Goal: Communication & Community: Answer question/provide support

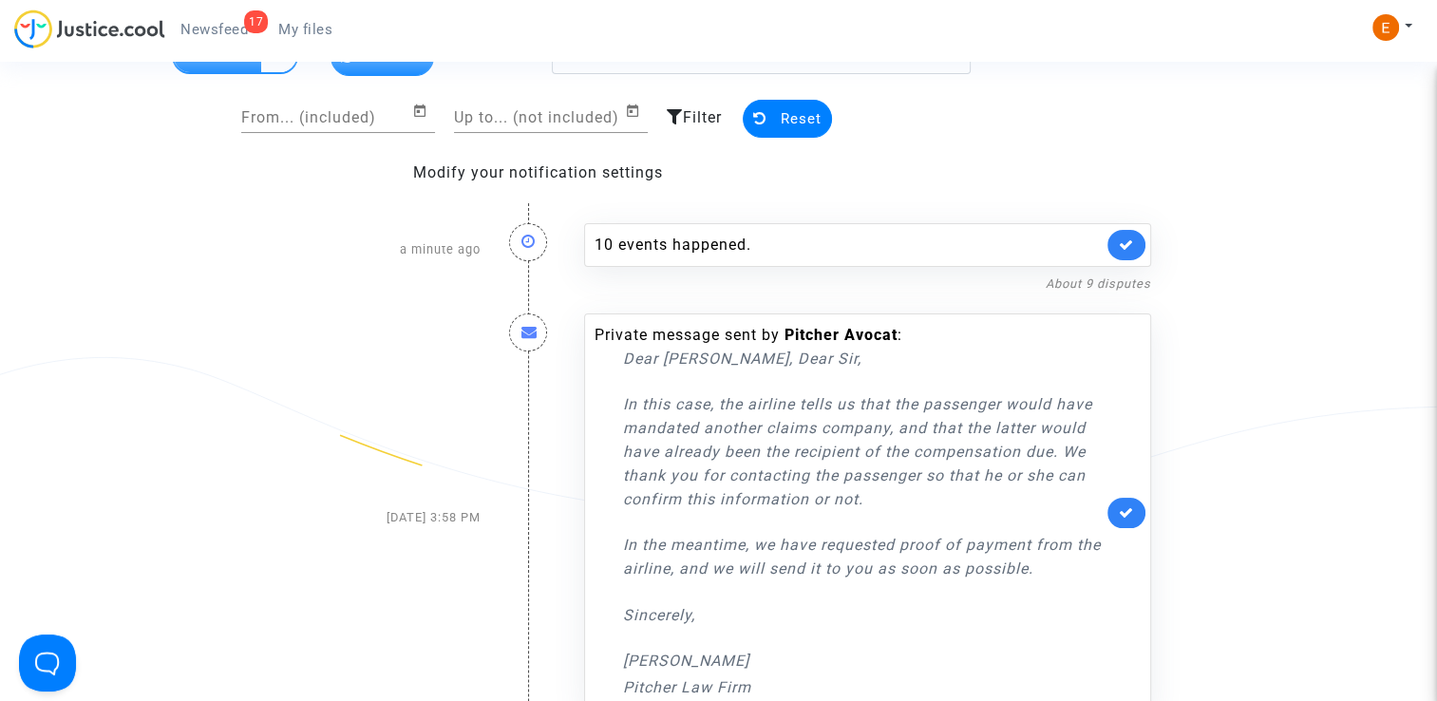
scroll to position [95, 0]
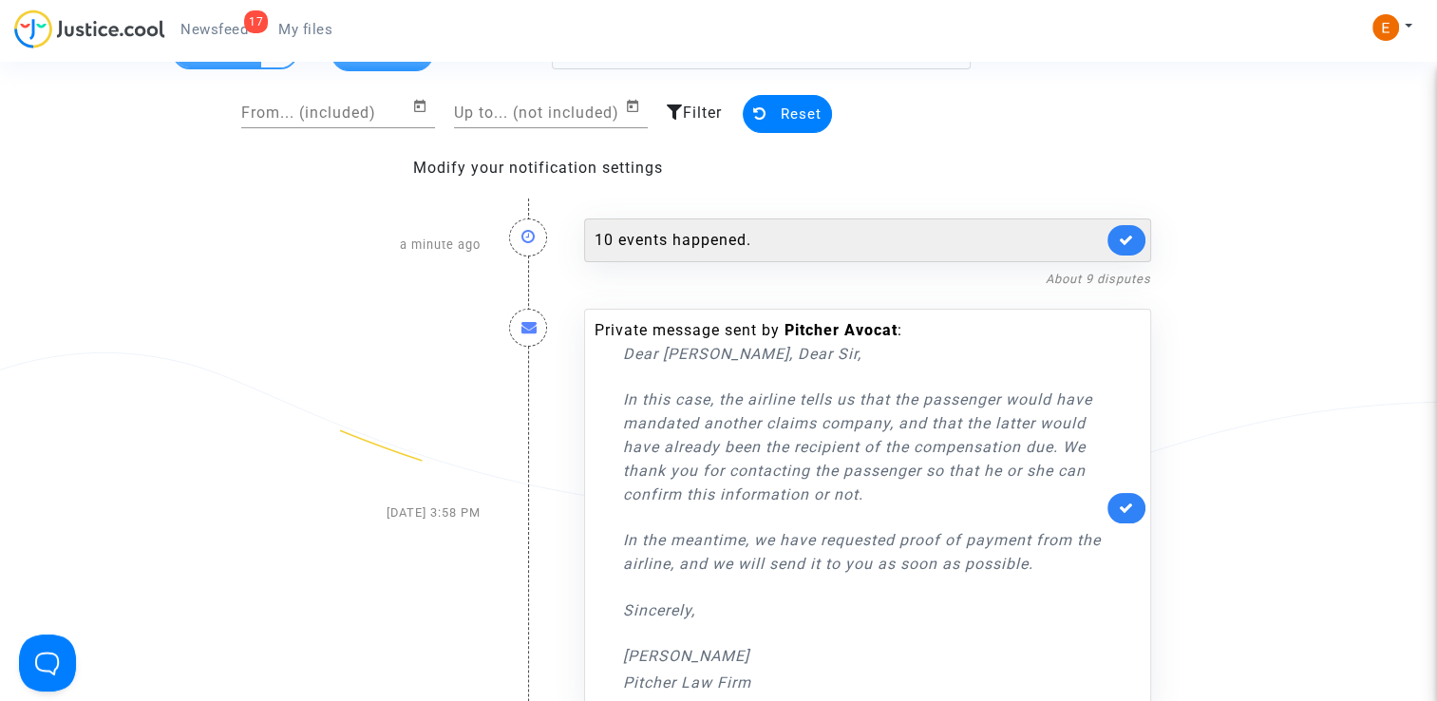
click at [742, 241] on div "10 events happened." at bounding box center [848, 240] width 508 height 23
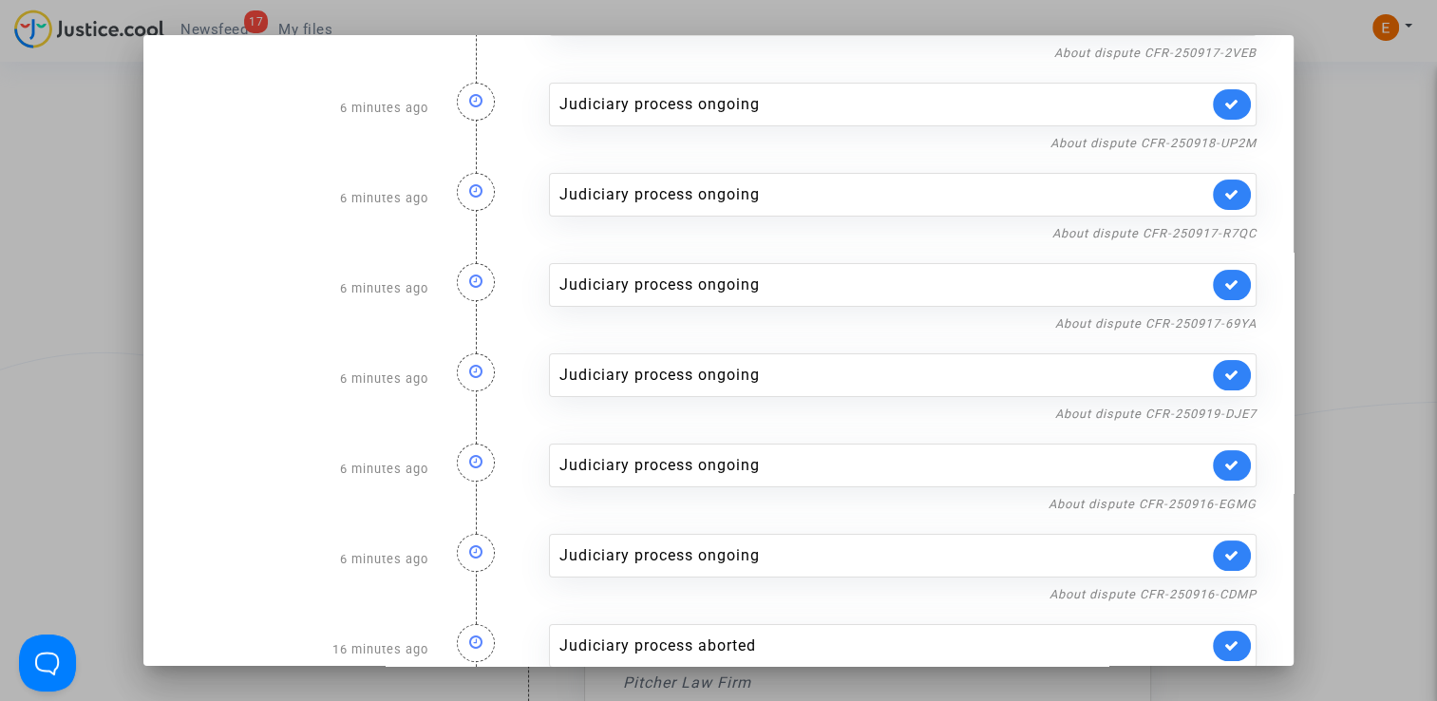
scroll to position [313, 0]
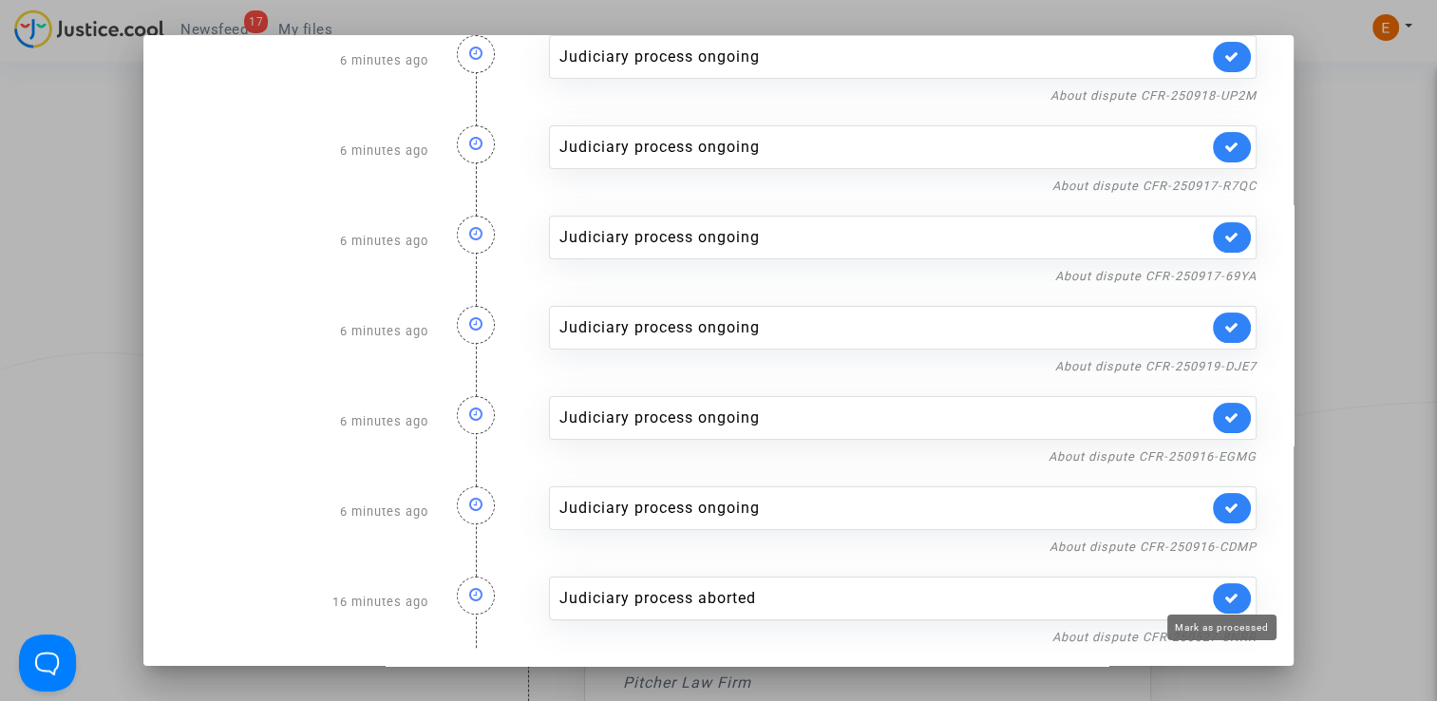
click at [1225, 600] on icon at bounding box center [1231, 598] width 15 height 14
click at [1332, 433] on div at bounding box center [718, 350] width 1437 height 701
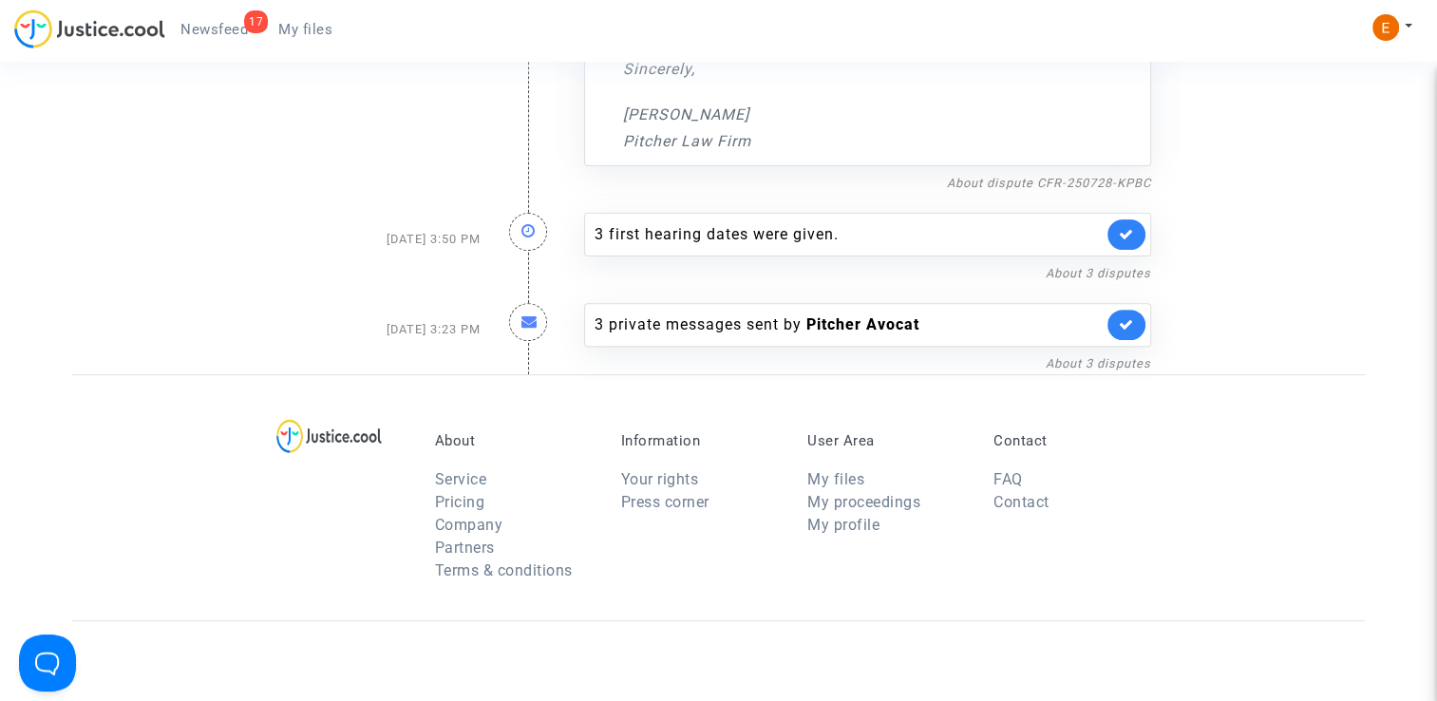
scroll to position [631, 0]
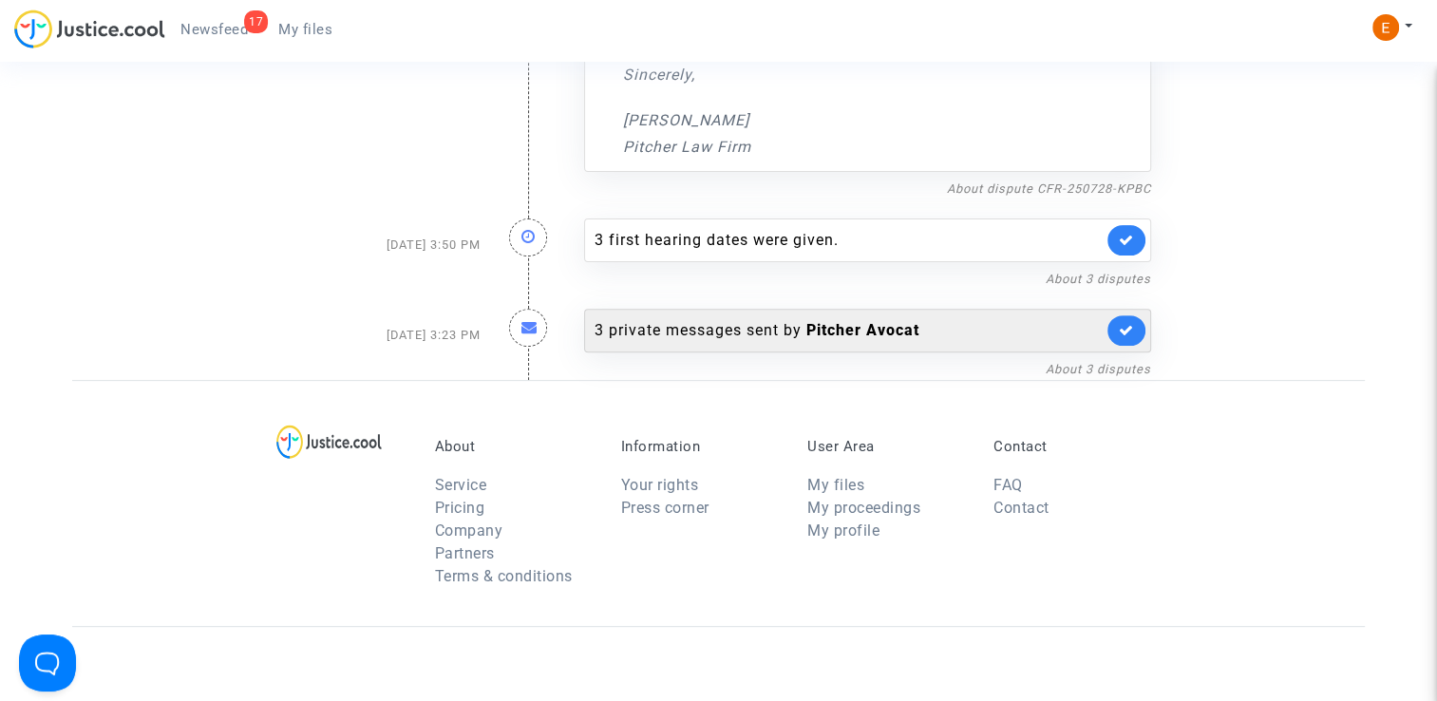
click at [743, 334] on font "3 private messages sent by Pitcher Avocat" at bounding box center [756, 330] width 325 height 18
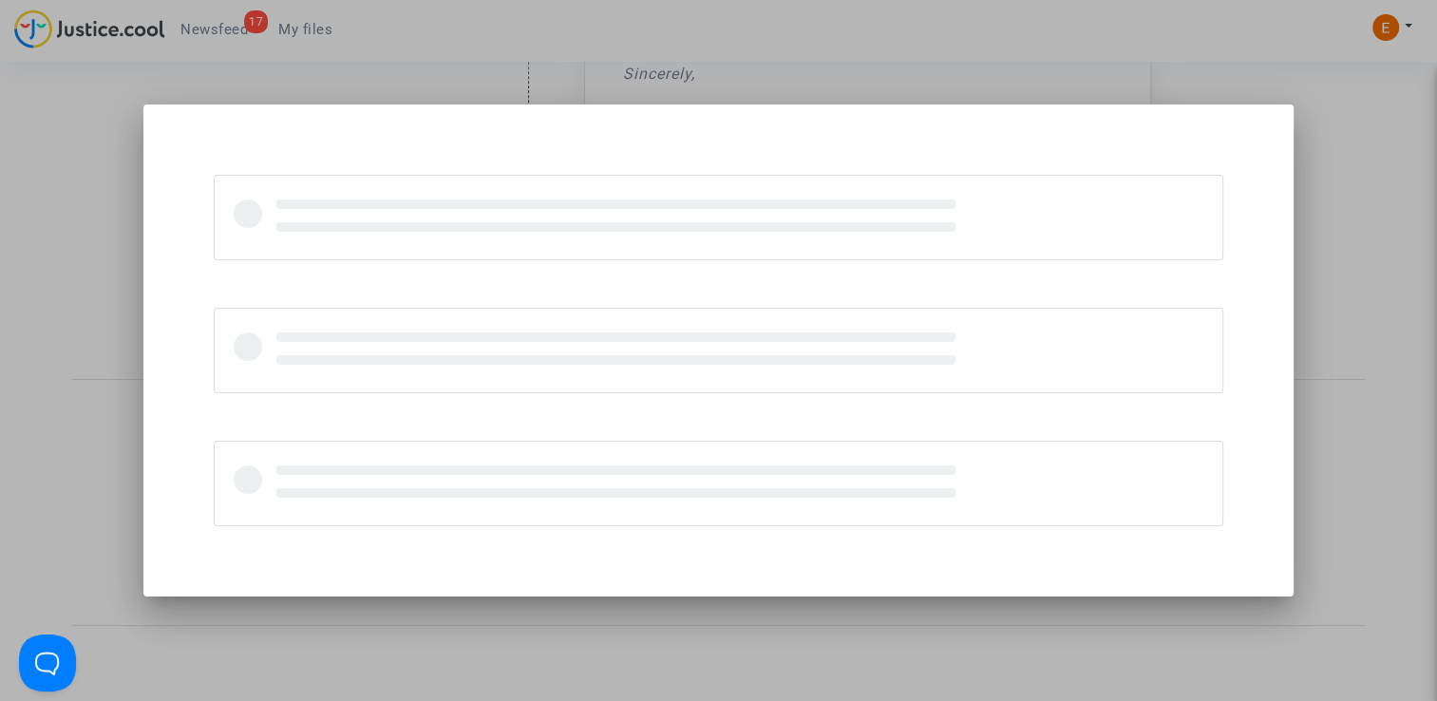
scroll to position [0, 0]
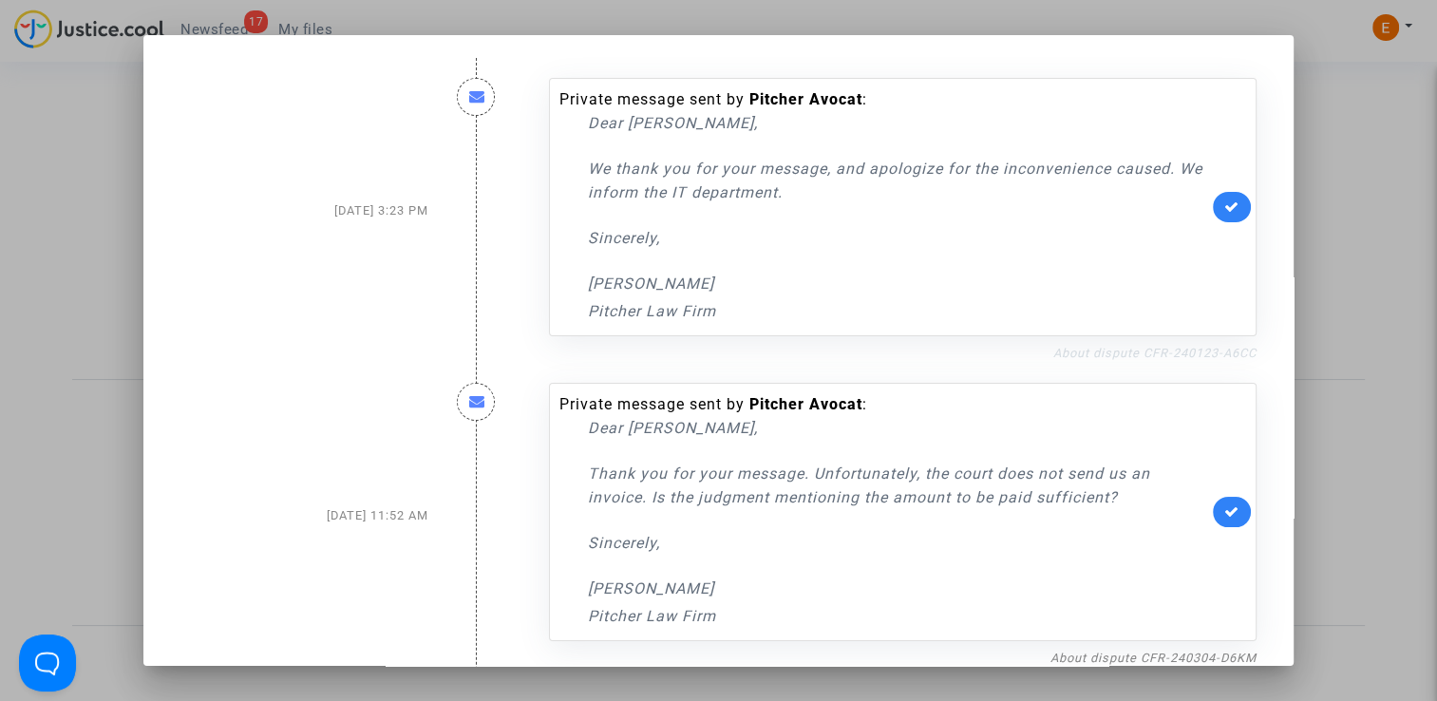
click at [1103, 354] on link "About dispute CFR-240123-A6CC" at bounding box center [1154, 353] width 203 height 14
click at [1345, 179] on div at bounding box center [718, 350] width 1437 height 701
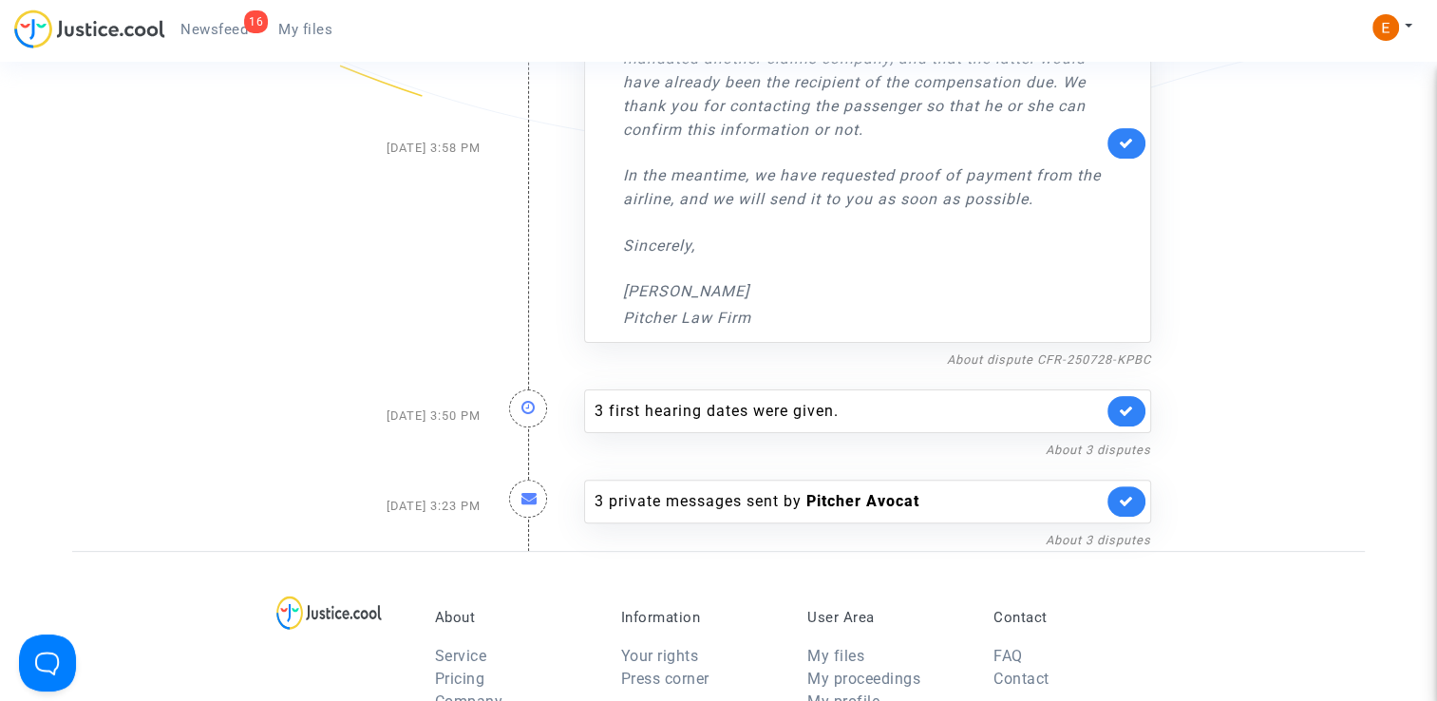
scroll to position [441, 0]
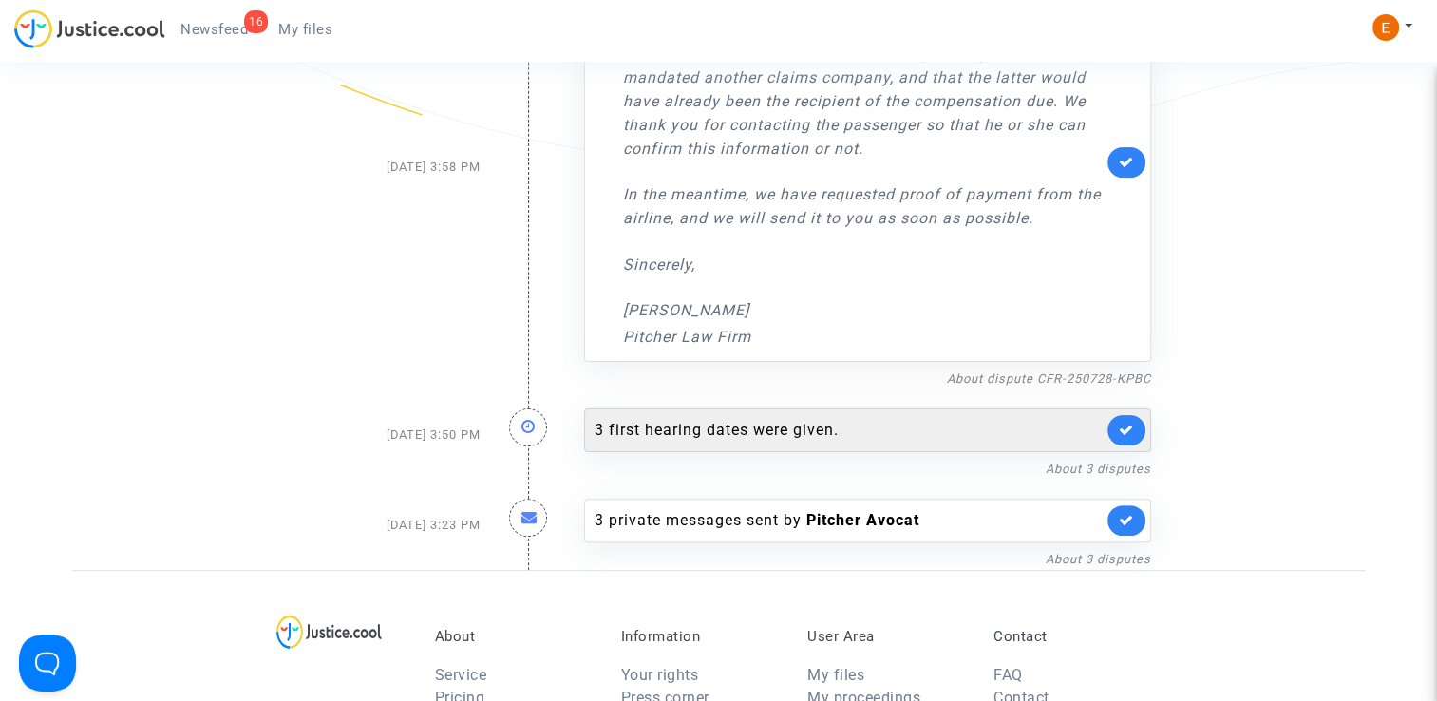
click at [765, 444] on div "3 first hearing dates were given." at bounding box center [867, 430] width 567 height 44
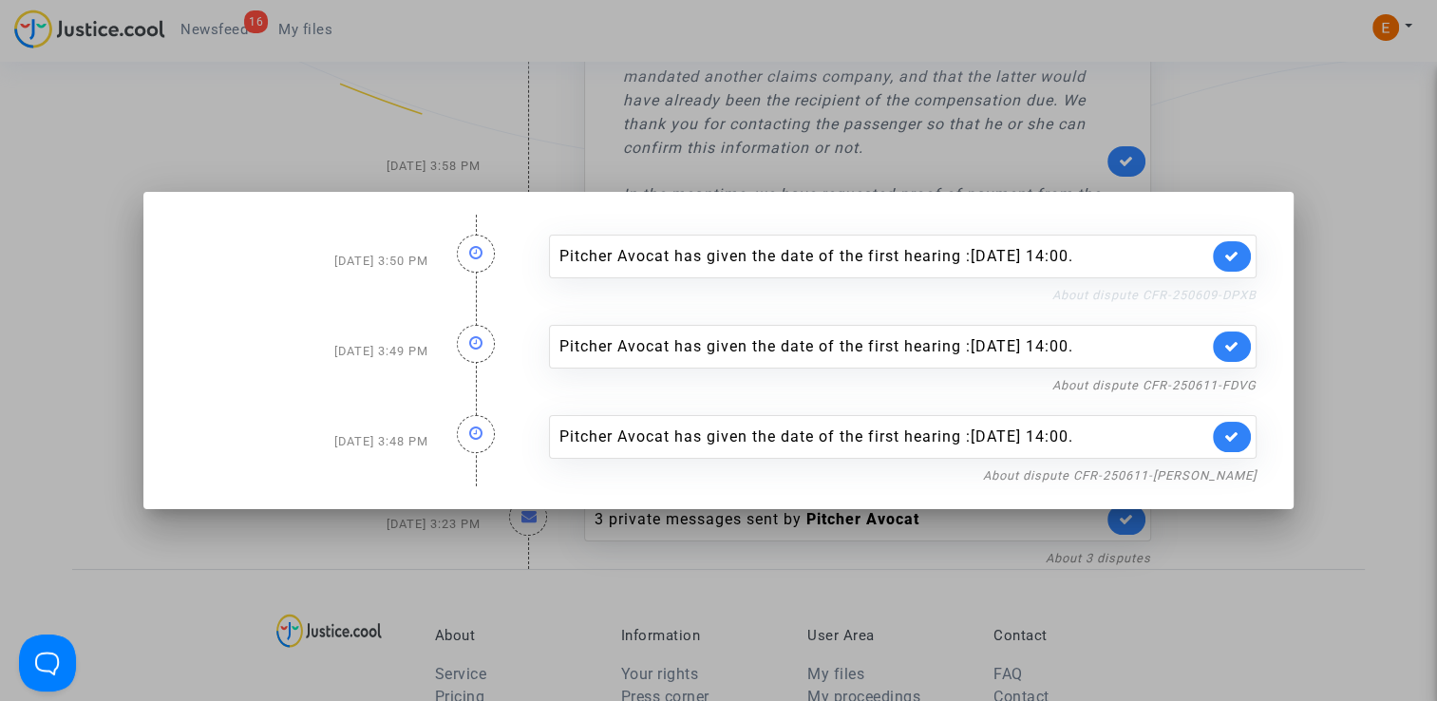
click at [1154, 294] on link "About dispute CFR-250609-DPXB" at bounding box center [1154, 295] width 204 height 14
click at [1239, 431] on icon at bounding box center [1231, 436] width 15 height 14
click at [1230, 378] on link "About dispute CFR-250611-FDVG" at bounding box center [1154, 385] width 204 height 14
drag, startPoint x: 1247, startPoint y: 348, endPoint x: 1230, endPoint y: 299, distance: 51.4
click at [1246, 348] on link at bounding box center [1232, 346] width 38 height 30
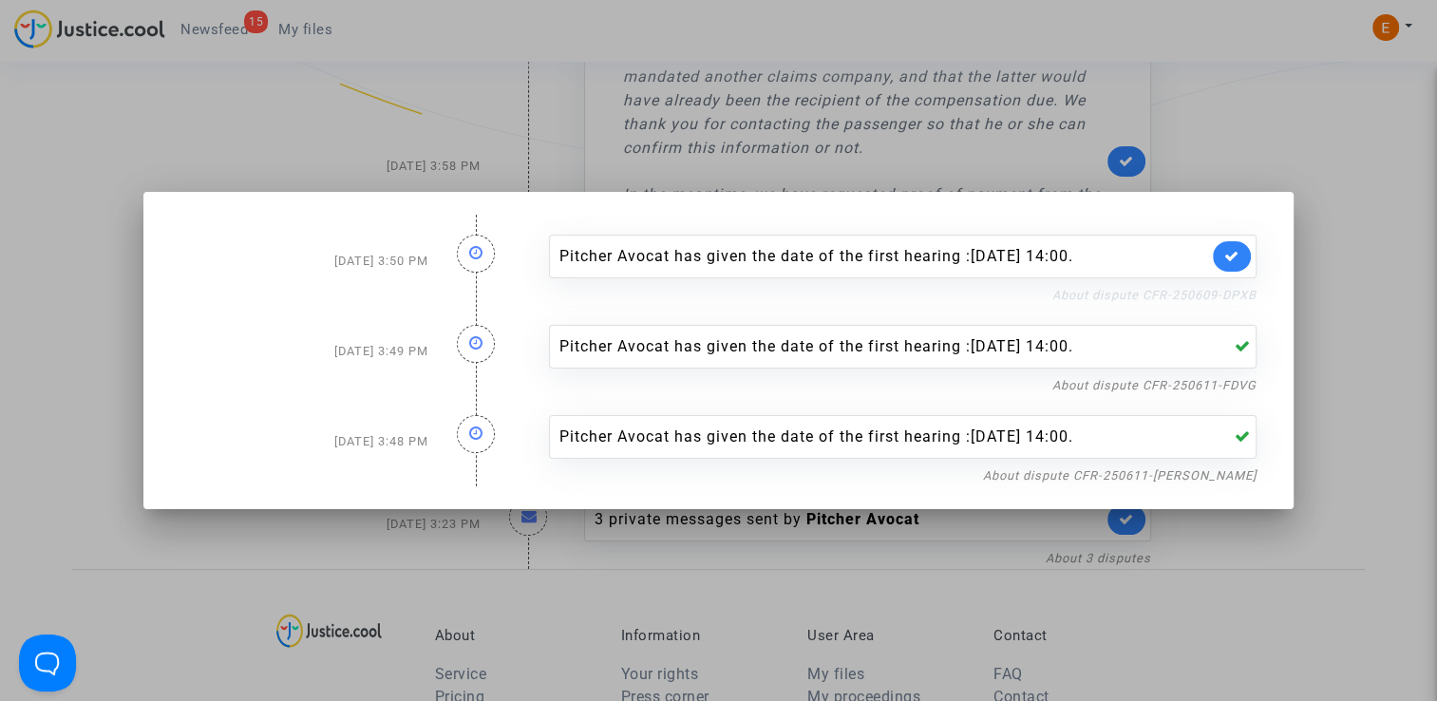
click at [1227, 293] on link "About dispute CFR-250609-DPXB" at bounding box center [1154, 295] width 204 height 14
click at [1200, 297] on link "About dispute CFR-250609-DPXB" at bounding box center [1154, 295] width 204 height 14
click at [1232, 253] on icon at bounding box center [1231, 256] width 15 height 14
click at [1223, 385] on link "About dispute CFR-250611-FDVG" at bounding box center [1154, 385] width 204 height 14
click at [1199, 481] on link "About dispute CFR-250611-GERT" at bounding box center [1119, 475] width 273 height 14
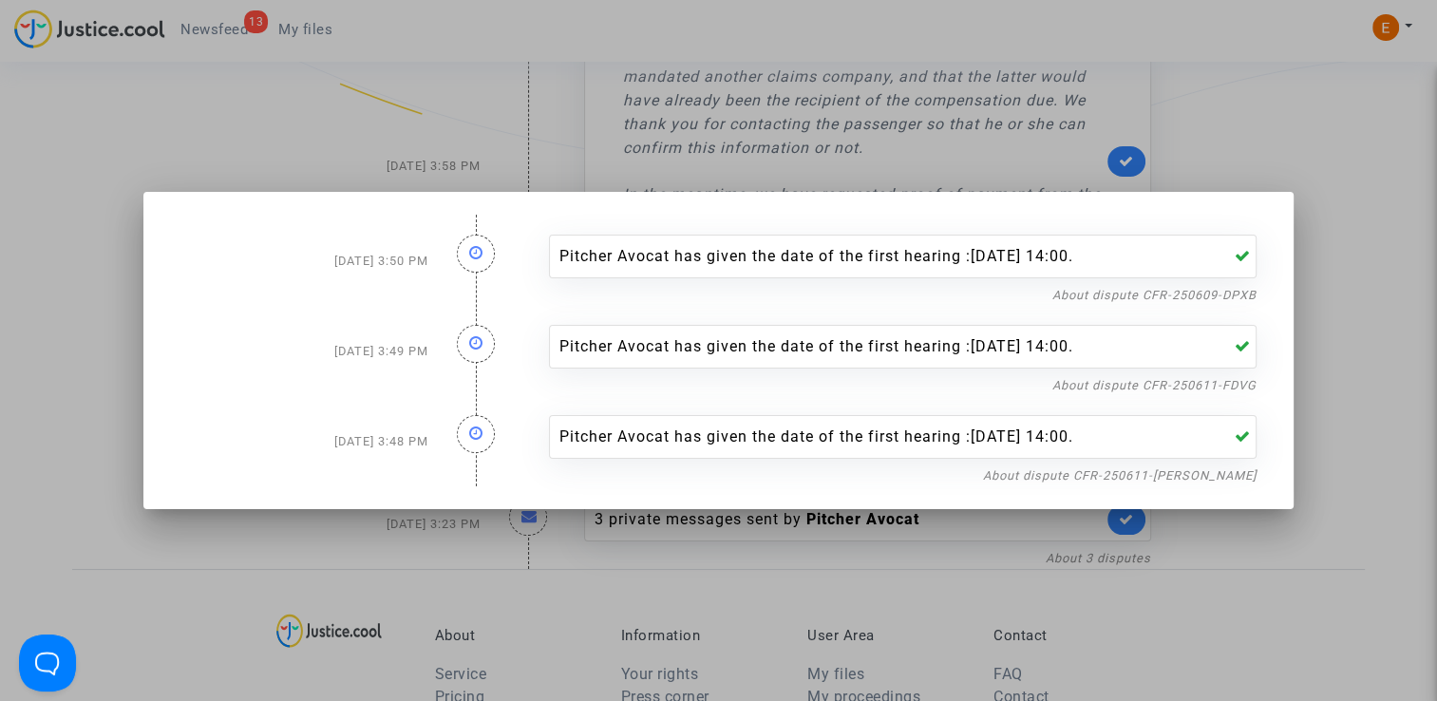
click at [1340, 318] on div at bounding box center [718, 350] width 1437 height 701
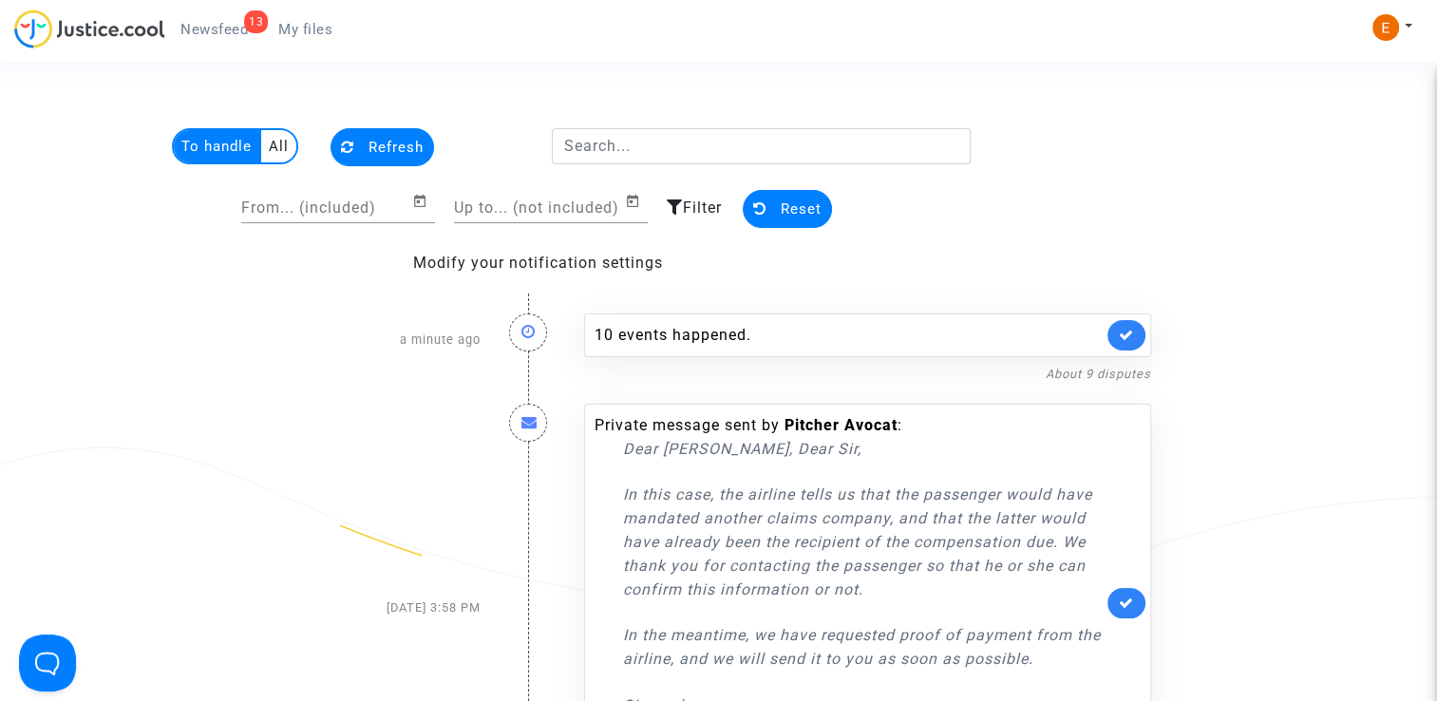
scroll to position [441, 0]
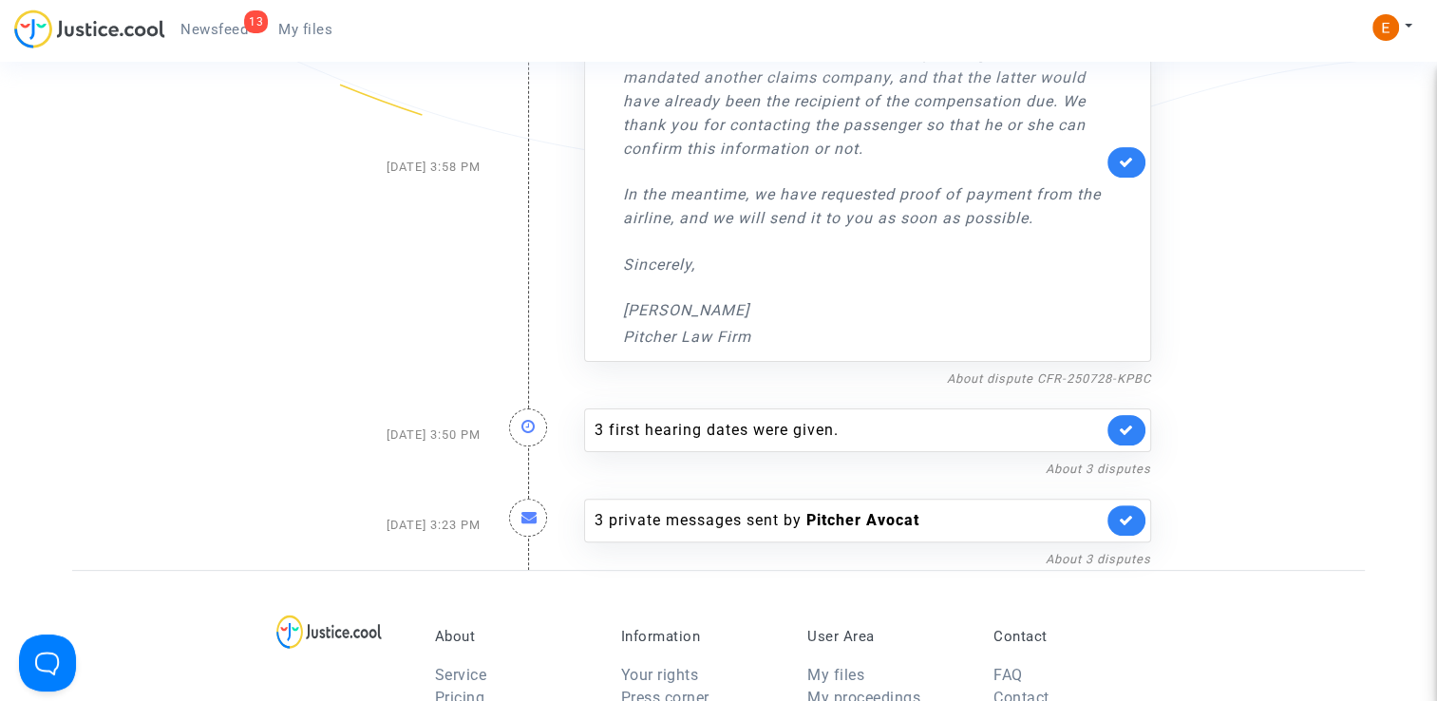
click at [305, 32] on span "My files" at bounding box center [305, 29] width 54 height 17
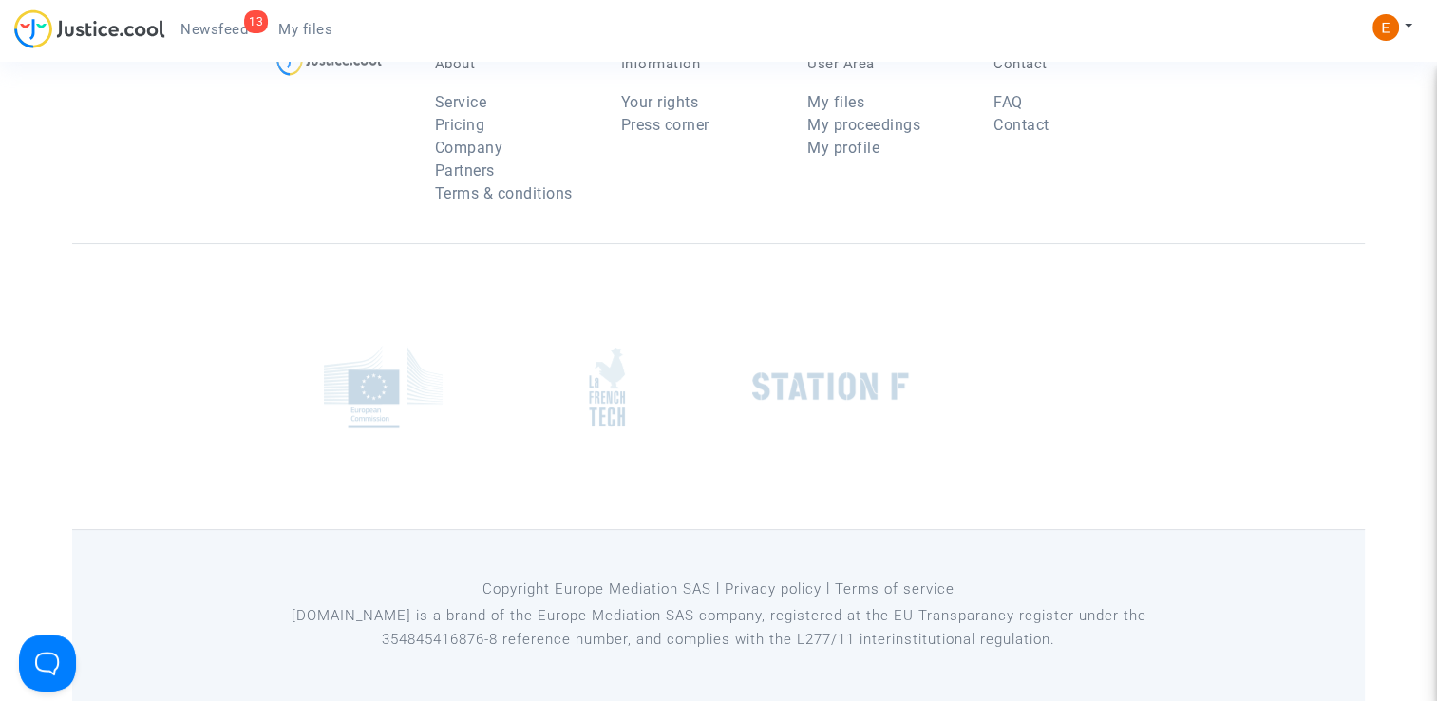
click at [231, 26] on span "Newsfeed" at bounding box center [213, 29] width 67 height 17
click at [238, 26] on span "Newsfeed" at bounding box center [213, 29] width 67 height 17
click at [316, 29] on span "My files" at bounding box center [305, 29] width 54 height 17
click at [215, 28] on span "Newsfeed" at bounding box center [213, 29] width 67 height 17
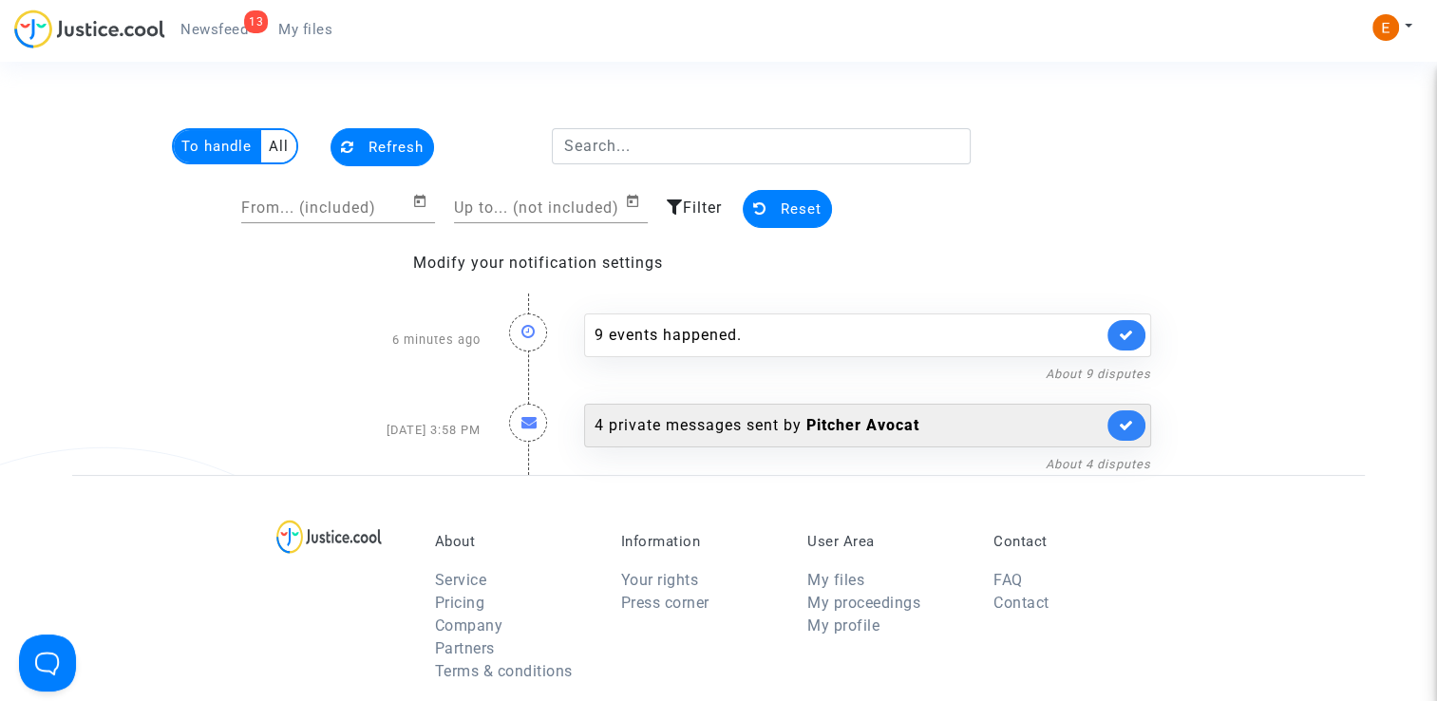
click at [684, 427] on div "4 private messages sent by Pitcher Avocat" at bounding box center [848, 425] width 508 height 23
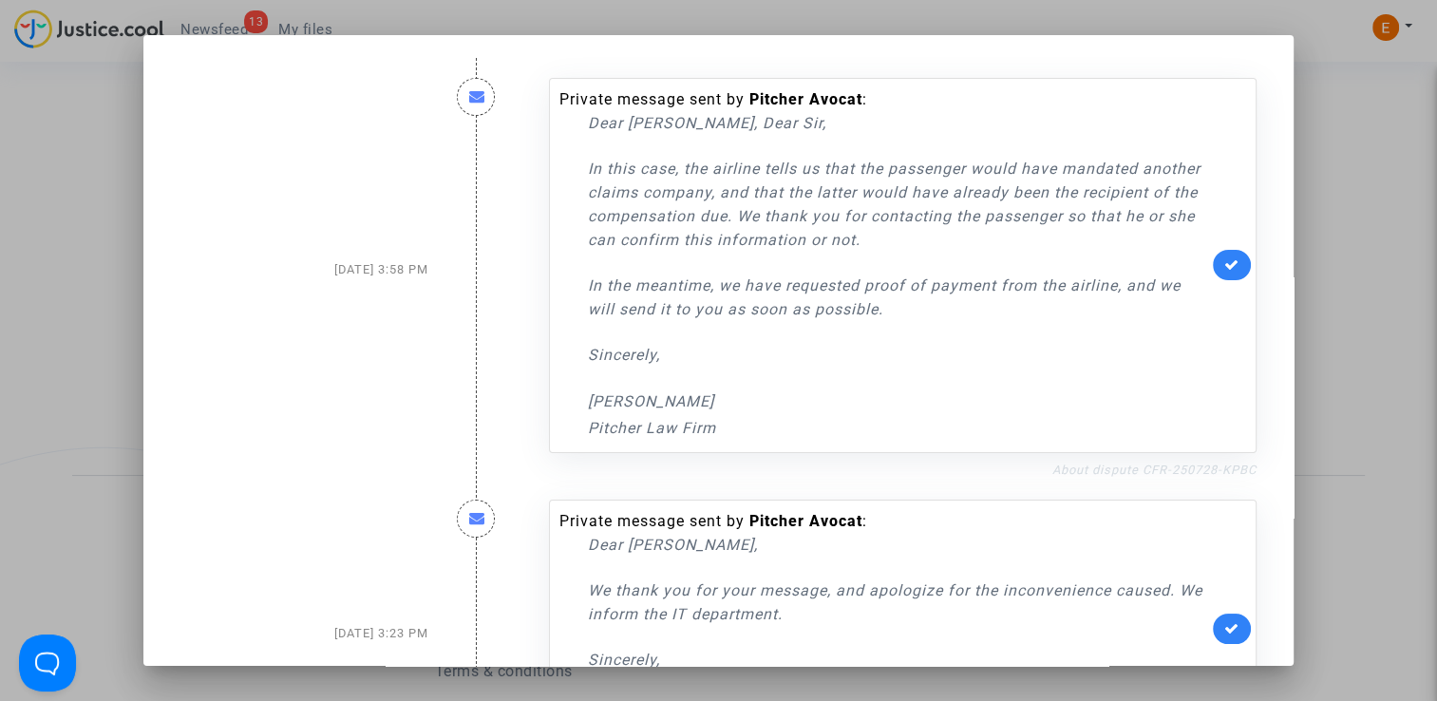
click at [1125, 475] on link "About dispute CFR-250728-KPBC" at bounding box center [1154, 469] width 204 height 14
click at [1228, 268] on icon at bounding box center [1231, 264] width 15 height 14
click at [1156, 466] on link "About dispute CFR-250728-KPBC" at bounding box center [1154, 469] width 204 height 14
click at [1380, 260] on div at bounding box center [718, 350] width 1437 height 701
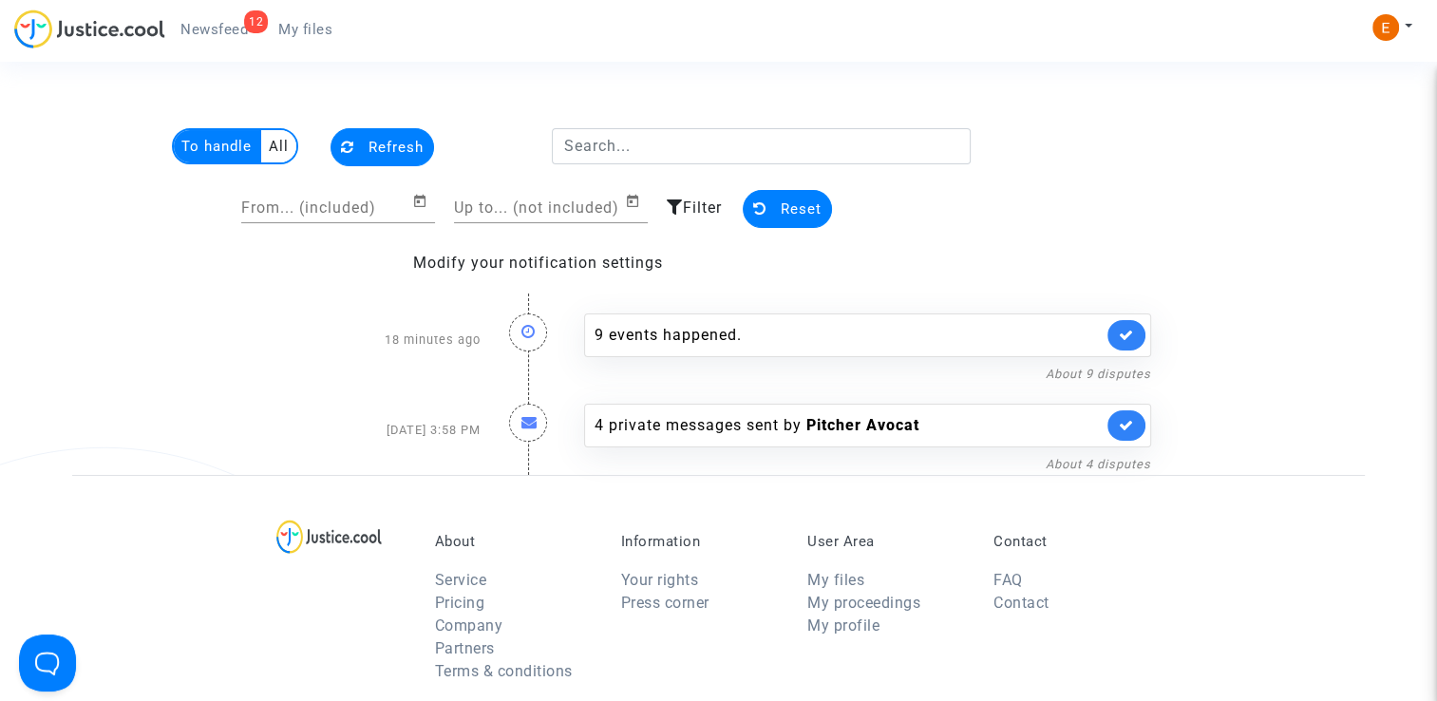
drag, startPoint x: 311, startPoint y: 31, endPoint x: 232, endPoint y: 32, distance: 79.8
click at [311, 30] on span "My files" at bounding box center [305, 29] width 54 height 17
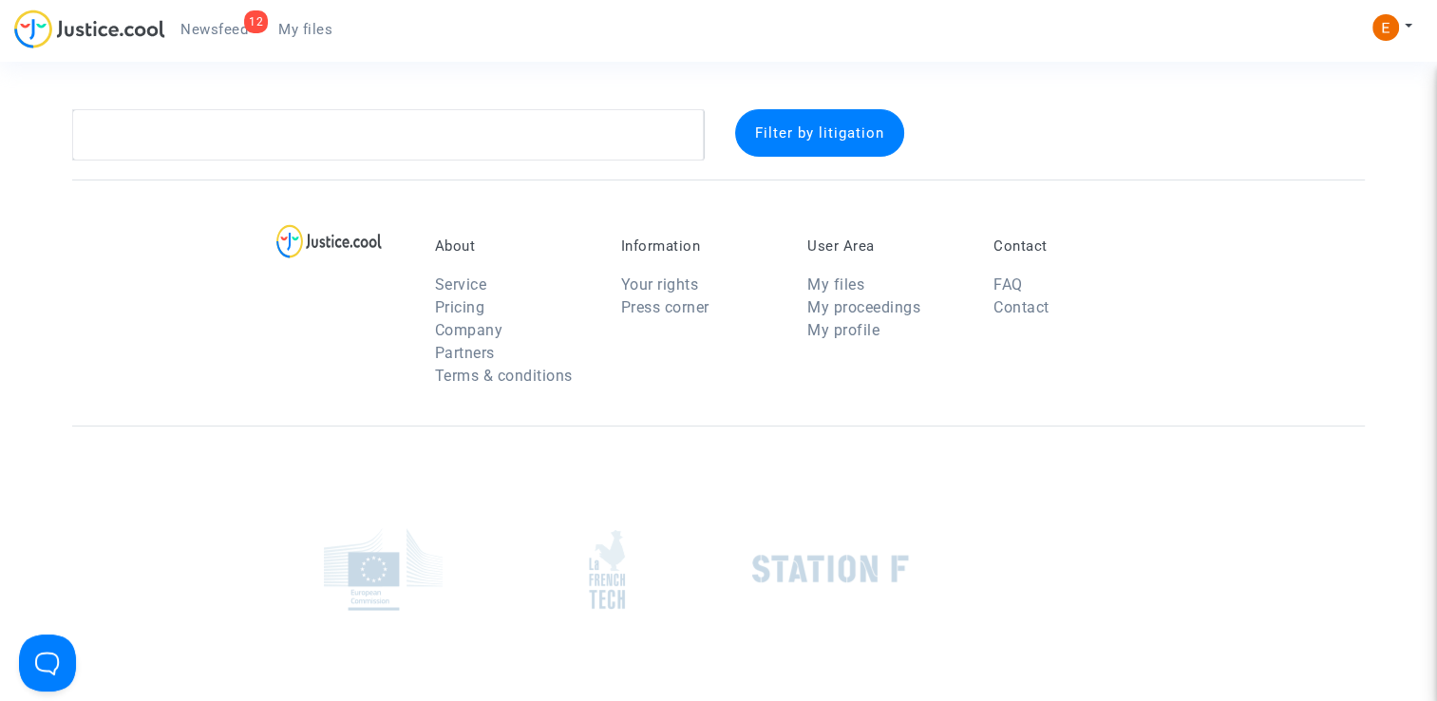
click at [224, 30] on span "Newsfeed" at bounding box center [213, 29] width 67 height 17
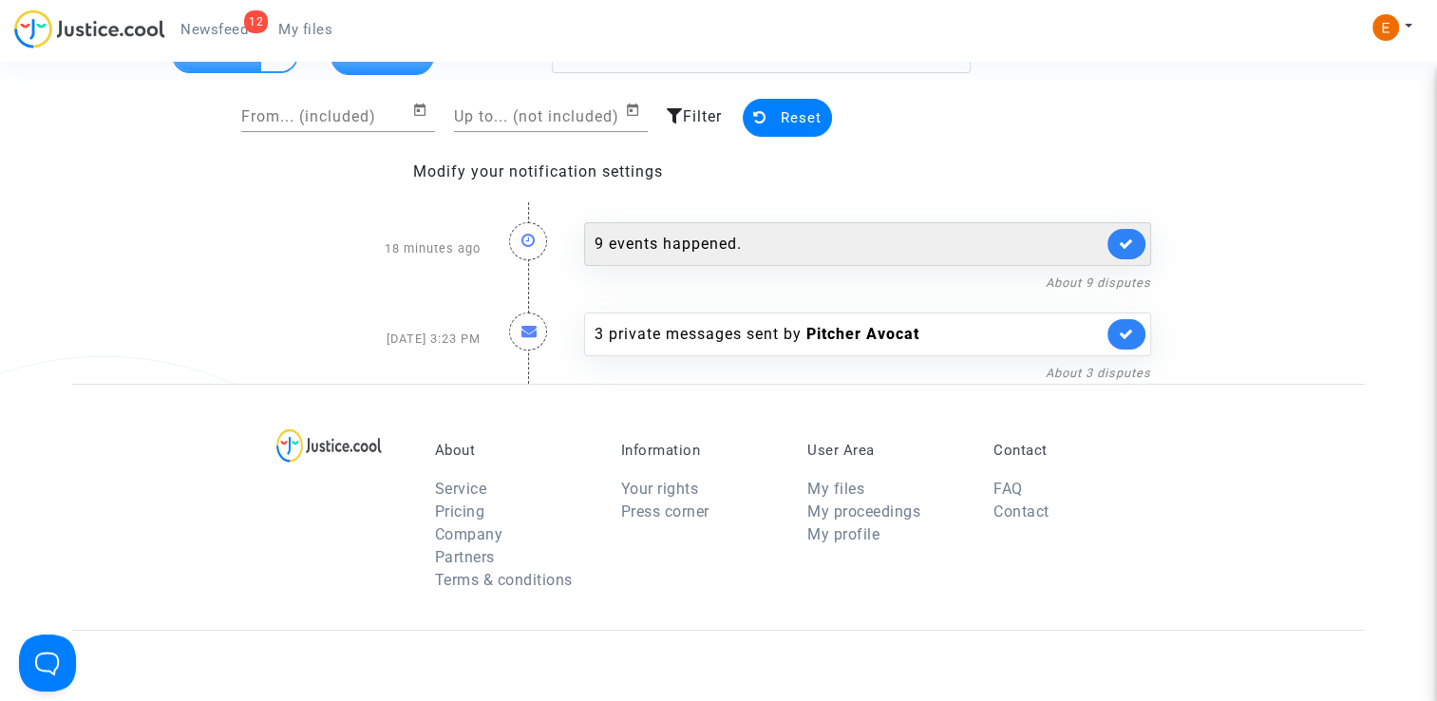
scroll to position [95, 0]
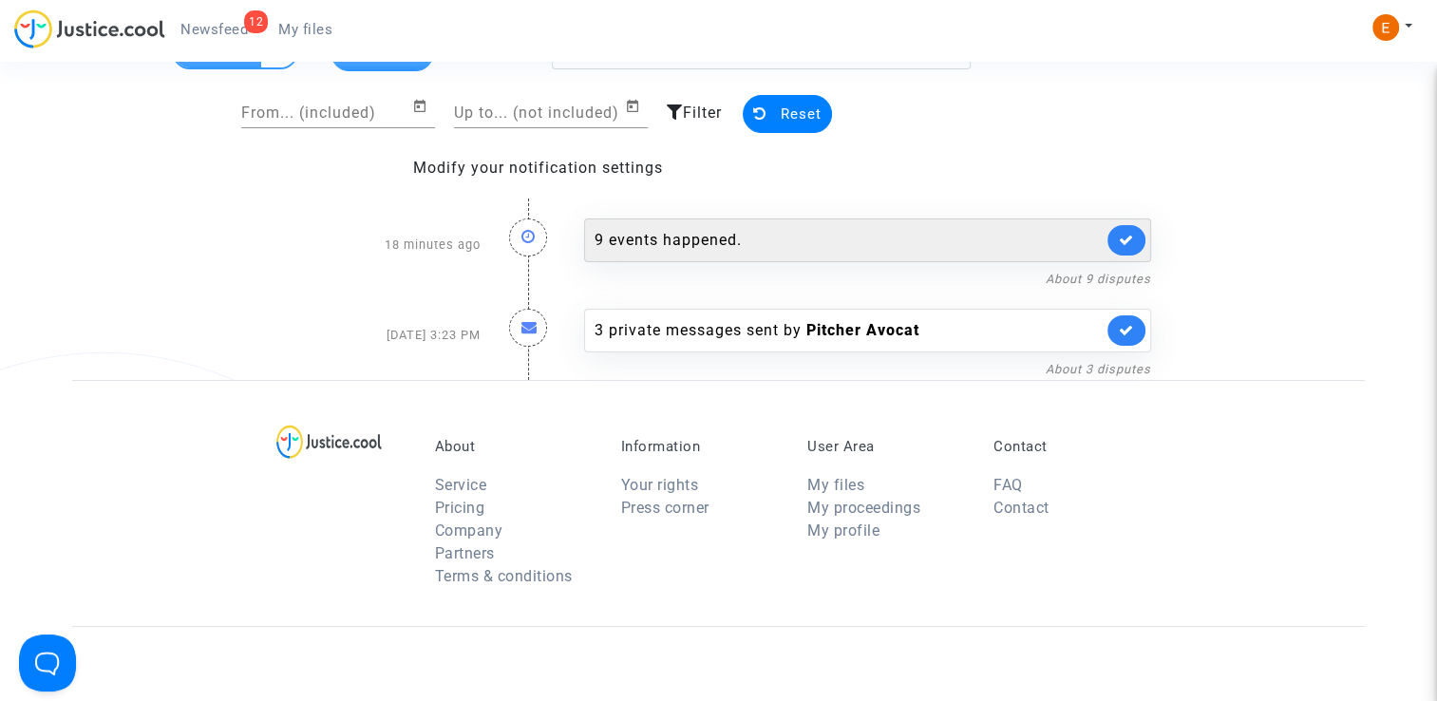
click at [727, 236] on div "9 events happened." at bounding box center [848, 240] width 508 height 23
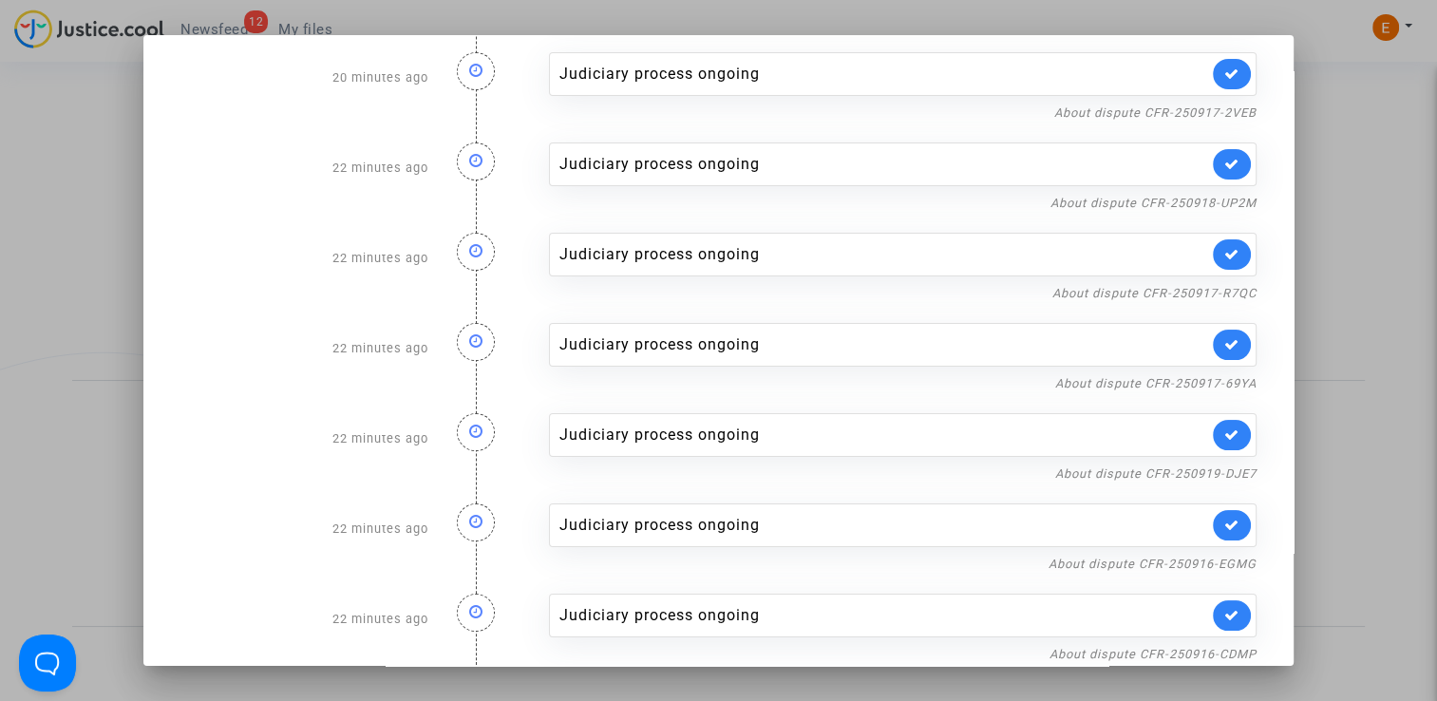
scroll to position [224, 0]
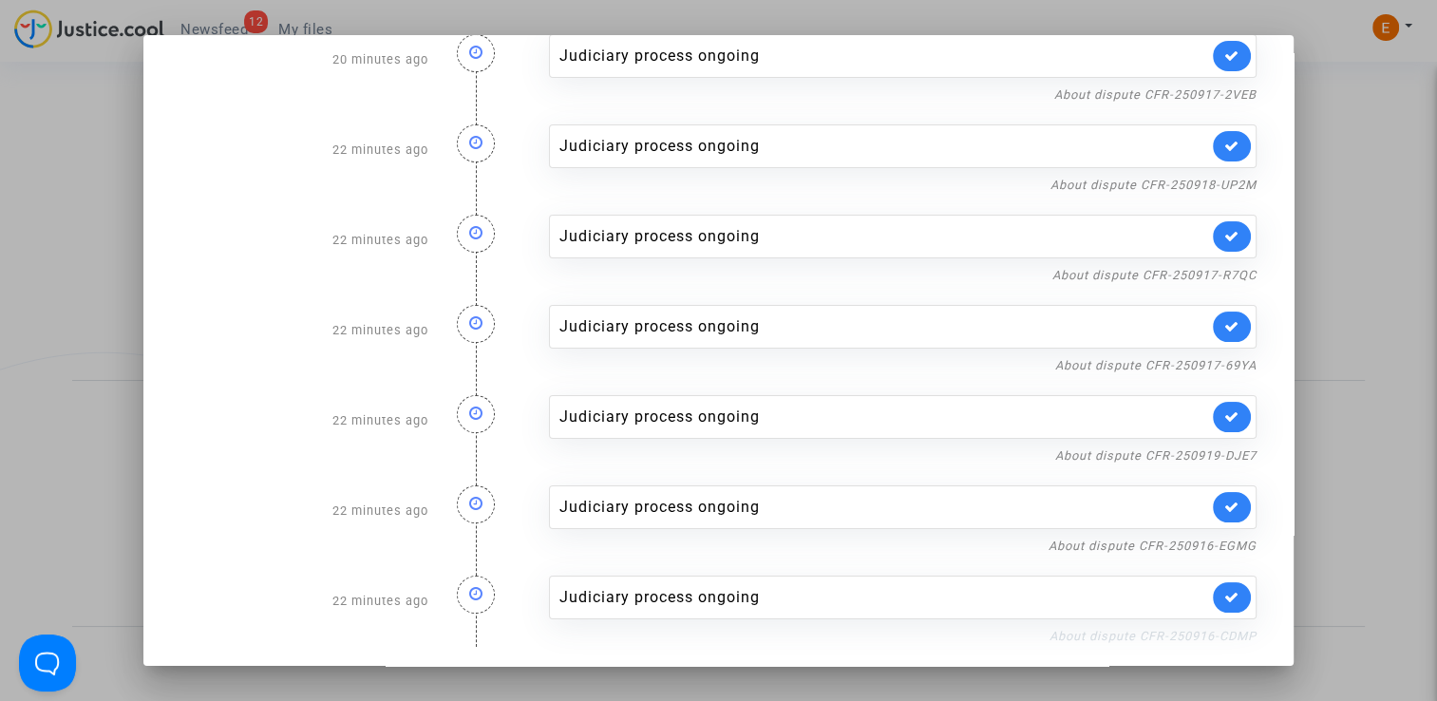
click at [1160, 629] on link "About dispute CFR-250916-CDMP" at bounding box center [1152, 636] width 207 height 14
click at [1224, 590] on icon at bounding box center [1231, 597] width 15 height 14
click at [1218, 538] on link "About dispute CFR-250916-EGMG" at bounding box center [1152, 545] width 208 height 14
click at [1224, 511] on icon at bounding box center [1231, 506] width 15 height 14
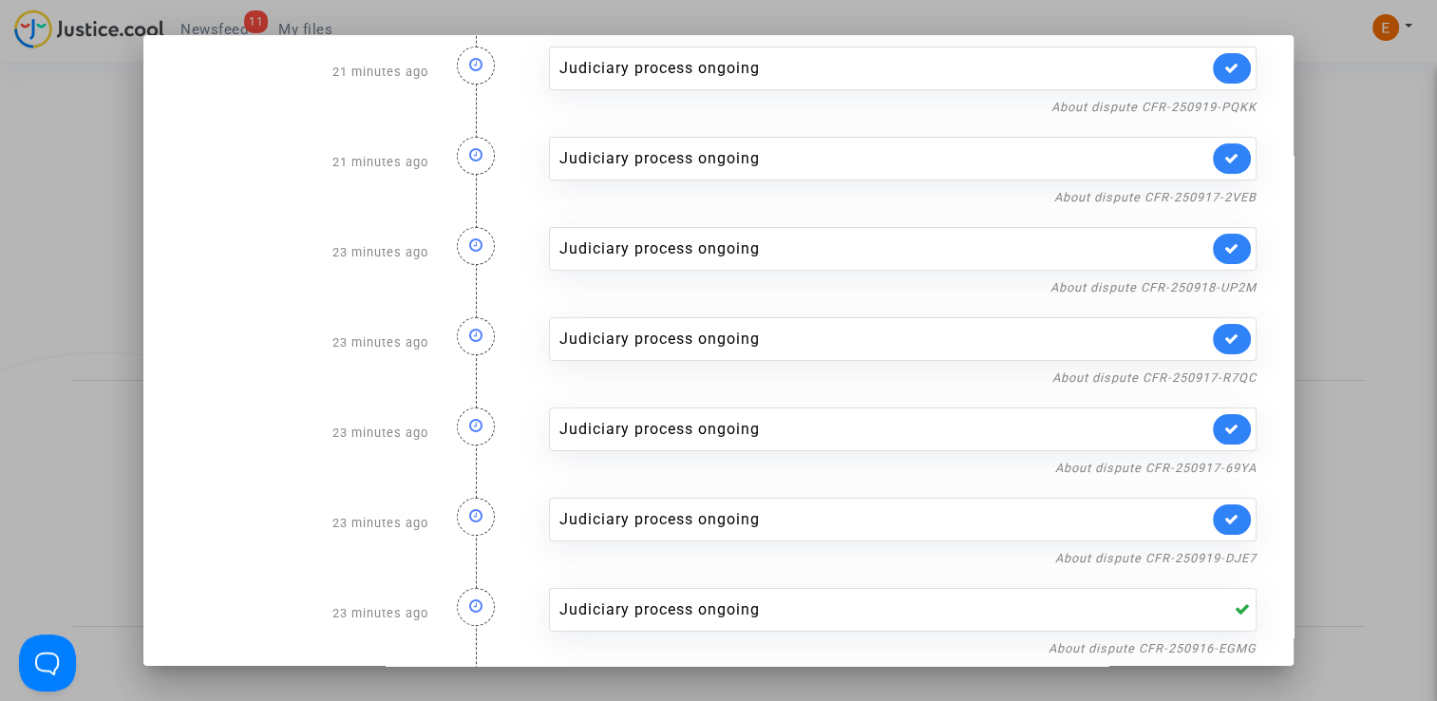
scroll to position [129, 0]
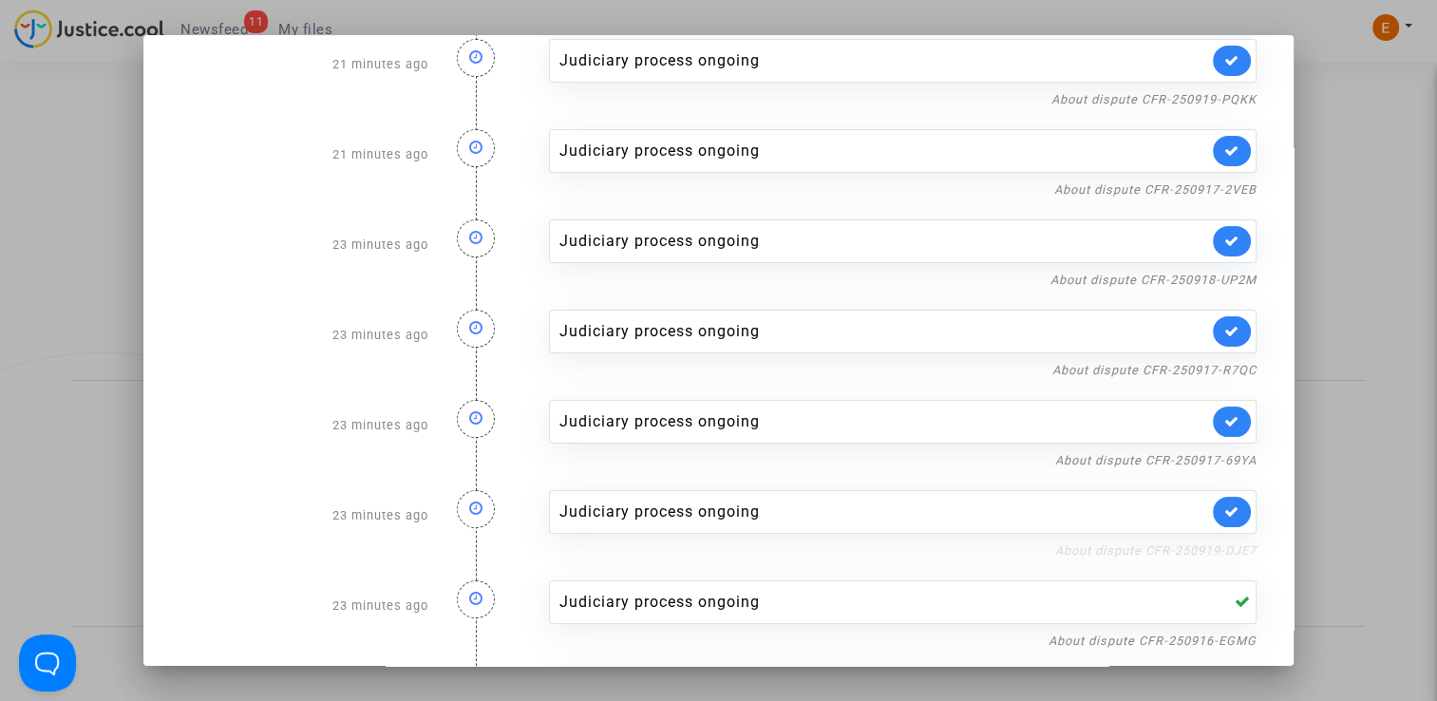
click at [1175, 551] on link "About dispute CFR-250919-DJE7" at bounding box center [1155, 550] width 201 height 14
click at [1219, 518] on link at bounding box center [1232, 512] width 38 height 30
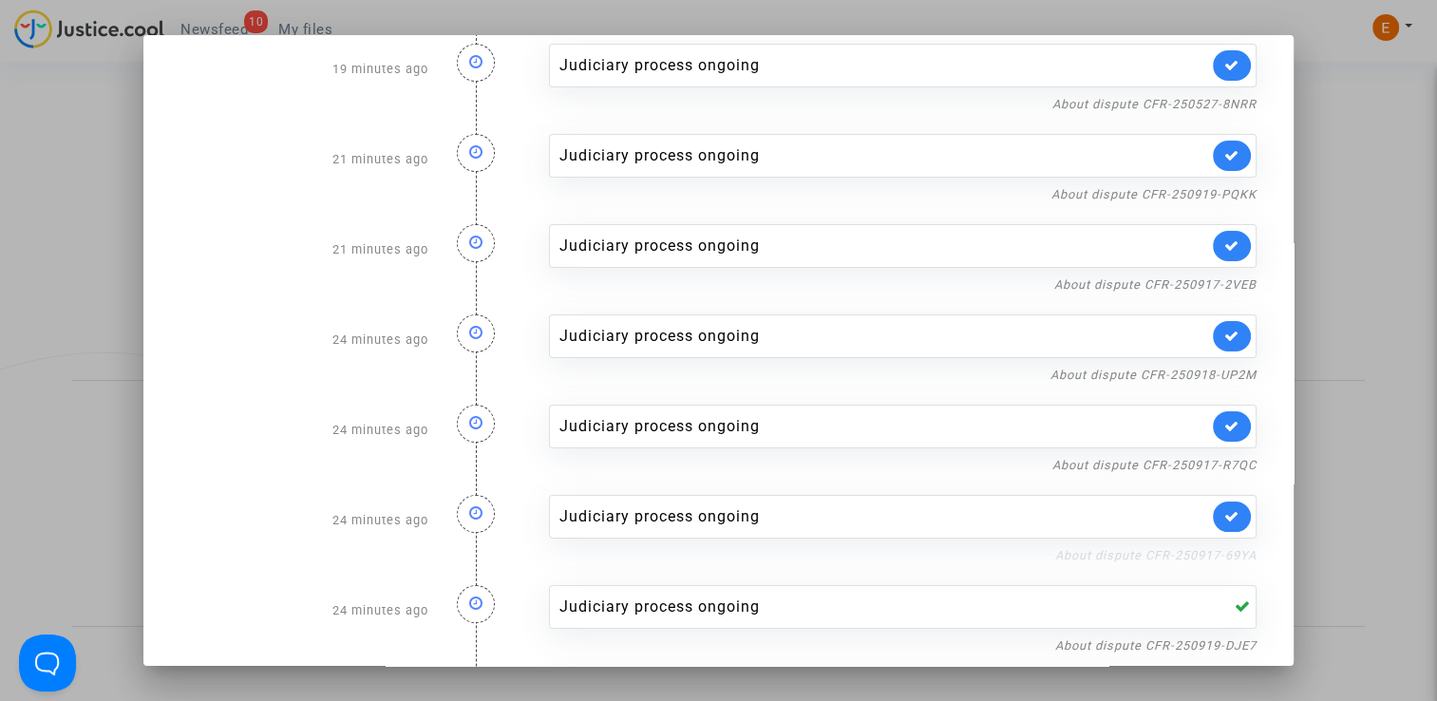
click at [1215, 553] on link "About dispute CFR-250917-69YA" at bounding box center [1155, 555] width 201 height 14
click at [1228, 512] on icon at bounding box center [1231, 516] width 15 height 14
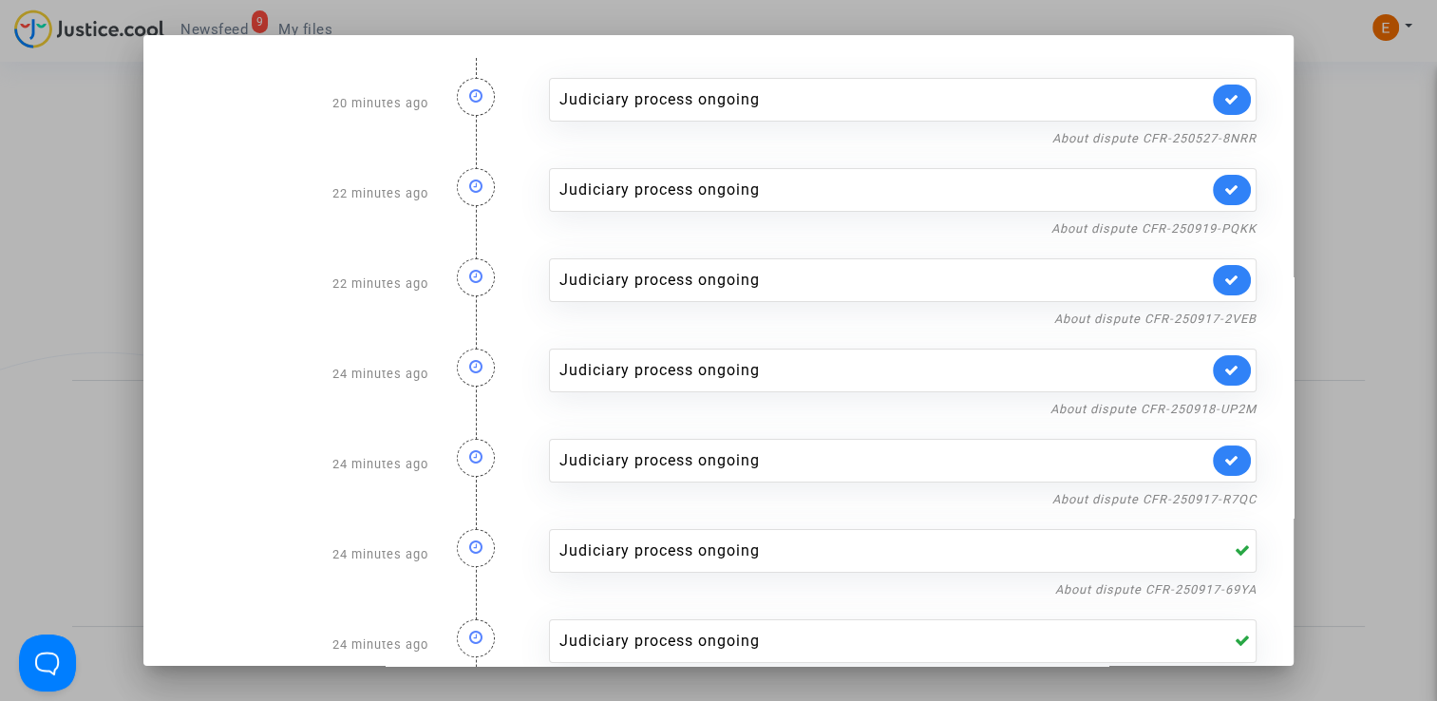
scroll to position [0, 0]
click at [1215, 501] on link "About dispute CFR-250917-R7QC" at bounding box center [1154, 499] width 204 height 14
click at [1224, 462] on icon at bounding box center [1231, 460] width 15 height 14
click at [1215, 402] on link "About dispute CFR-250918-UP2M" at bounding box center [1153, 409] width 206 height 14
click at [1224, 368] on icon at bounding box center [1231, 370] width 15 height 14
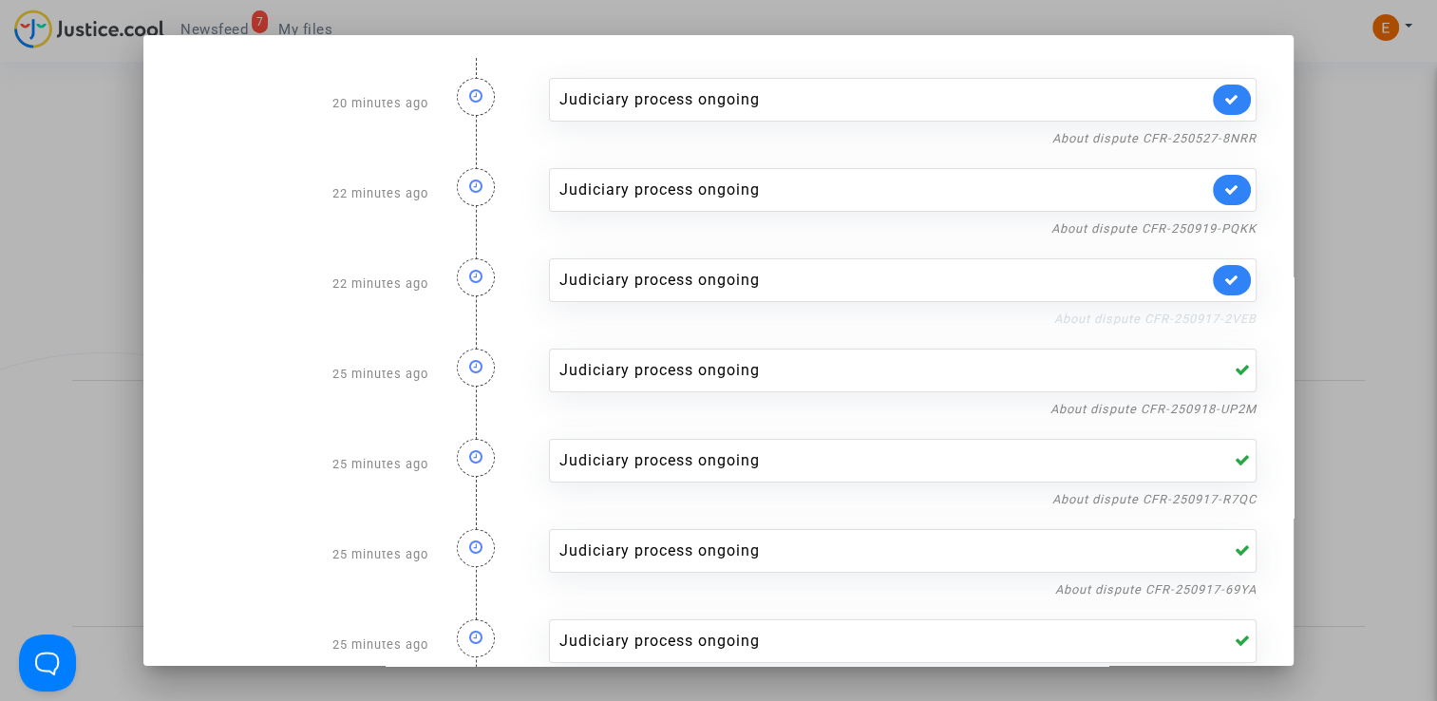
click at [1217, 313] on link "About dispute CFR-250917-2VEB" at bounding box center [1155, 318] width 202 height 14
click at [1227, 290] on link at bounding box center [1232, 280] width 38 height 30
click at [1222, 224] on link "About dispute CFR-250919-PQKK" at bounding box center [1153, 228] width 205 height 14
click at [1228, 183] on icon at bounding box center [1231, 189] width 15 height 14
click at [1209, 141] on link "About dispute CFR-250527-8NRR" at bounding box center [1154, 138] width 204 height 14
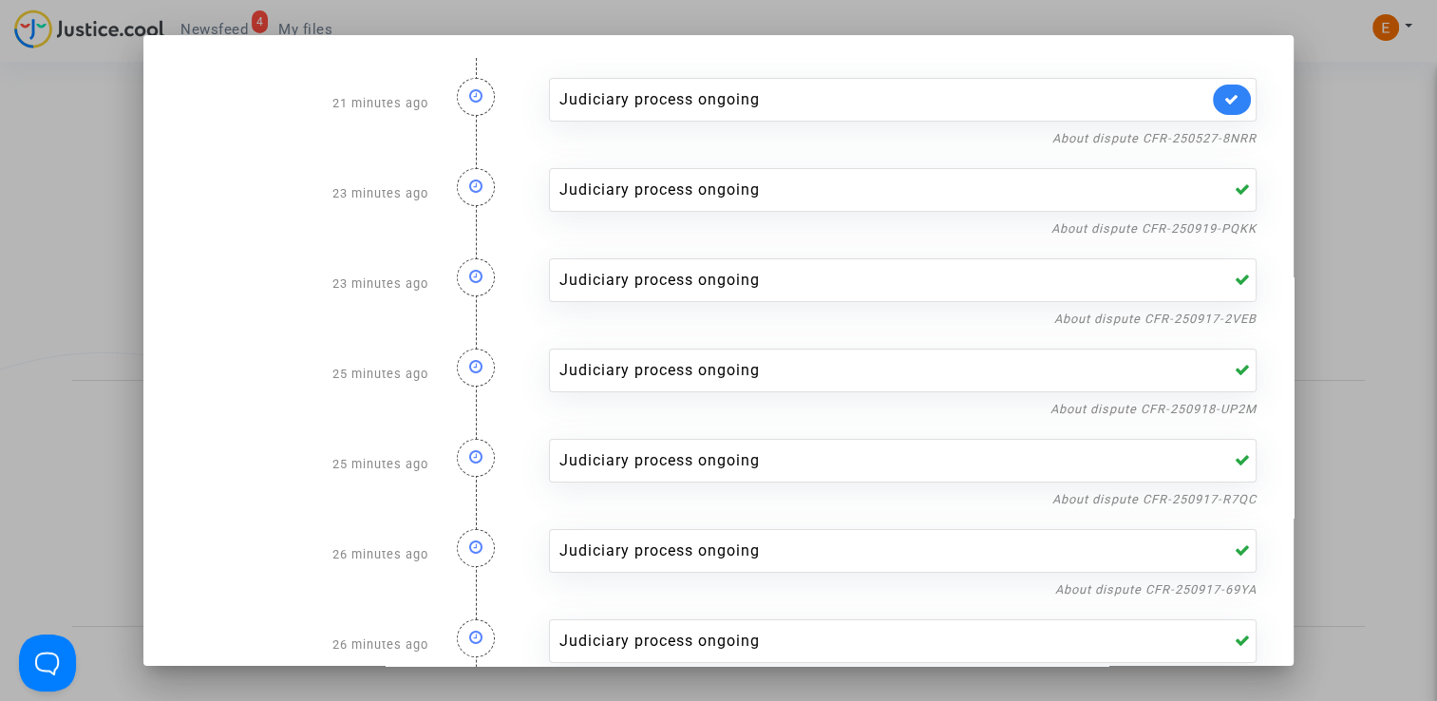
click at [1217, 87] on link at bounding box center [1232, 100] width 38 height 30
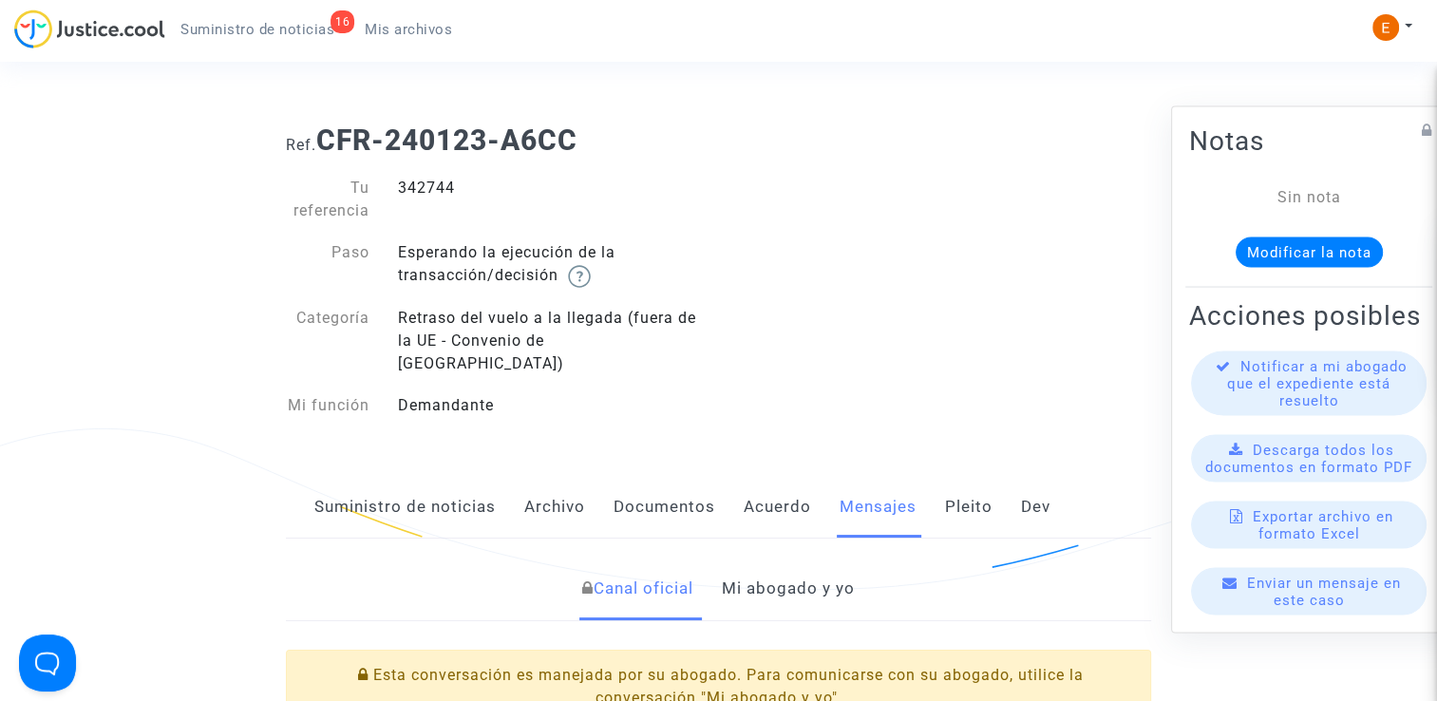
click at [433, 181] on div "342744" at bounding box center [551, 200] width 335 height 46
copy div "342744"
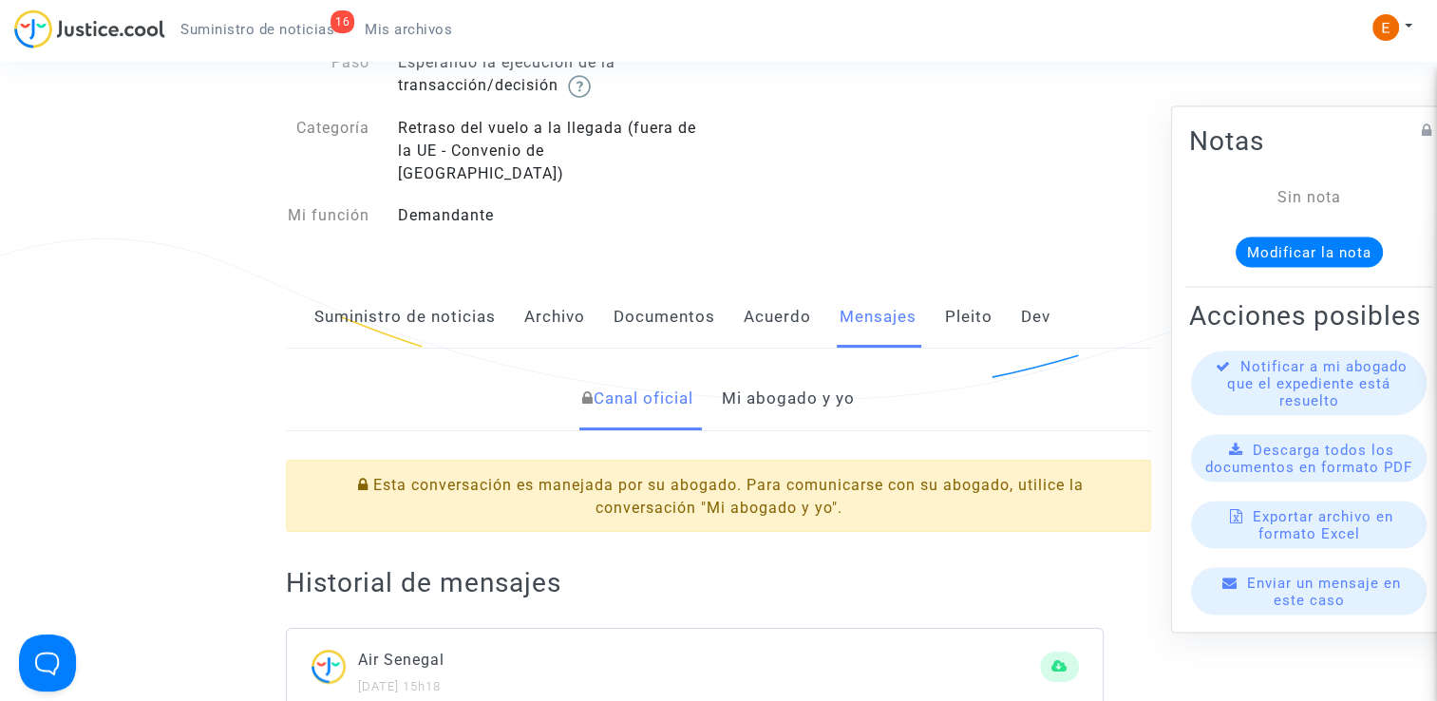
click at [810, 389] on link "Mi abogado y yo" at bounding box center [788, 398] width 133 height 63
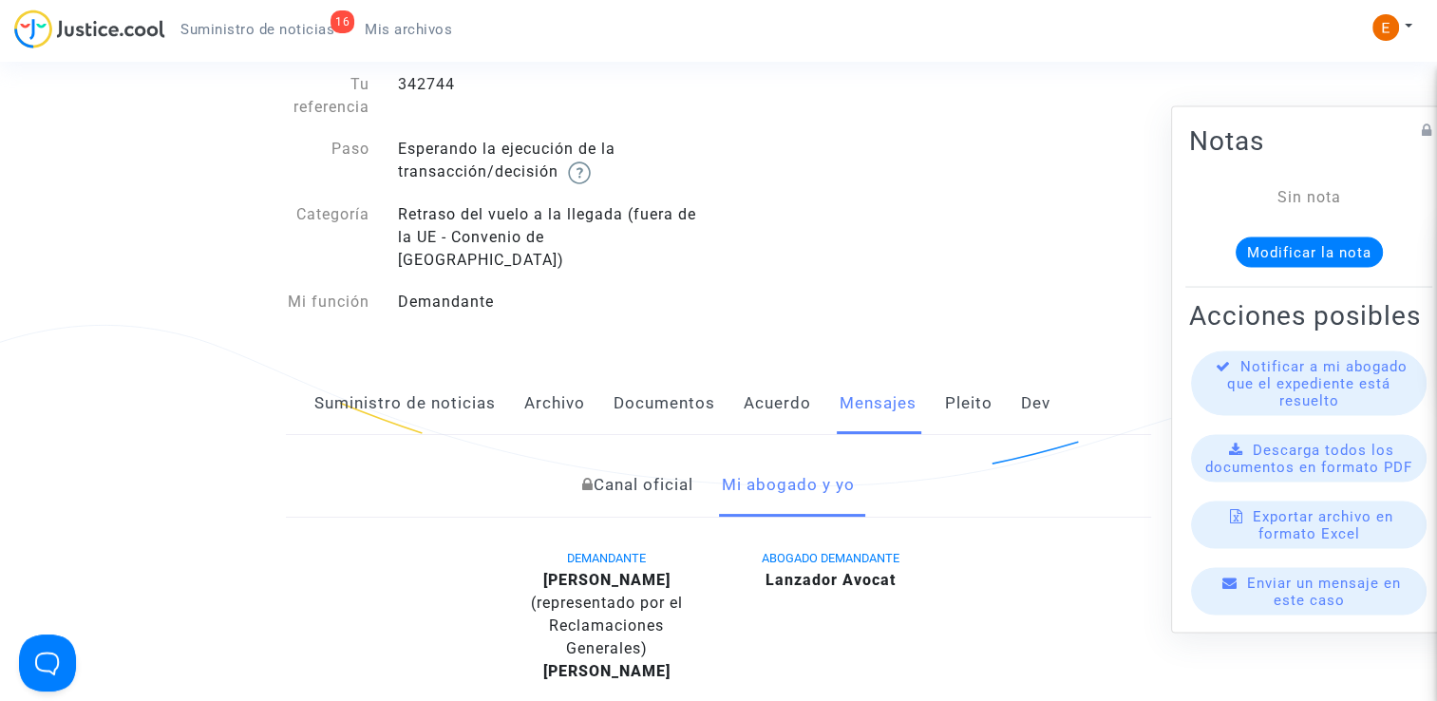
scroll to position [95, 0]
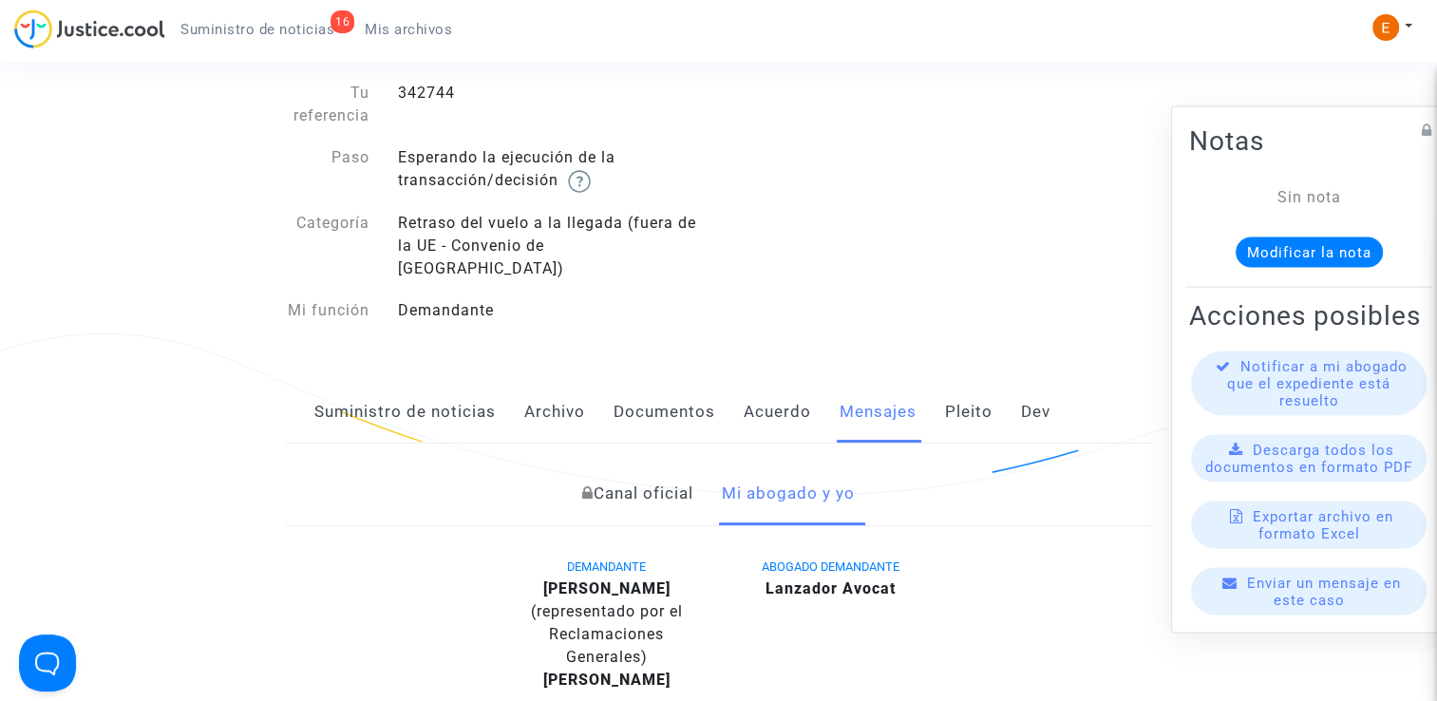
click at [392, 402] on font "Suministro de noticias" at bounding box center [404, 411] width 181 height 19
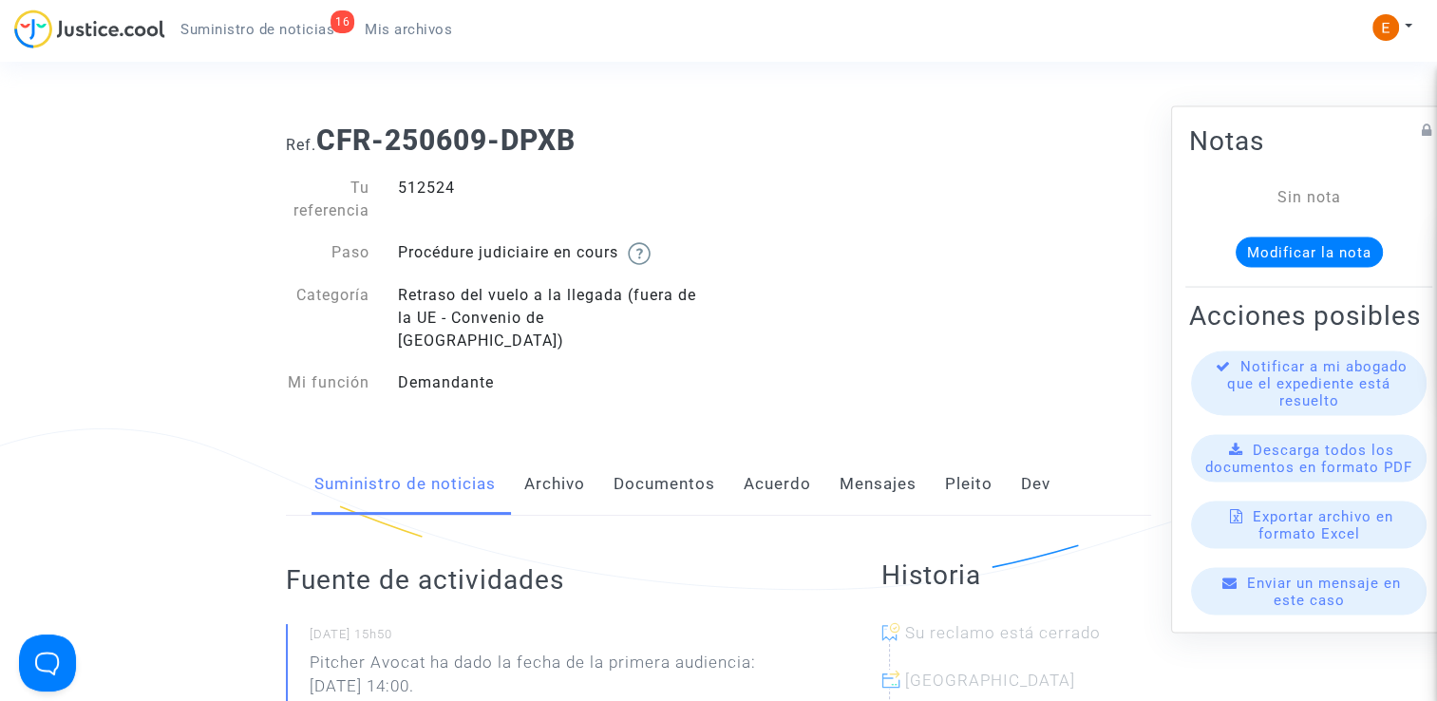
click at [423, 196] on div "512524" at bounding box center [551, 200] width 335 height 46
copy div "512524"
drag, startPoint x: 431, startPoint y: 643, endPoint x: 576, endPoint y: 667, distance: 147.2
click at [576, 667] on p "Pitcher Avocat ha dado la fecha de la primera audiencia: 4 de noviembre de 2025…" at bounding box center [558, 678] width 496 height 57
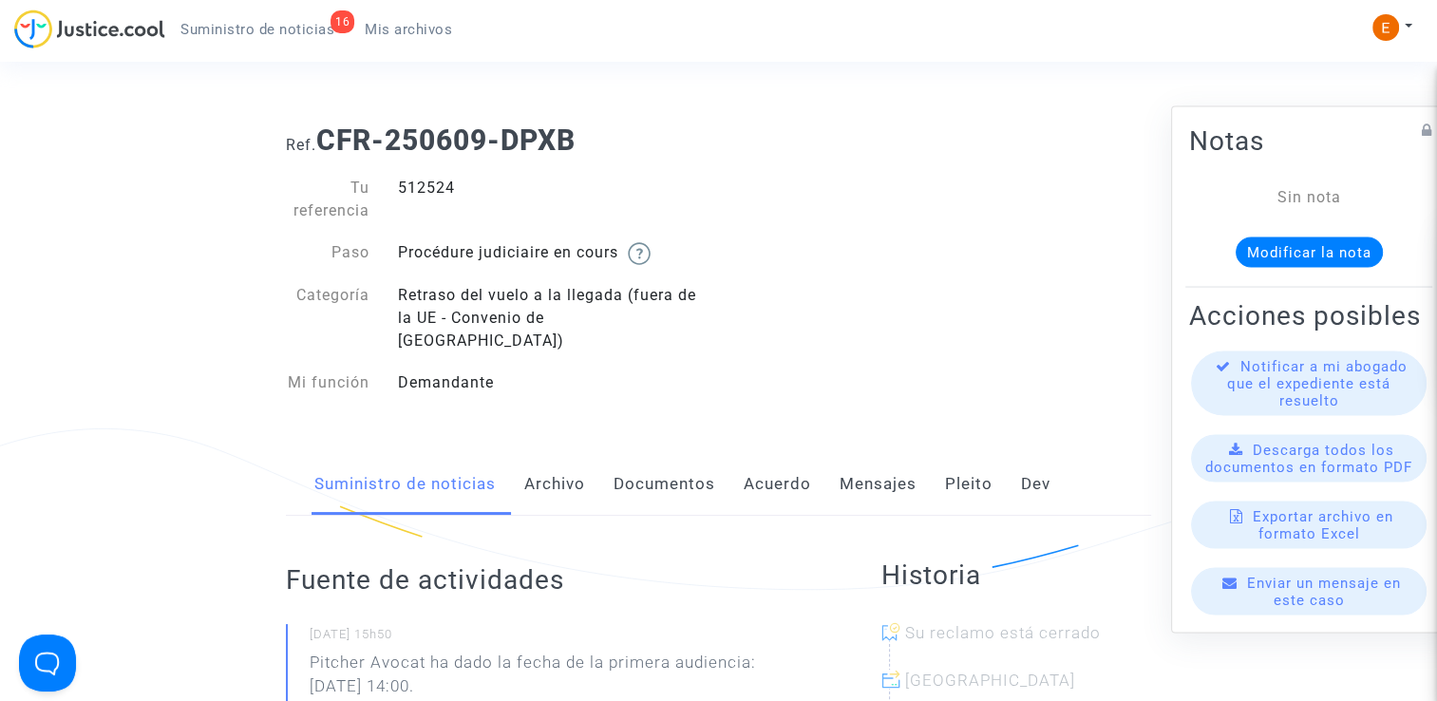
drag, startPoint x: 576, startPoint y: 667, endPoint x: 541, endPoint y: 640, distance: 44.1
copy p "ha dado la fecha de la primera audiencia: 4 de noviembre de 2025 a las 14:00."
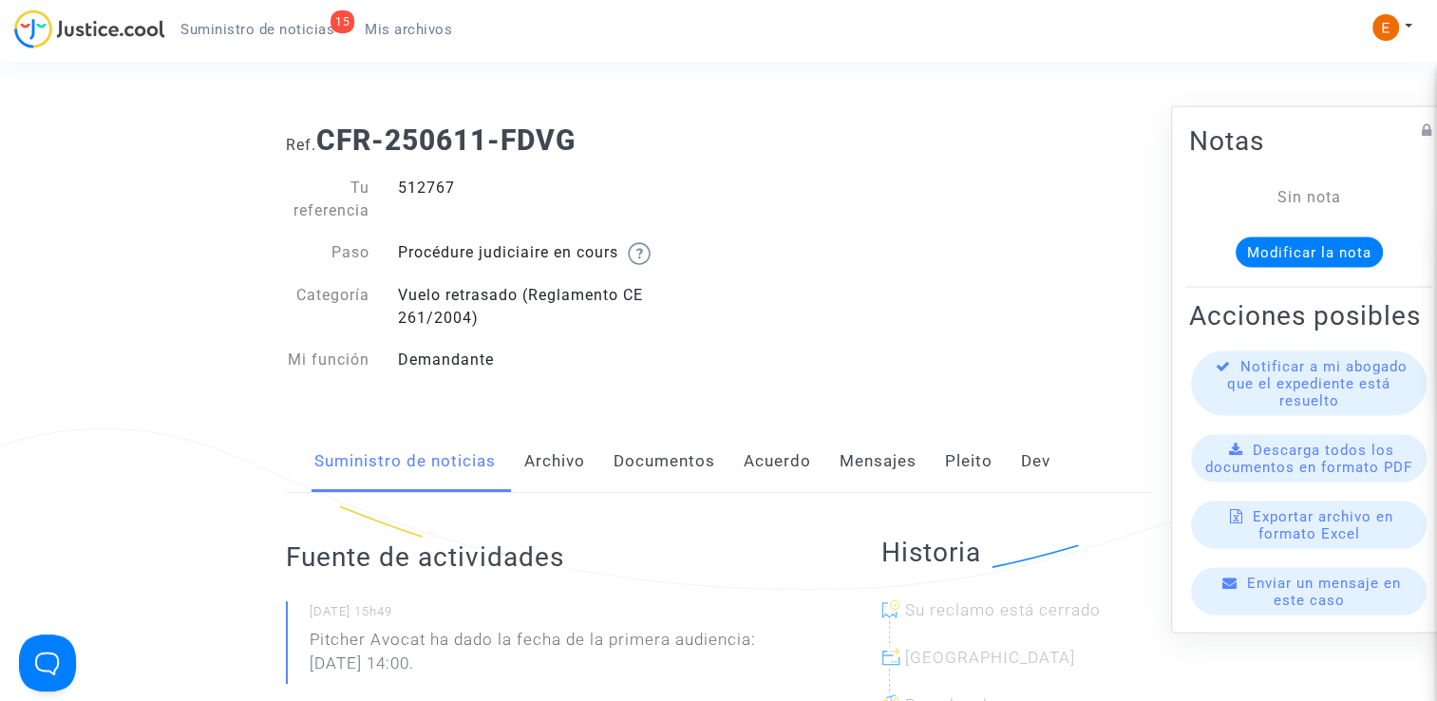
click at [436, 192] on div "512767" at bounding box center [551, 200] width 335 height 46
copy div "512767"
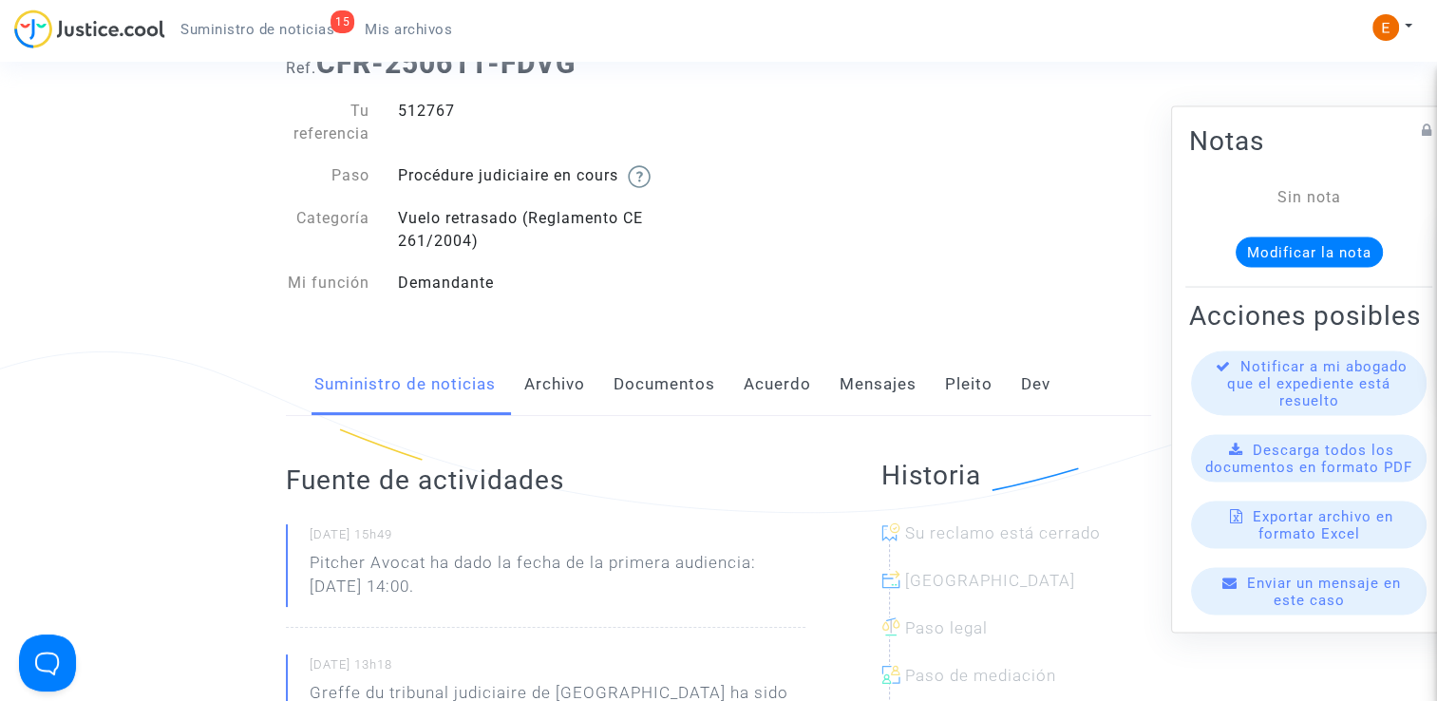
scroll to position [95, 0]
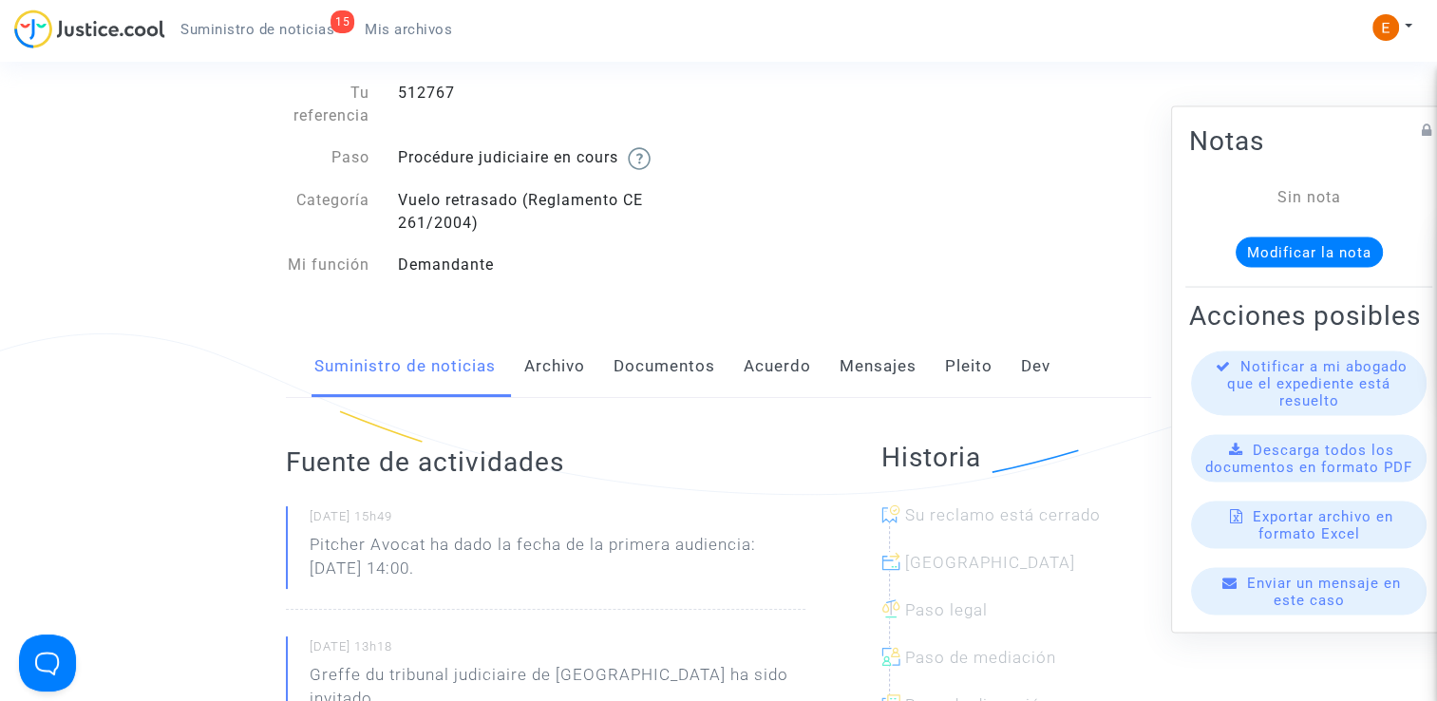
drag, startPoint x: 434, startPoint y: 543, endPoint x: 565, endPoint y: 573, distance: 134.3
click at [565, 573] on p "Pitcher Avocat ha dado la fecha de la primera audiencia: 4 de noviembre de 2025…" at bounding box center [558, 561] width 496 height 57
drag, startPoint x: 565, startPoint y: 573, endPoint x: 532, endPoint y: 564, distance: 34.3
copy p "ha dado la fecha de la primera audiencia: 4 de noviembre de 2025 a las 14:00."
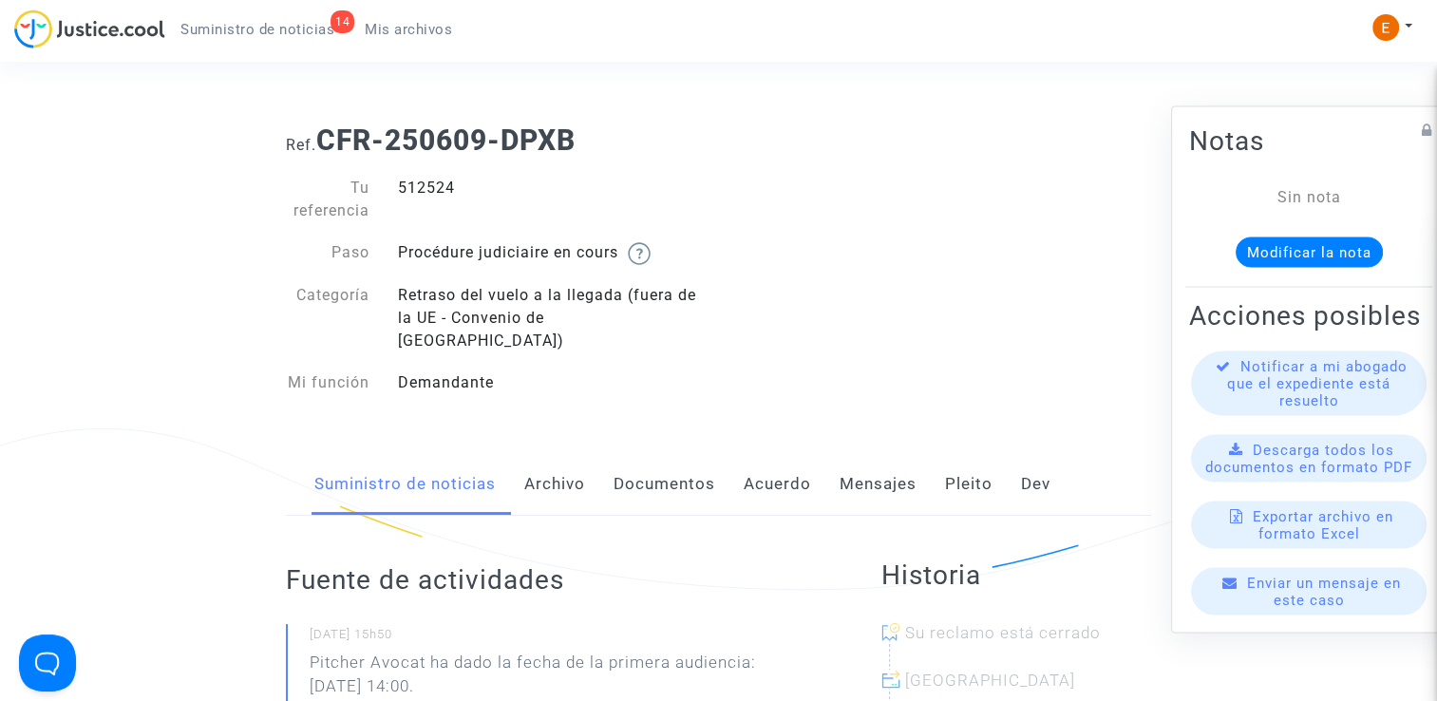
click at [438, 184] on div "512524" at bounding box center [551, 200] width 335 height 46
copy div "512524"
click at [434, 650] on p "Pitcher Avocat ha dado la fecha de la primera audiencia: [DATE] 14:00." at bounding box center [558, 678] width 496 height 57
drag, startPoint x: 431, startPoint y: 638, endPoint x: 551, endPoint y: 668, distance: 123.2
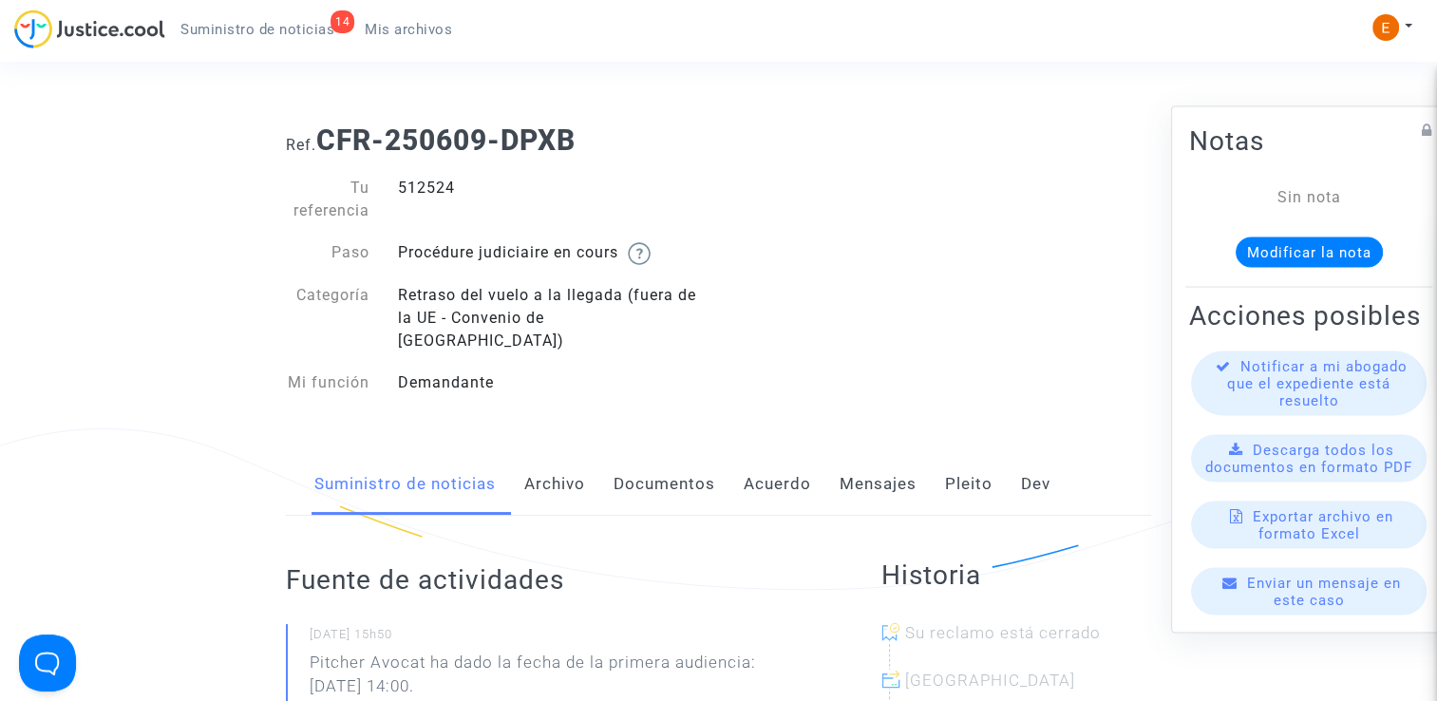
click at [551, 668] on p "Pitcher Avocat ha dado la fecha de la primera audiencia: [DATE] 14:00." at bounding box center [558, 678] width 496 height 57
drag, startPoint x: 551, startPoint y: 668, endPoint x: 526, endPoint y: 664, distance: 25.0
drag, startPoint x: 526, startPoint y: 664, endPoint x: 450, endPoint y: 633, distance: 81.8
click at [450, 650] on p "Pitcher Avocat ha dado la fecha de la primera audiencia: 4 de noviembre de 2025…" at bounding box center [558, 678] width 496 height 57
click at [430, 650] on p "Pitcher Avocat ha dado la fecha de la primera audiencia: 4 de noviembre de 2025…" at bounding box center [558, 678] width 496 height 57
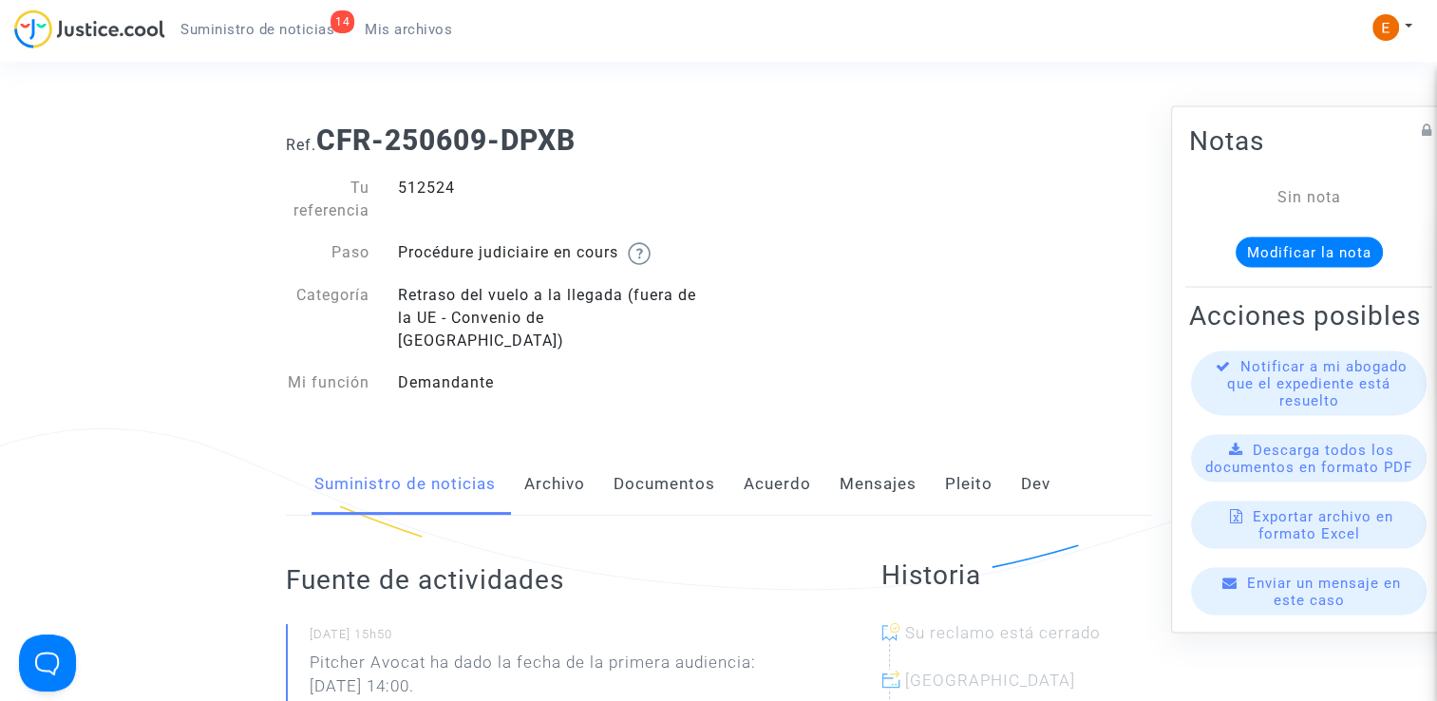
drag, startPoint x: 428, startPoint y: 638, endPoint x: 577, endPoint y: 672, distance: 153.0
click at [577, 672] on p "Pitcher Avocat ha dado la fecha de la primera audiencia: 4 de noviembre de 2025…" at bounding box center [558, 678] width 496 height 57
drag, startPoint x: 577, startPoint y: 672, endPoint x: 537, endPoint y: 655, distance: 43.4
copy p "ha dado la fecha de la primera audiencia: 4 de noviembre de 2025 a las 14:00."
drag, startPoint x: 566, startPoint y: 669, endPoint x: 431, endPoint y: 642, distance: 137.4
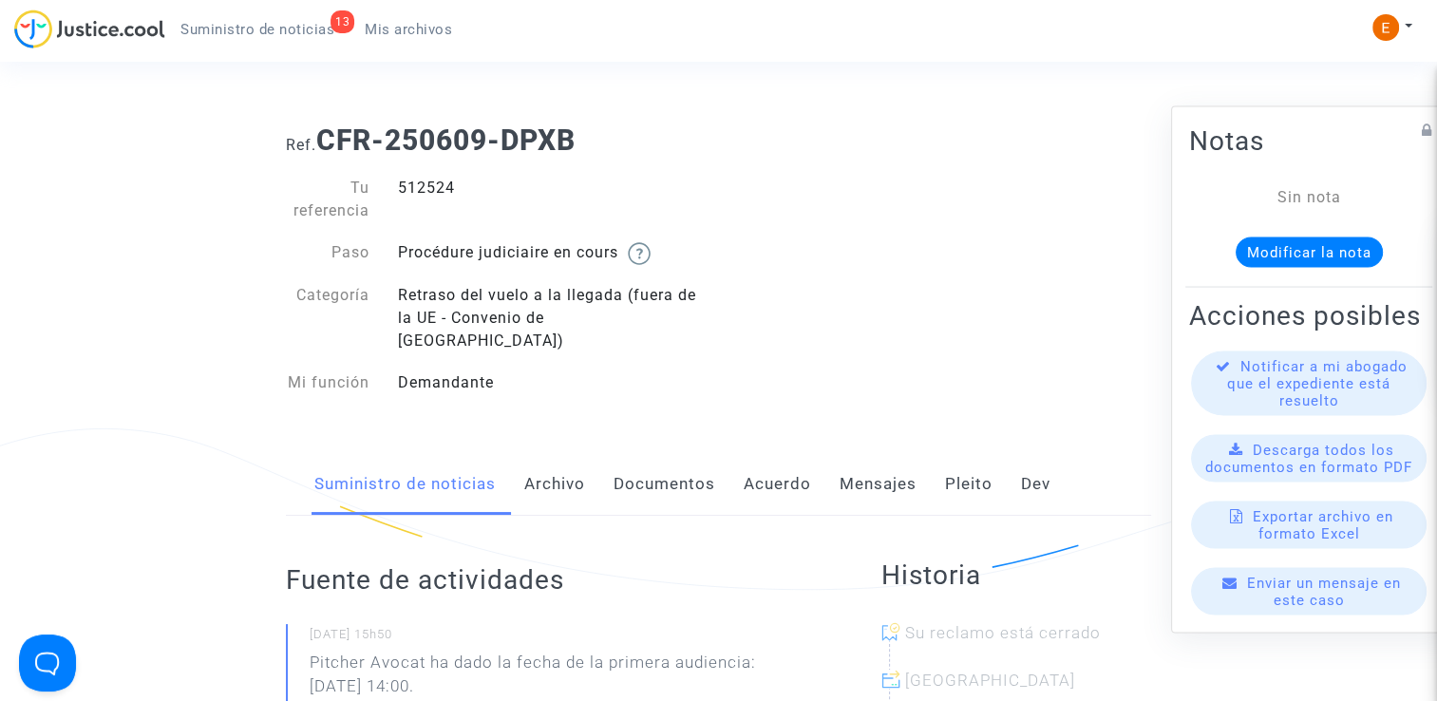
click at [431, 650] on p "Pitcher Avocat ha dado la fecha de la primera audiencia: 4 de noviembre de 2025…" at bounding box center [558, 678] width 496 height 57
copy p "ha dado la fecha de la primera audiencia: 4 de noviembre de 2025 a las 14:00."
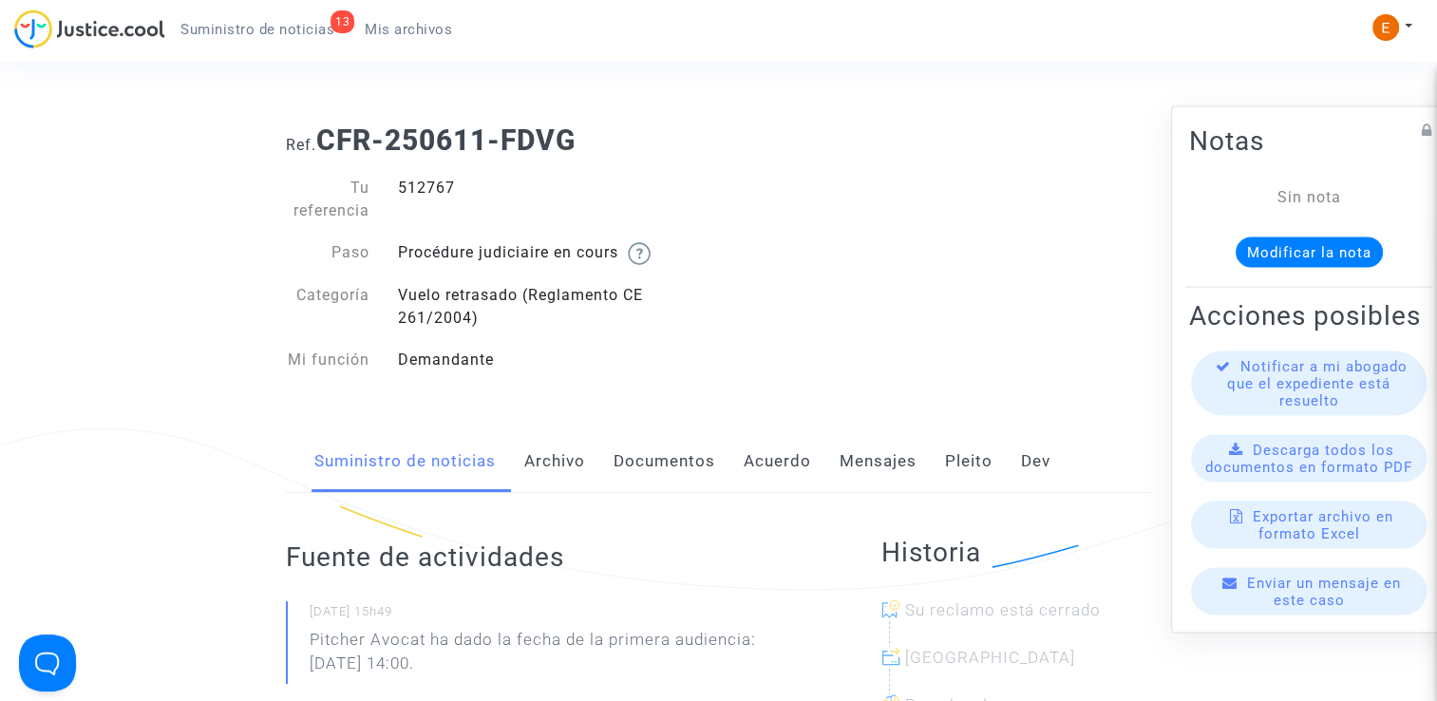
click at [424, 190] on div "512767" at bounding box center [551, 200] width 335 height 46
copy div "512767"
click at [426, 182] on div "512792" at bounding box center [551, 200] width 335 height 46
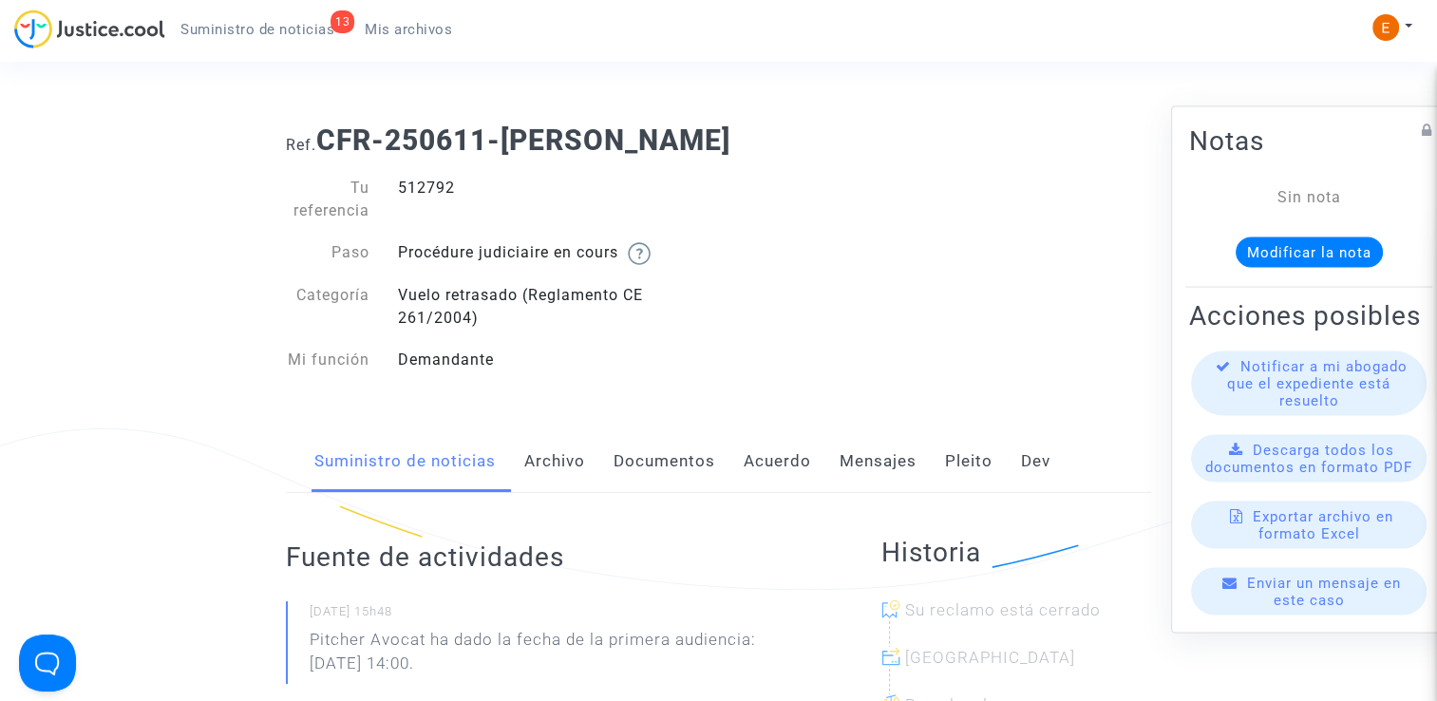
drag, startPoint x: 426, startPoint y: 182, endPoint x: 672, endPoint y: 198, distance: 246.5
click at [672, 198] on div "512792" at bounding box center [551, 200] width 335 height 46
copy div "512792"
drag, startPoint x: 585, startPoint y: 659, endPoint x: 433, endPoint y: 640, distance: 153.1
click at [433, 640] on p "Pitcher Avocat ha dado la fecha de la primera audiencia: [DATE] 14:00." at bounding box center [558, 656] width 496 height 57
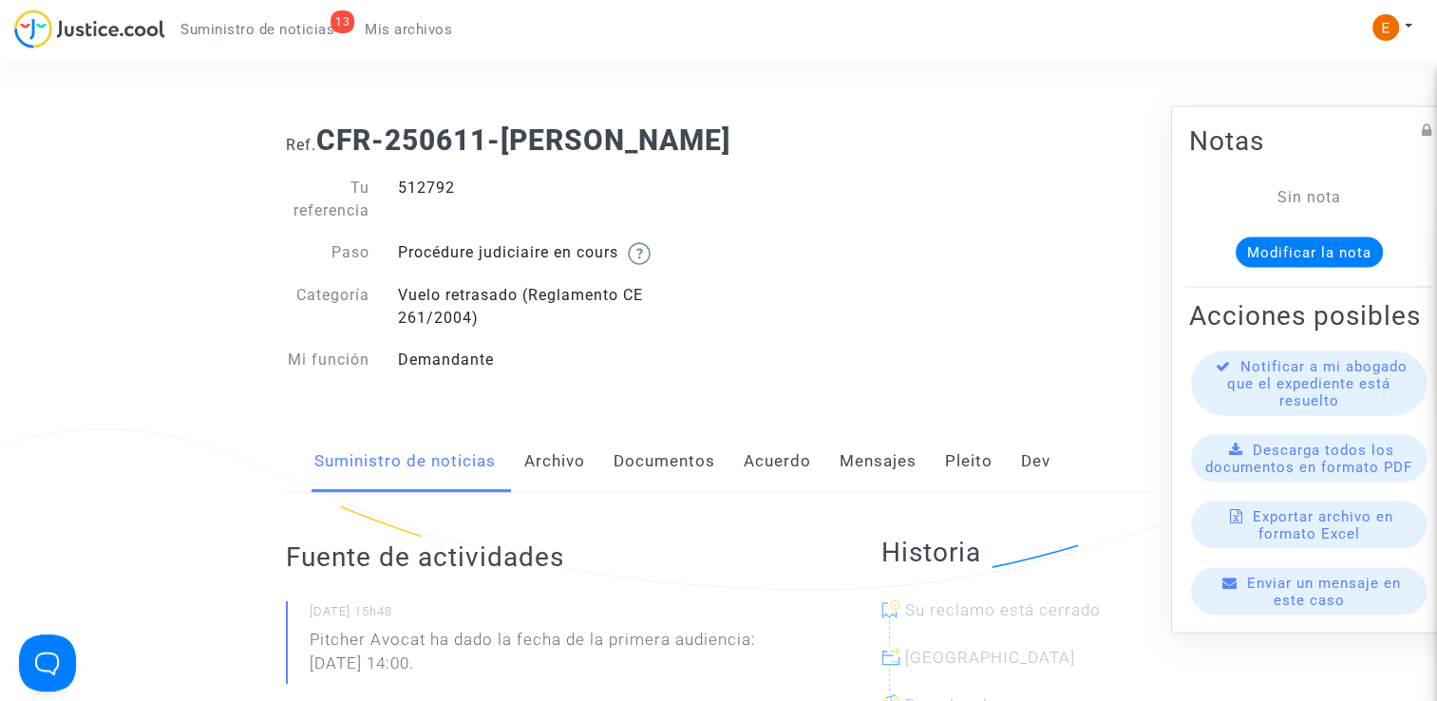
copy p "ha dado la fecha de la primera audiencia: [DATE] 14:00."
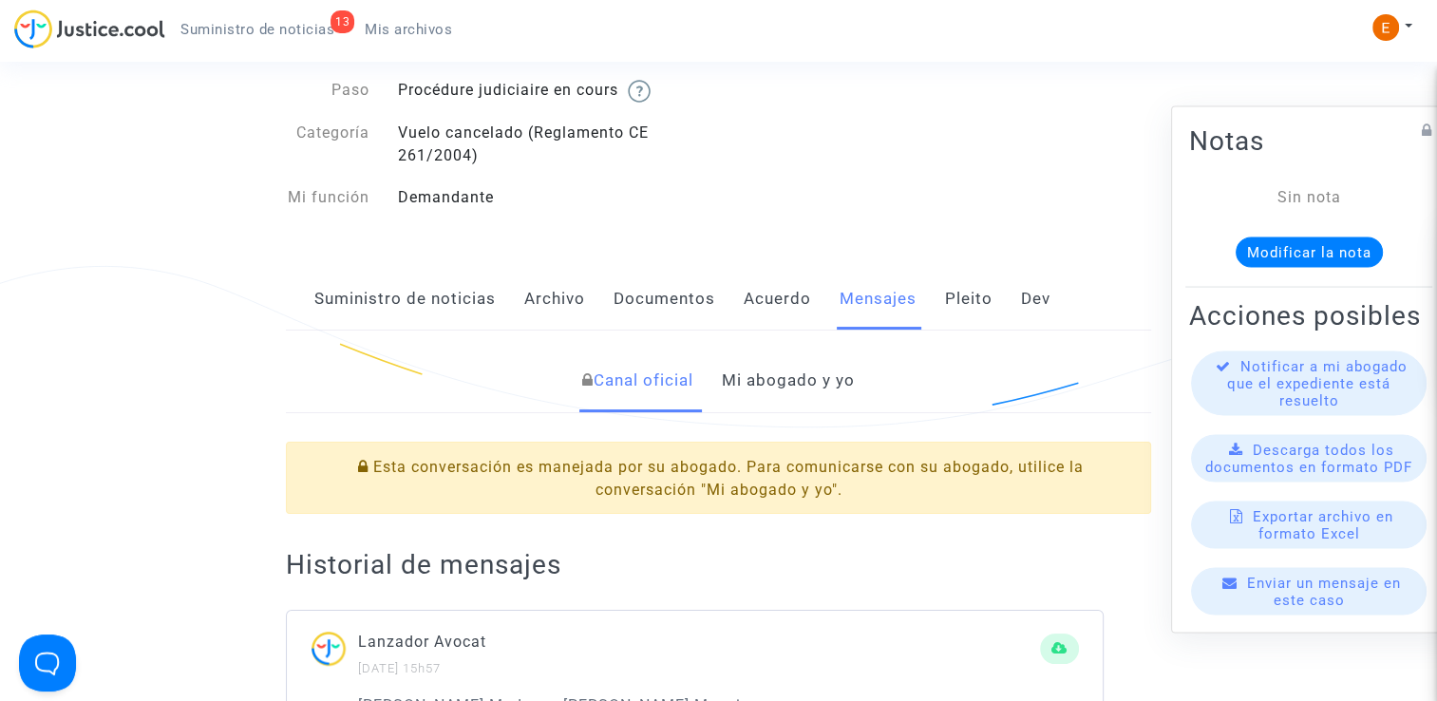
scroll to position [190, 0]
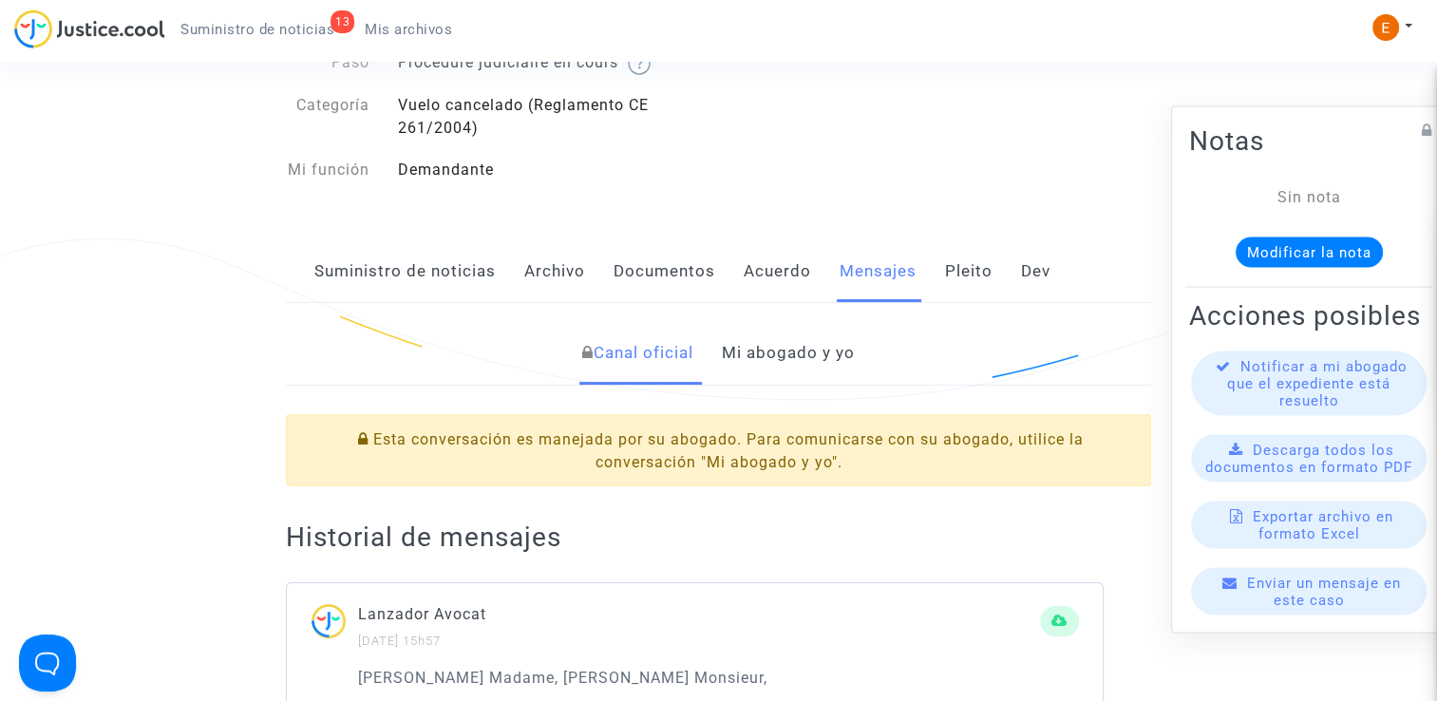
click at [793, 358] on font "Mi abogado y yo" at bounding box center [788, 352] width 133 height 19
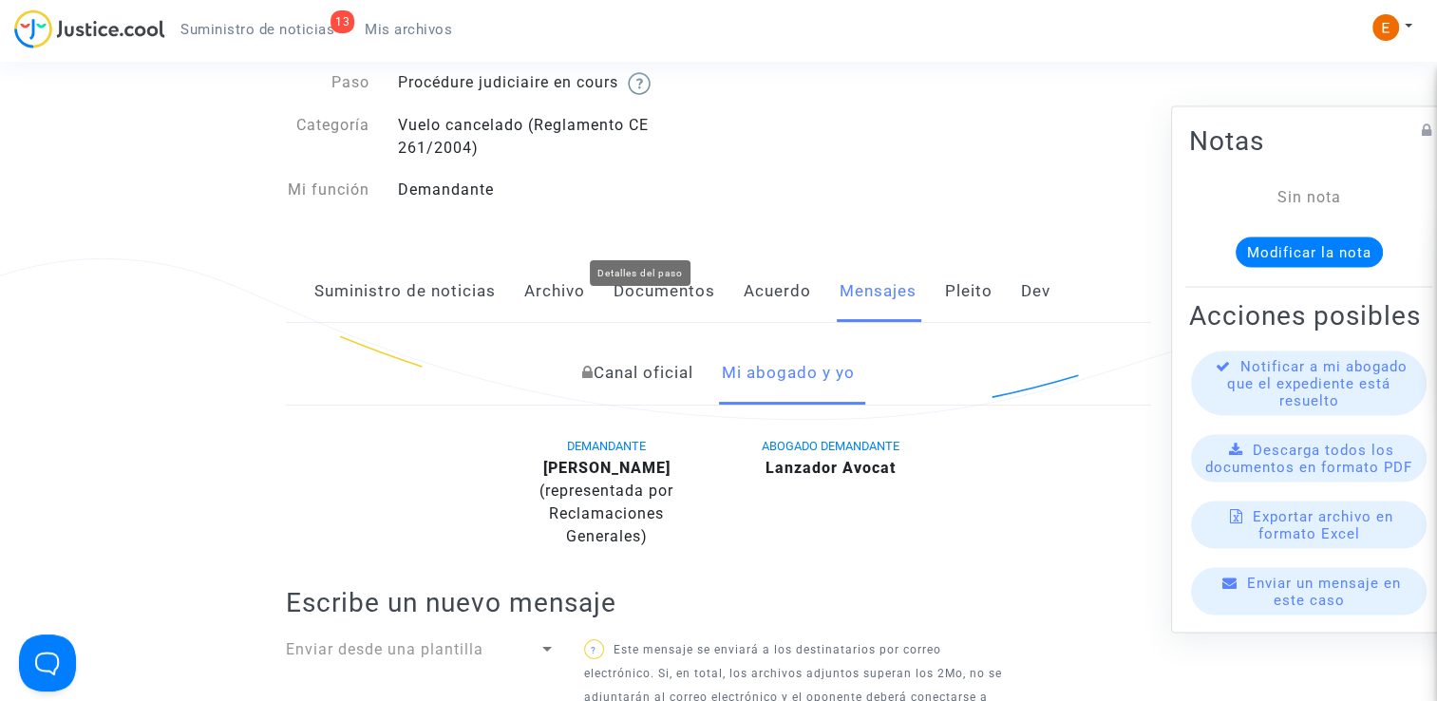
scroll to position [190, 0]
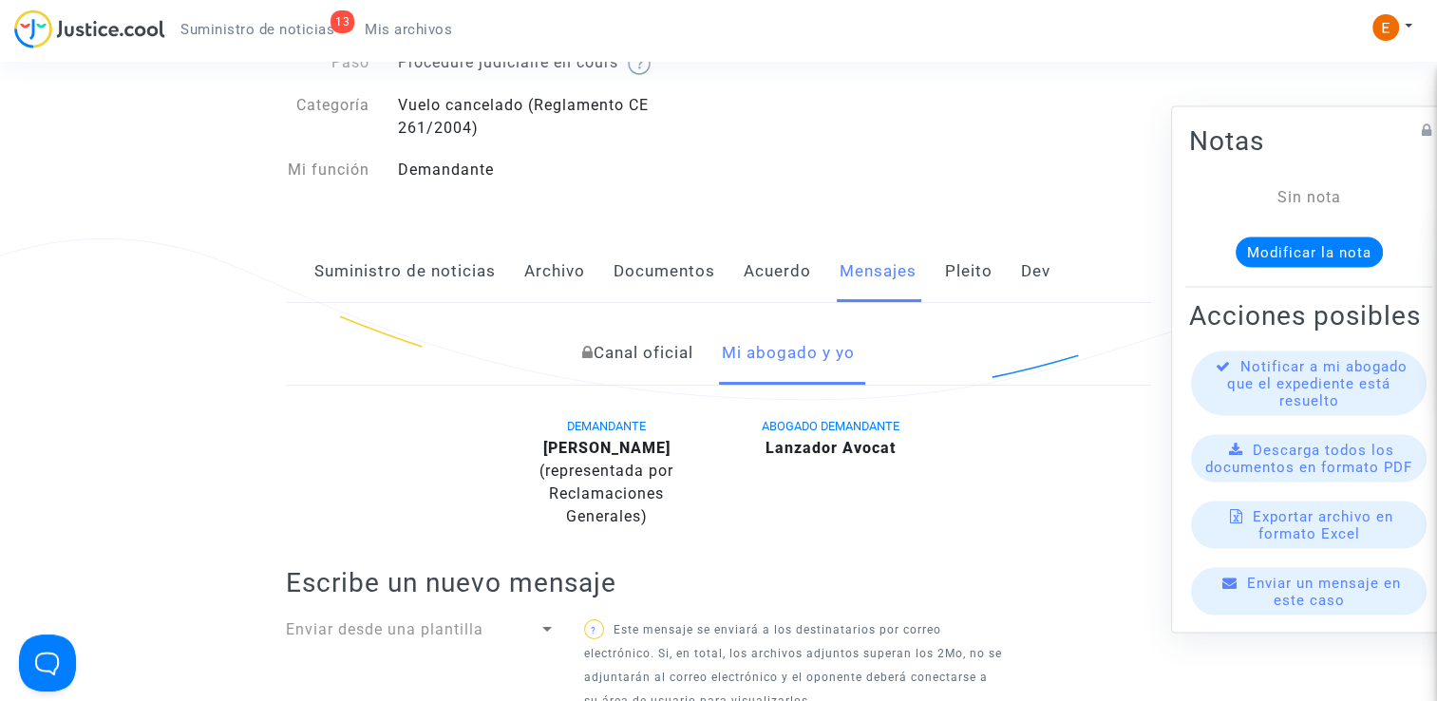
click at [372, 264] on font "Suministro de noticias" at bounding box center [404, 270] width 181 height 19
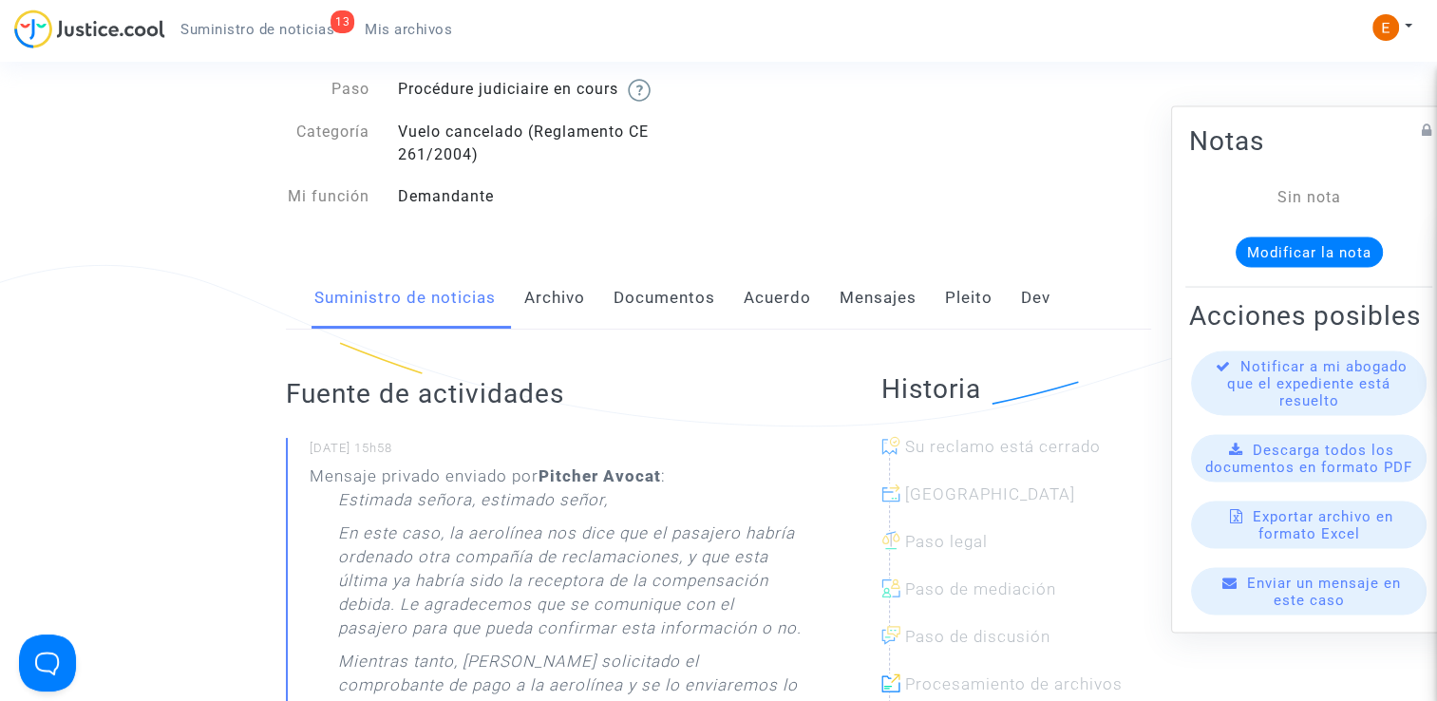
scroll to position [190, 0]
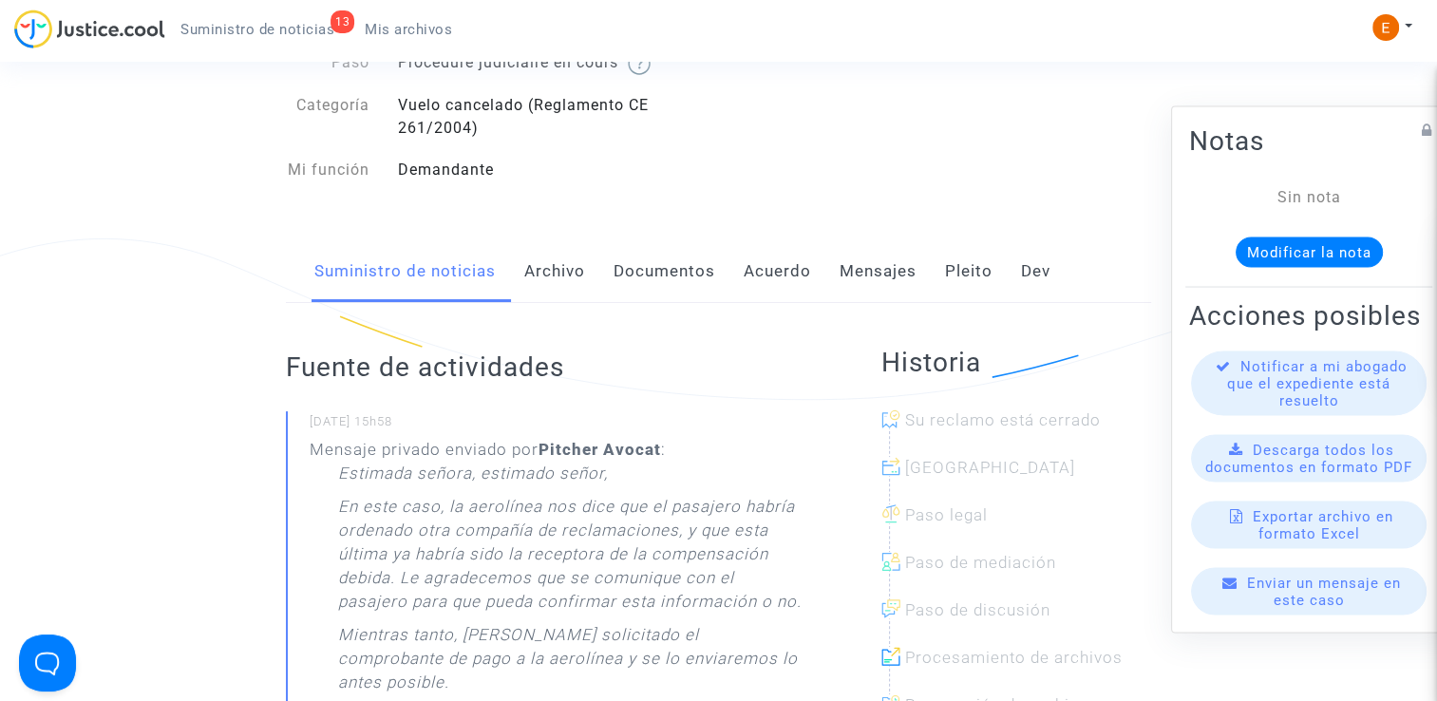
click at [1305, 609] on span "Enviar un mensaje en este caso" at bounding box center [1324, 592] width 154 height 34
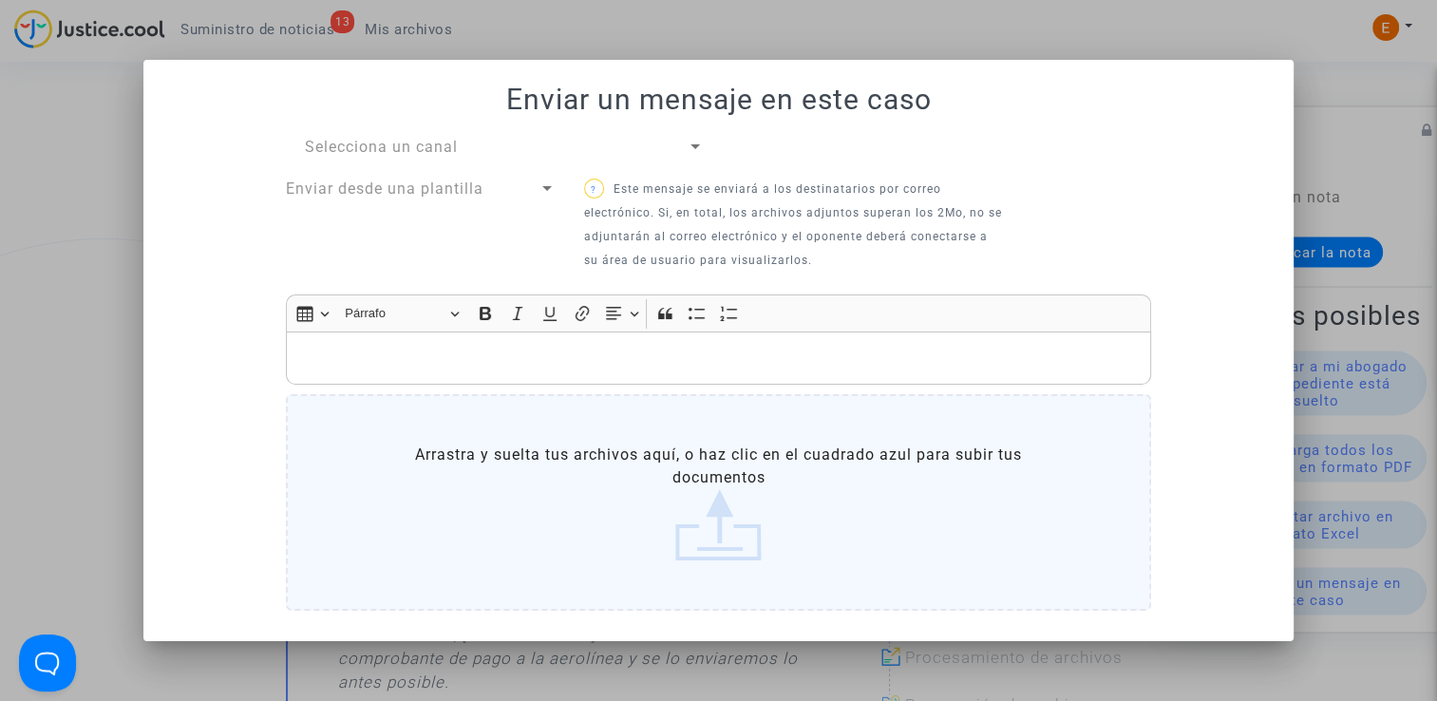
click at [601, 150] on div "Selecciona un canal" at bounding box center [496, 147] width 383 height 23
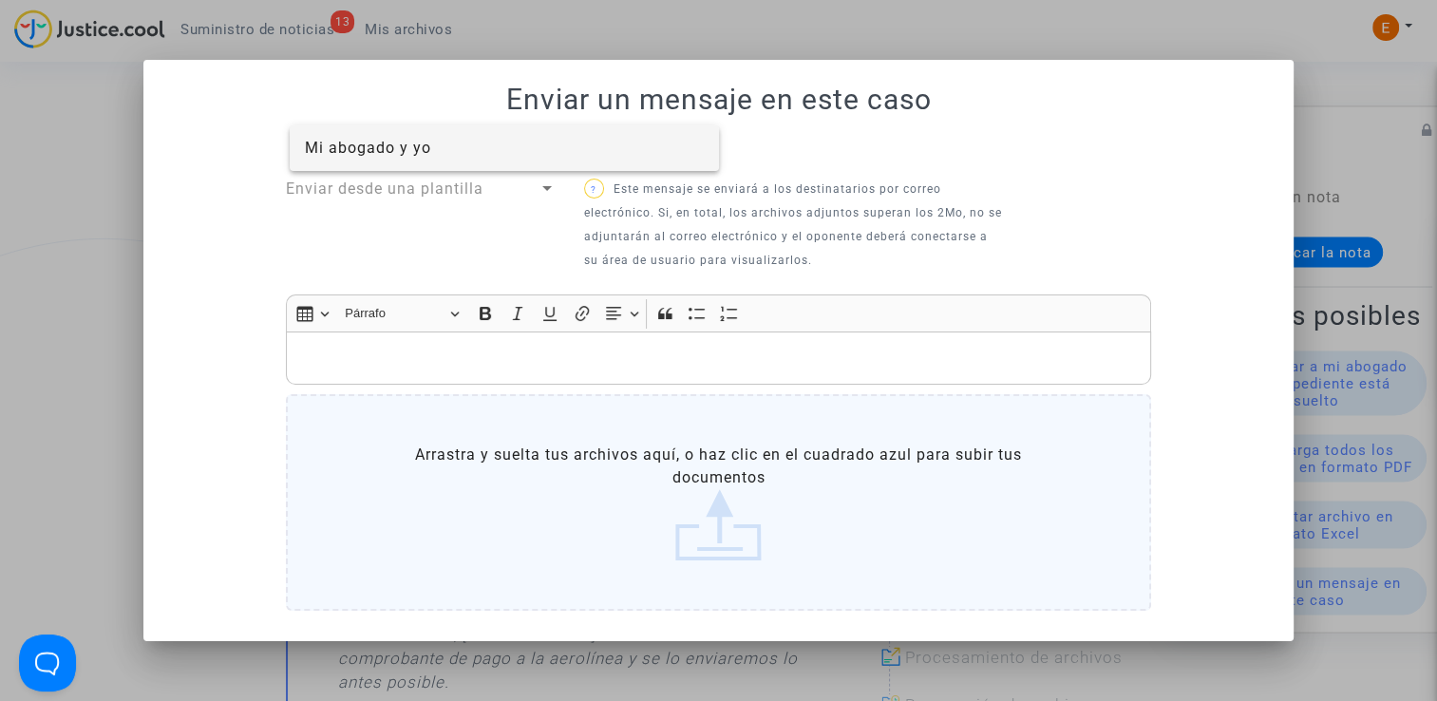
click at [599, 152] on span "Mi abogado y yo" at bounding box center [505, 148] width 400 height 46
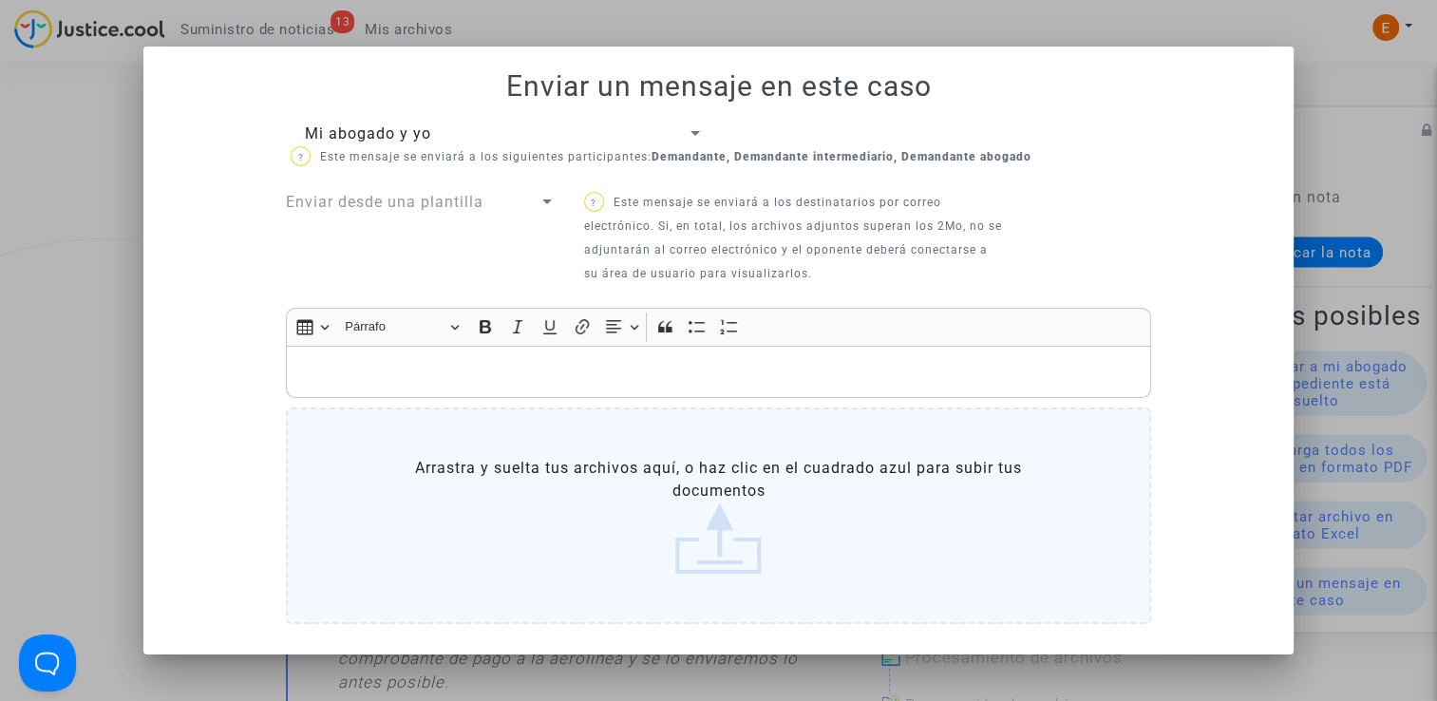
click at [546, 190] on div "Mi abogado y yo ? Este mensaje se enviará a los siguientes participantes: Deman…" at bounding box center [719, 377] width 894 height 510
click at [544, 207] on div at bounding box center [546, 202] width 17 height 23
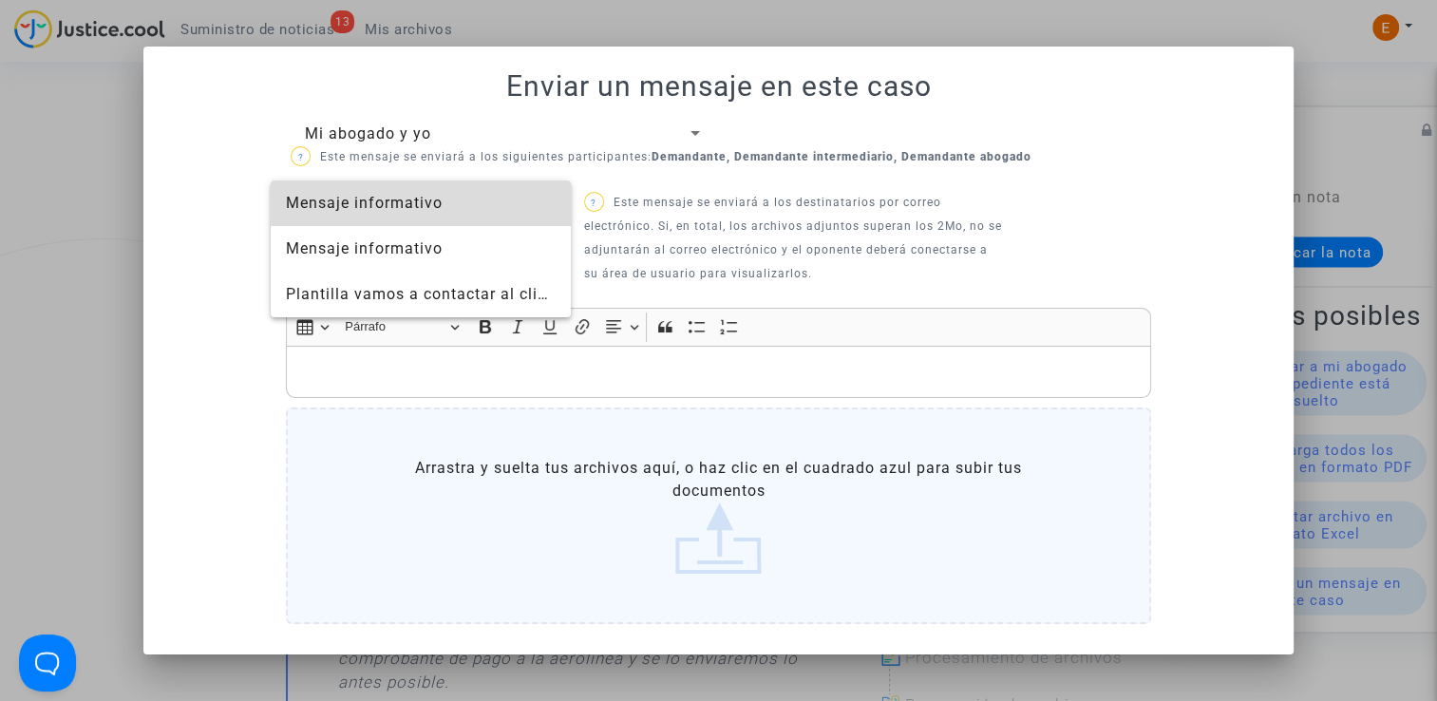
click at [477, 199] on span "Mensaje informativo" at bounding box center [421, 203] width 270 height 46
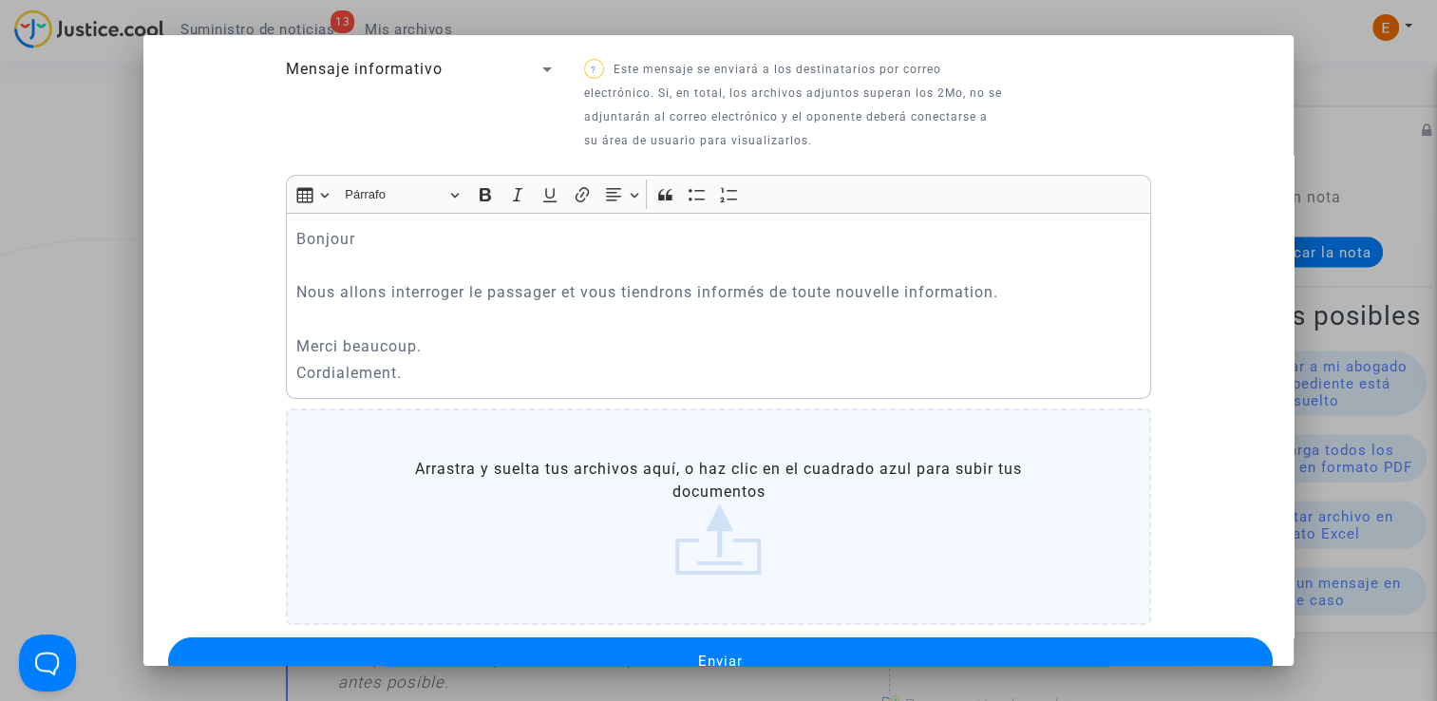
scroll to position [165, 0]
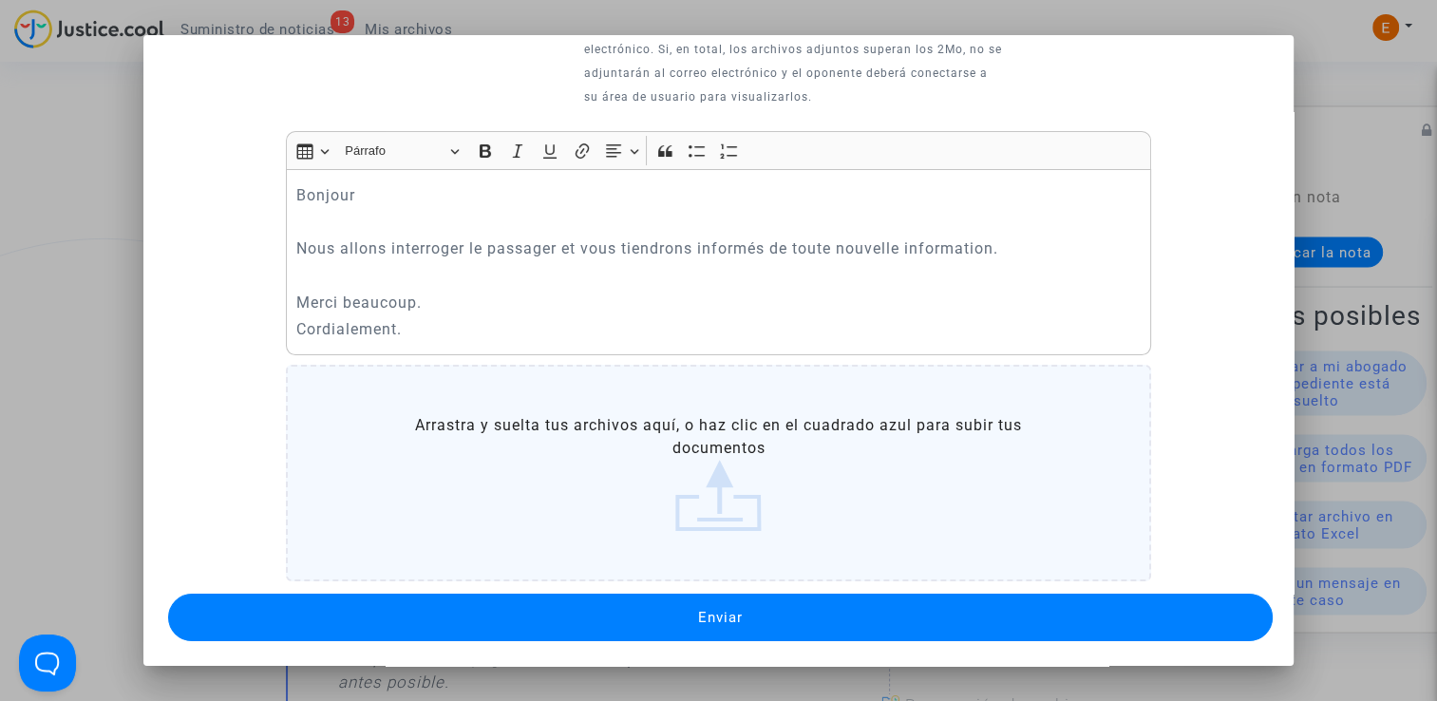
click at [765, 613] on button "Enviar" at bounding box center [719, 617] width 1103 height 47
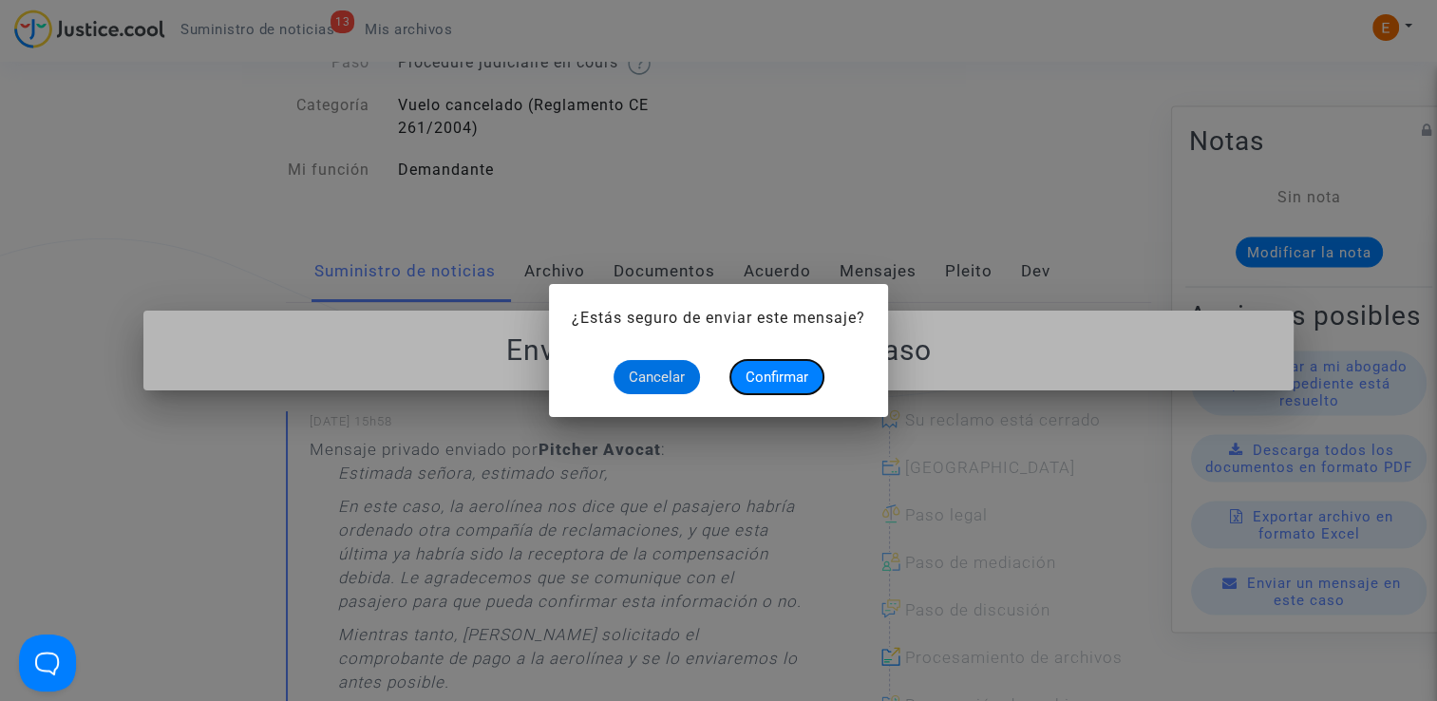
click at [784, 378] on span "Confirmar" at bounding box center [776, 376] width 63 height 17
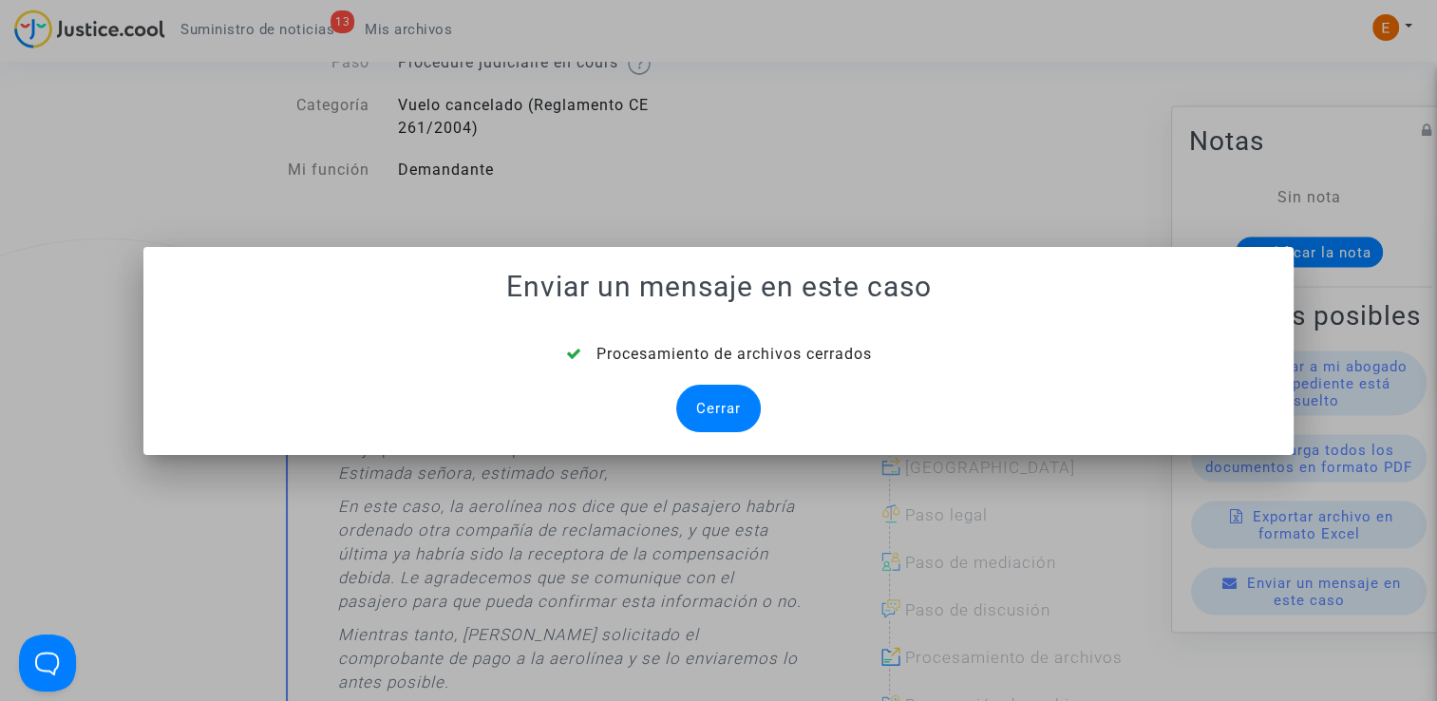
click at [725, 418] on div "Cerrar" at bounding box center [718, 408] width 85 height 47
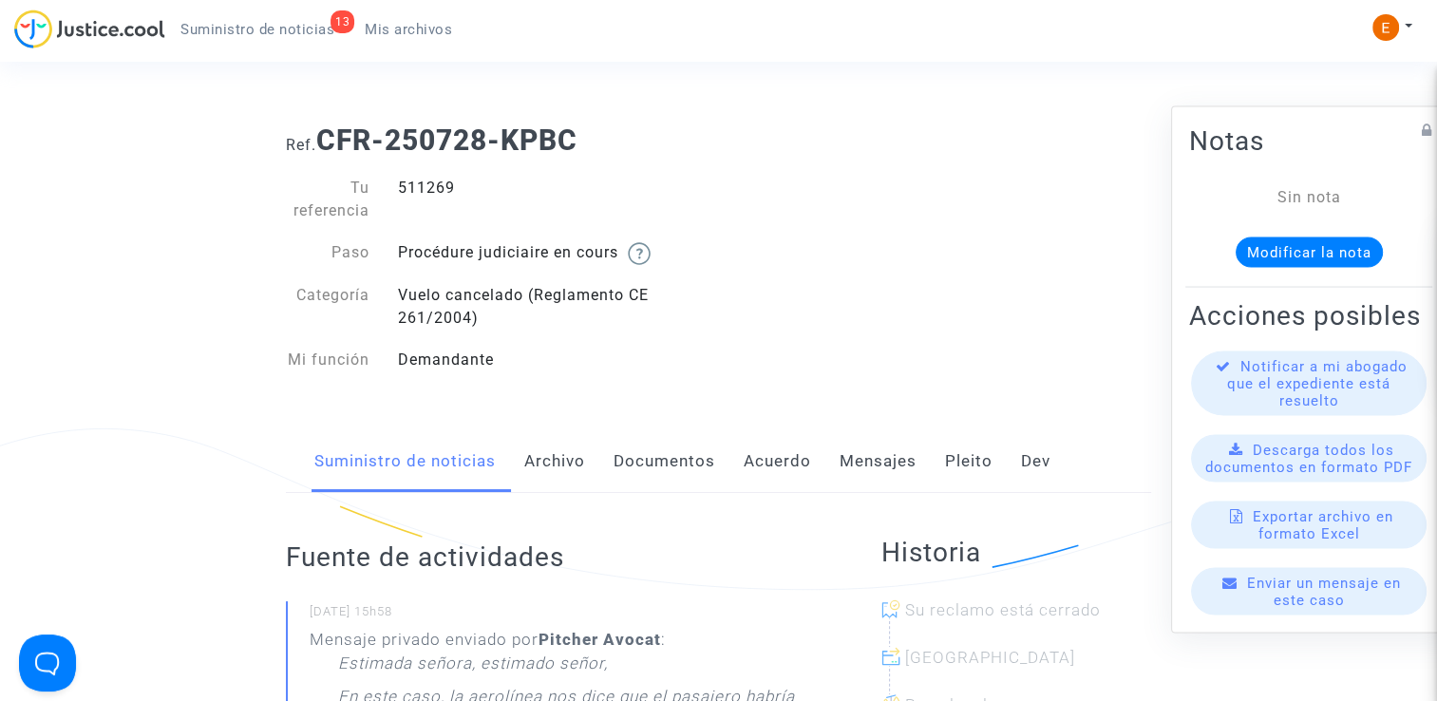
scroll to position [190, 0]
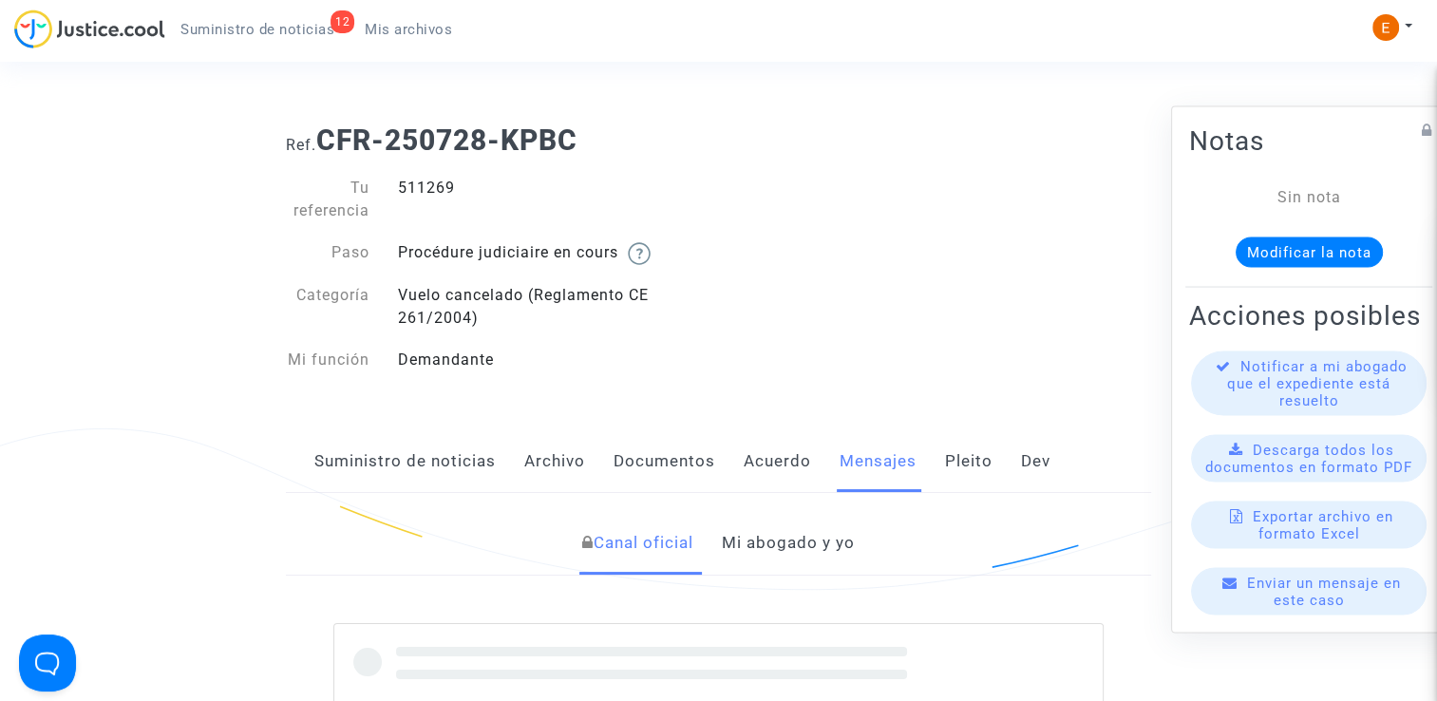
click at [448, 193] on div "511269" at bounding box center [551, 200] width 335 height 46
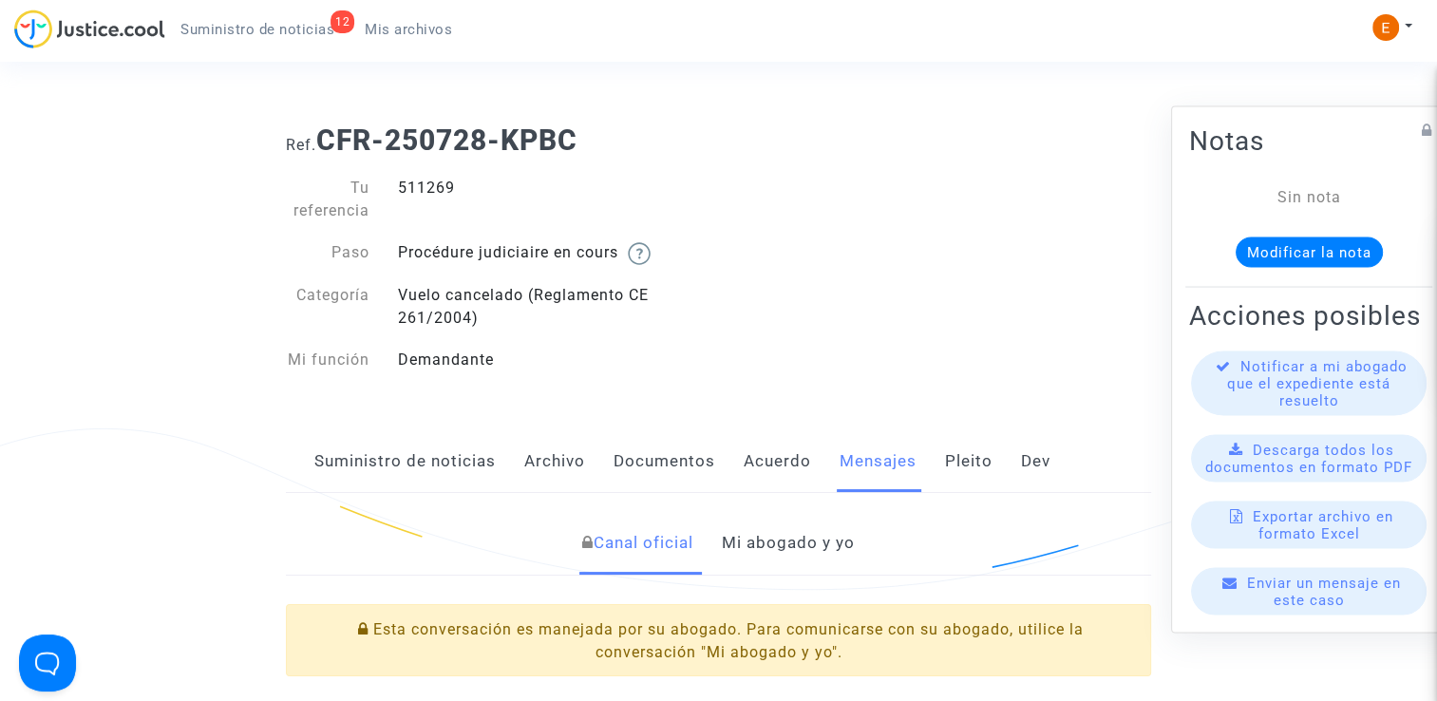
click at [448, 193] on div "511269" at bounding box center [551, 200] width 335 height 46
copy div "511269"
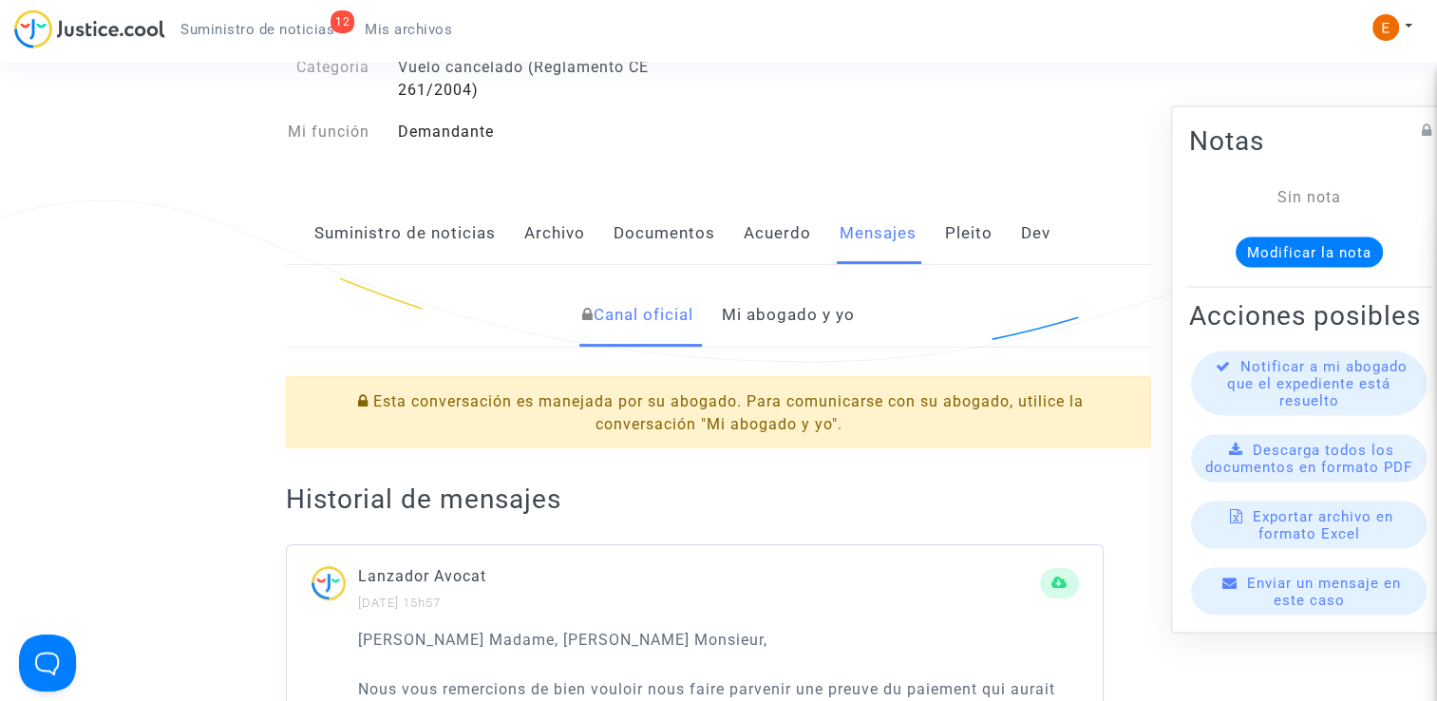
scroll to position [190, 0]
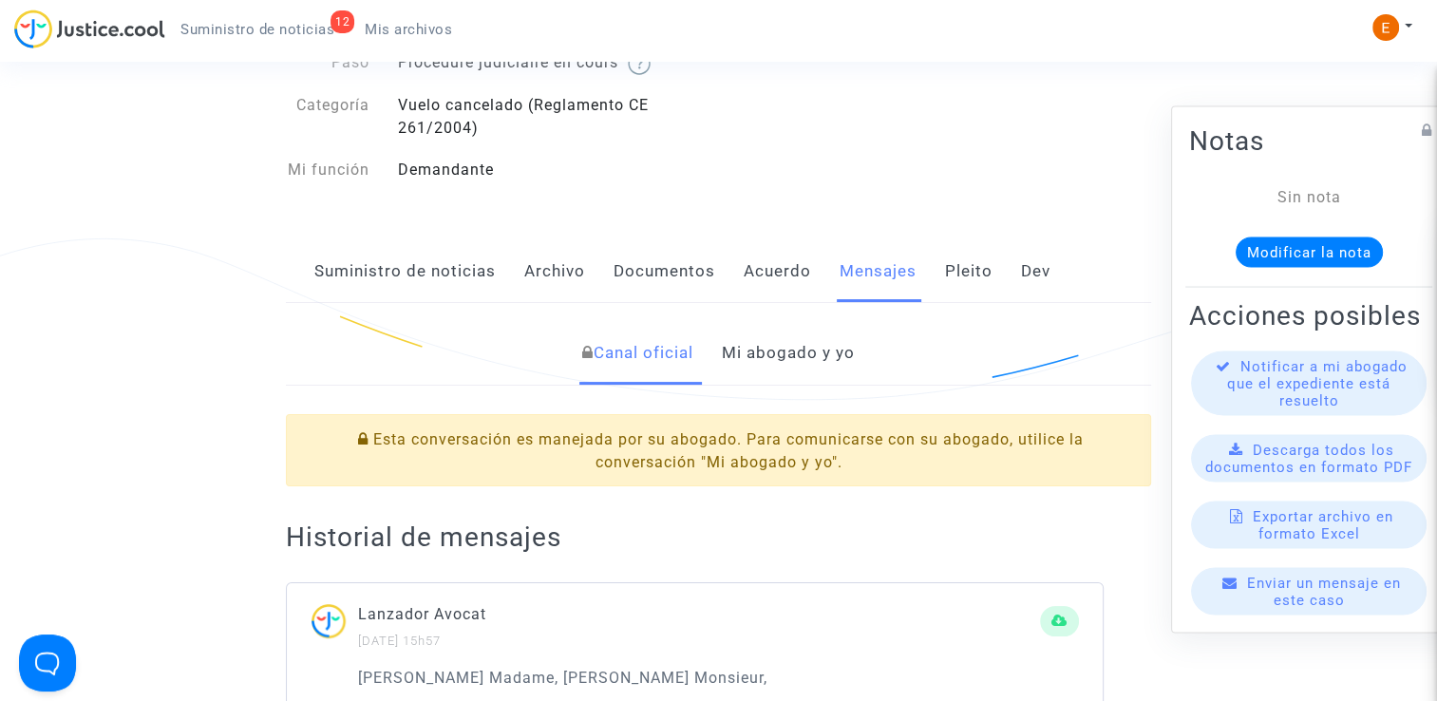
click at [365, 253] on link "Suministro de noticias" at bounding box center [404, 271] width 181 height 63
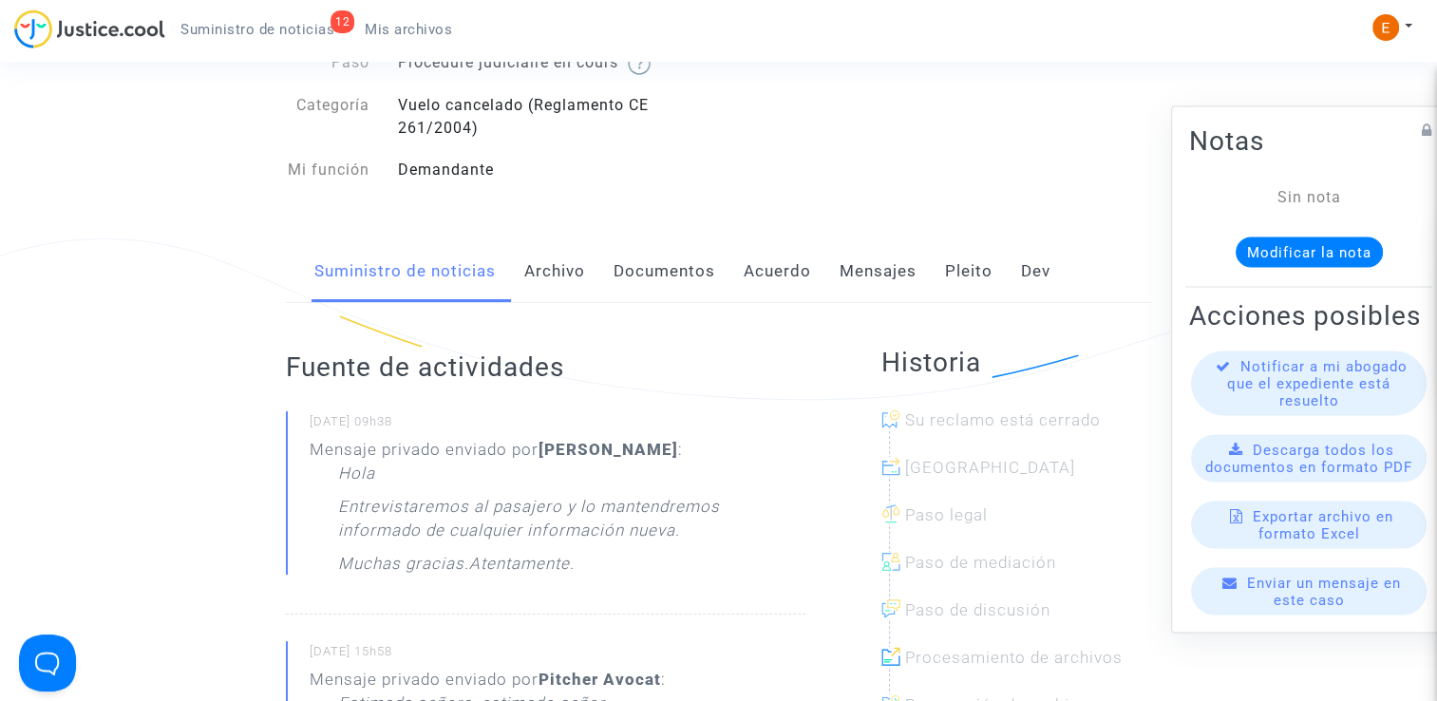
click at [867, 271] on font "Mensajes" at bounding box center [877, 270] width 77 height 19
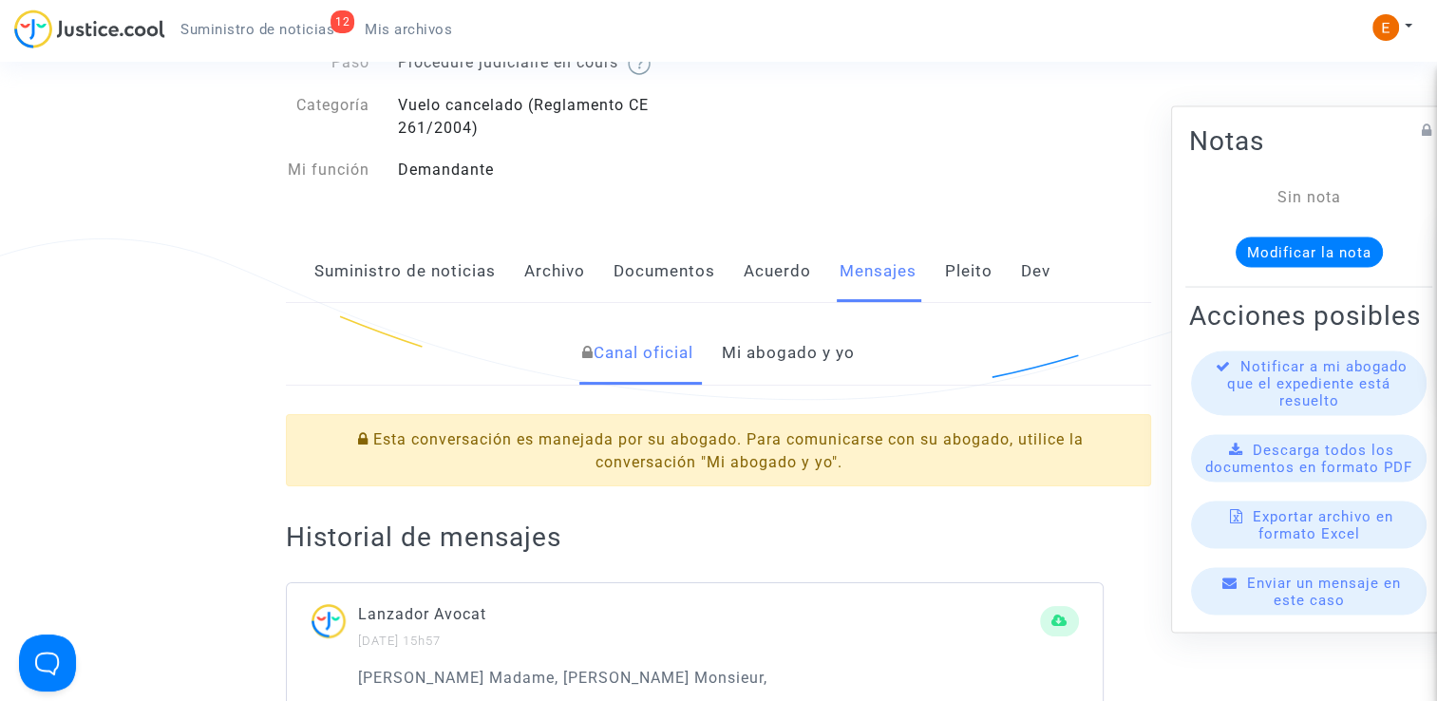
click at [796, 357] on font "Mi abogado y yo" at bounding box center [788, 352] width 133 height 19
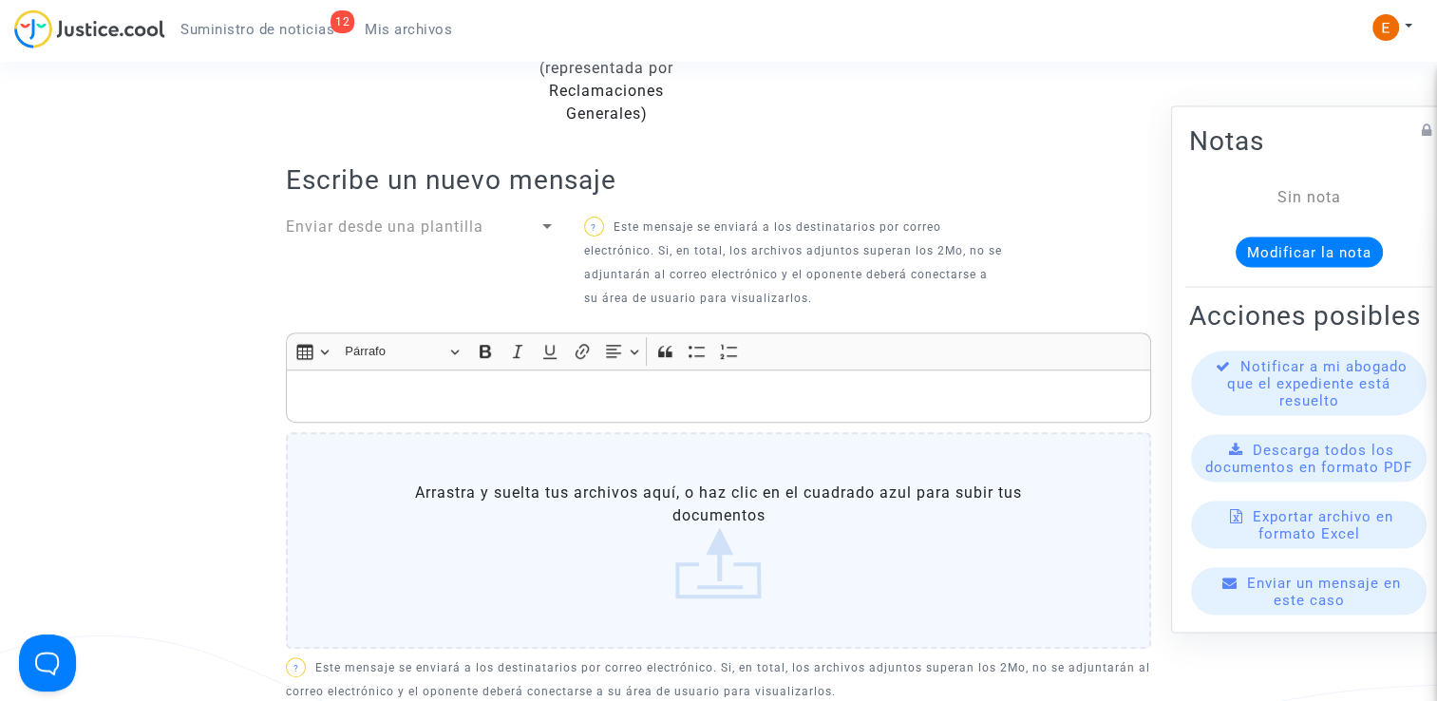
scroll to position [570, 0]
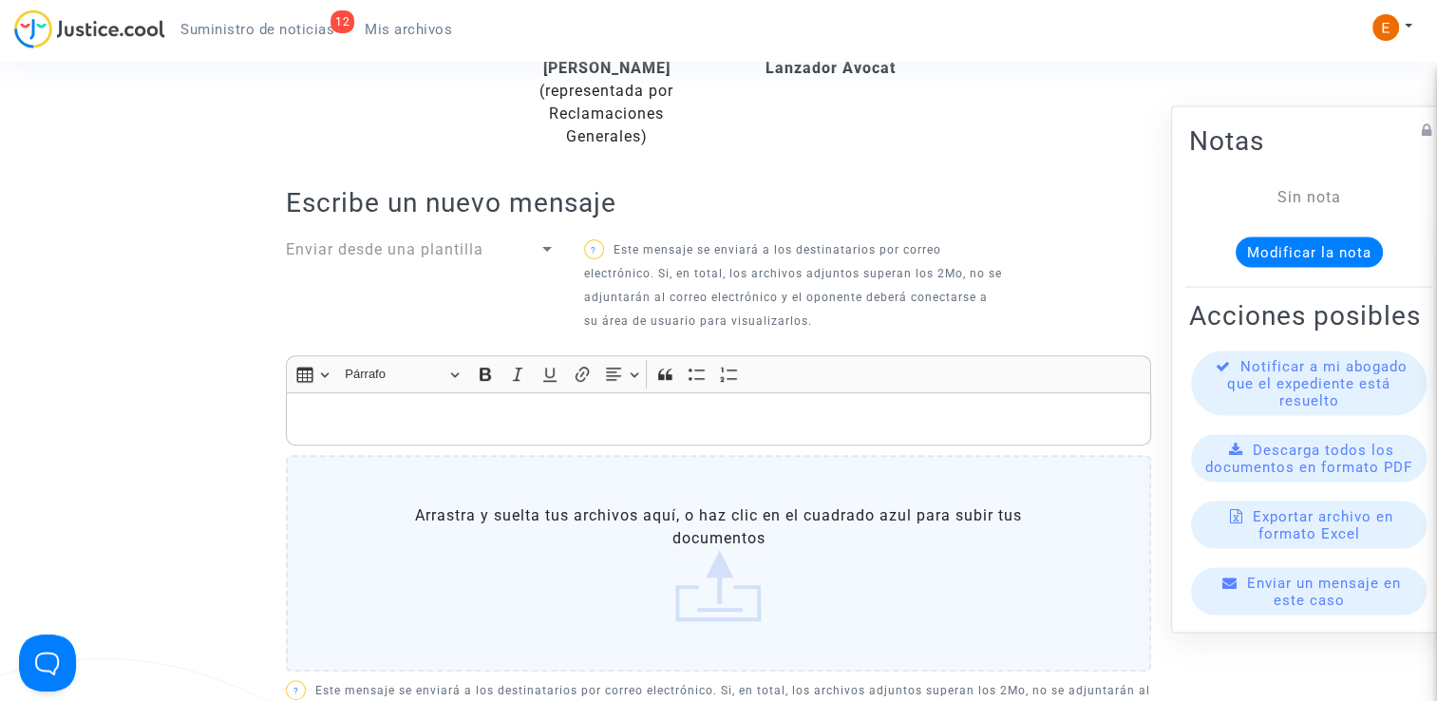
click at [687, 431] on p "Editor de texto enriquecido, principal" at bounding box center [718, 419] width 845 height 24
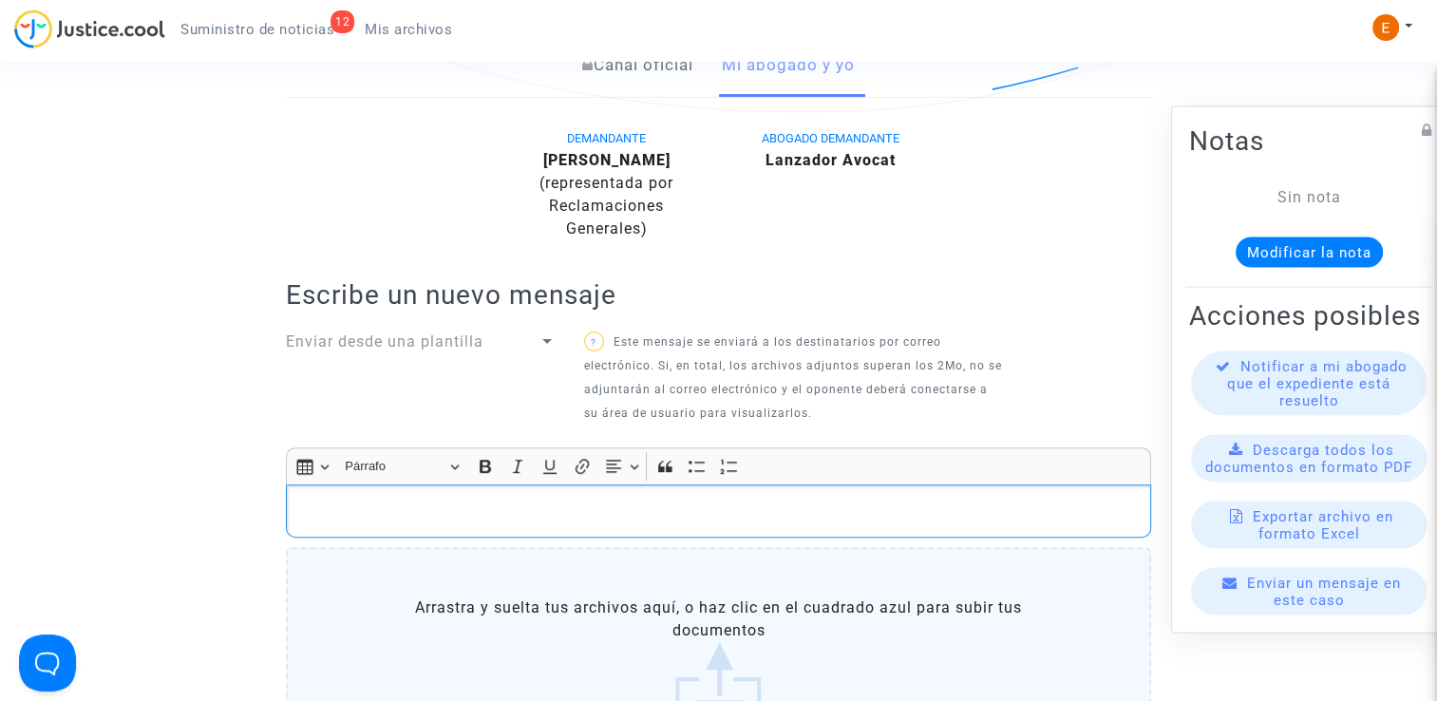
scroll to position [475, 0]
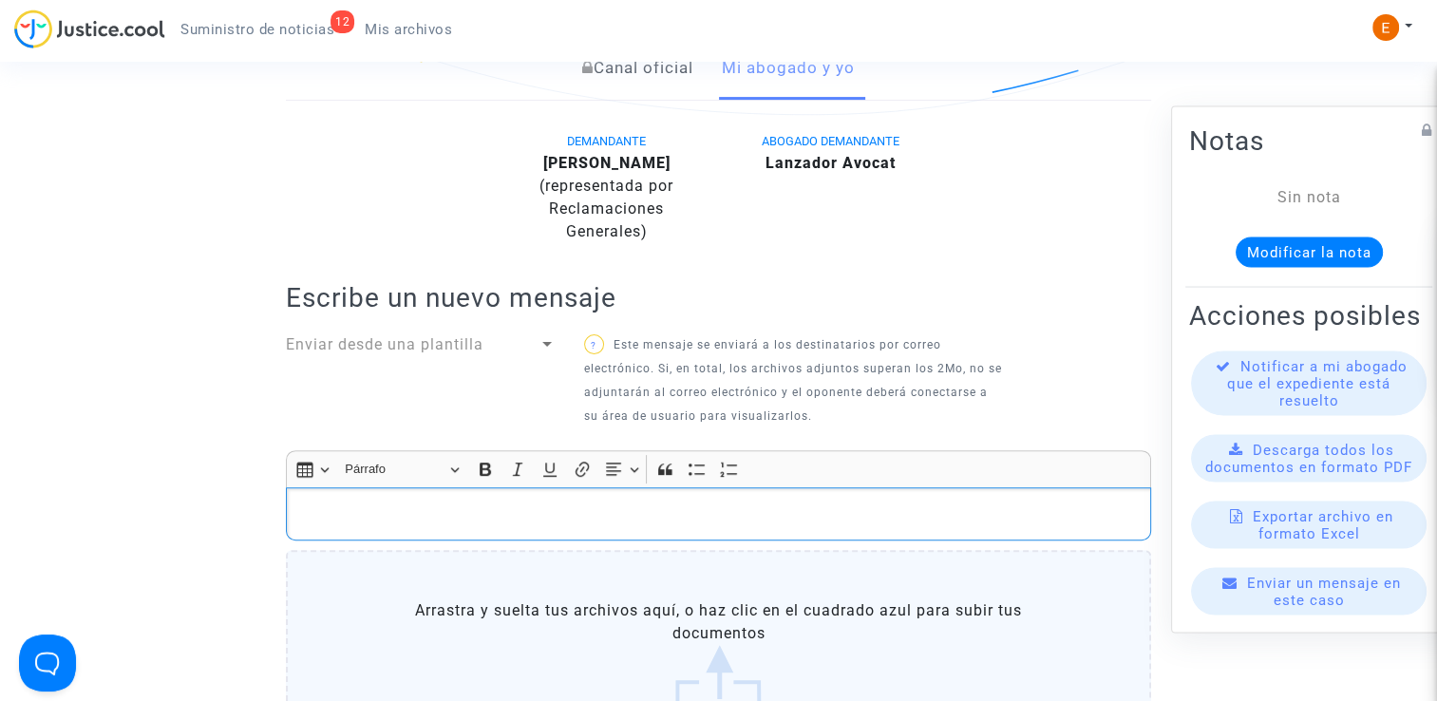
click at [577, 526] on p "Rich Text Editor, main" at bounding box center [718, 514] width 845 height 24
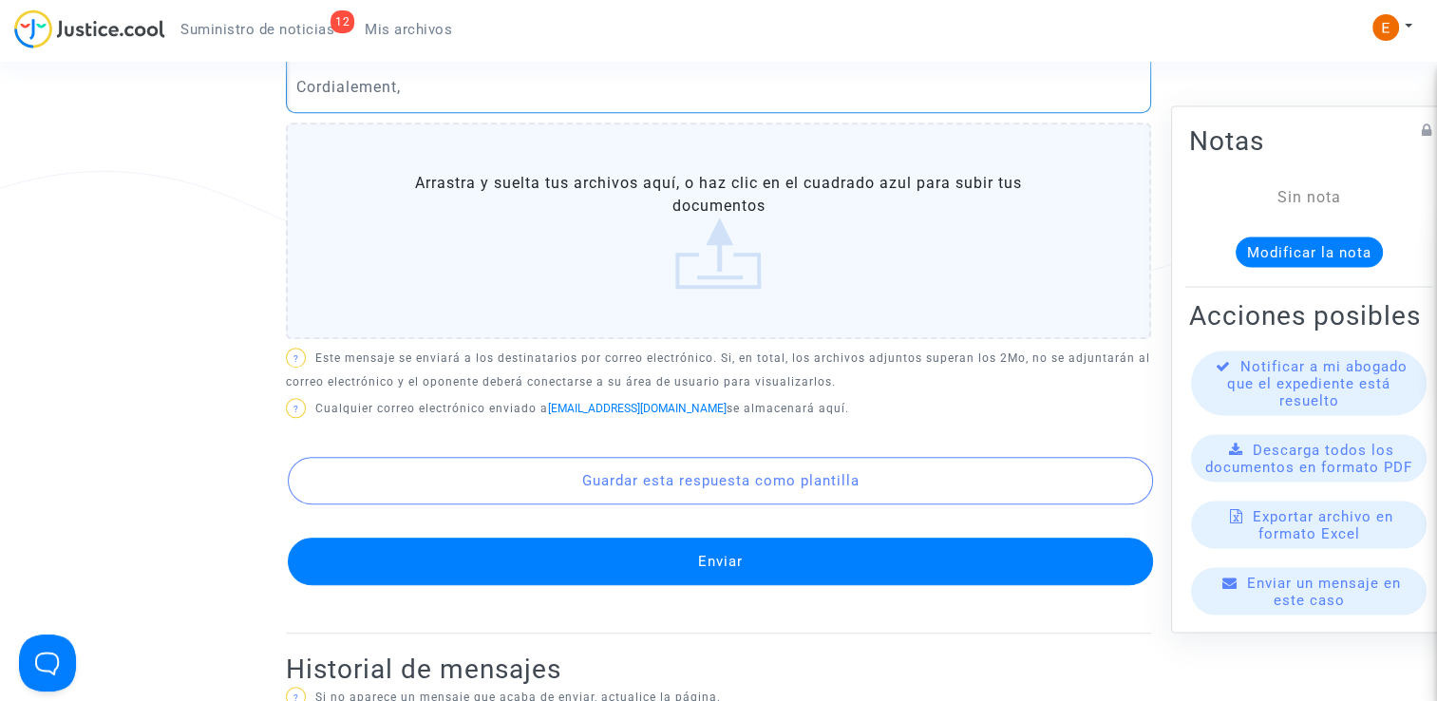
scroll to position [1092, 0]
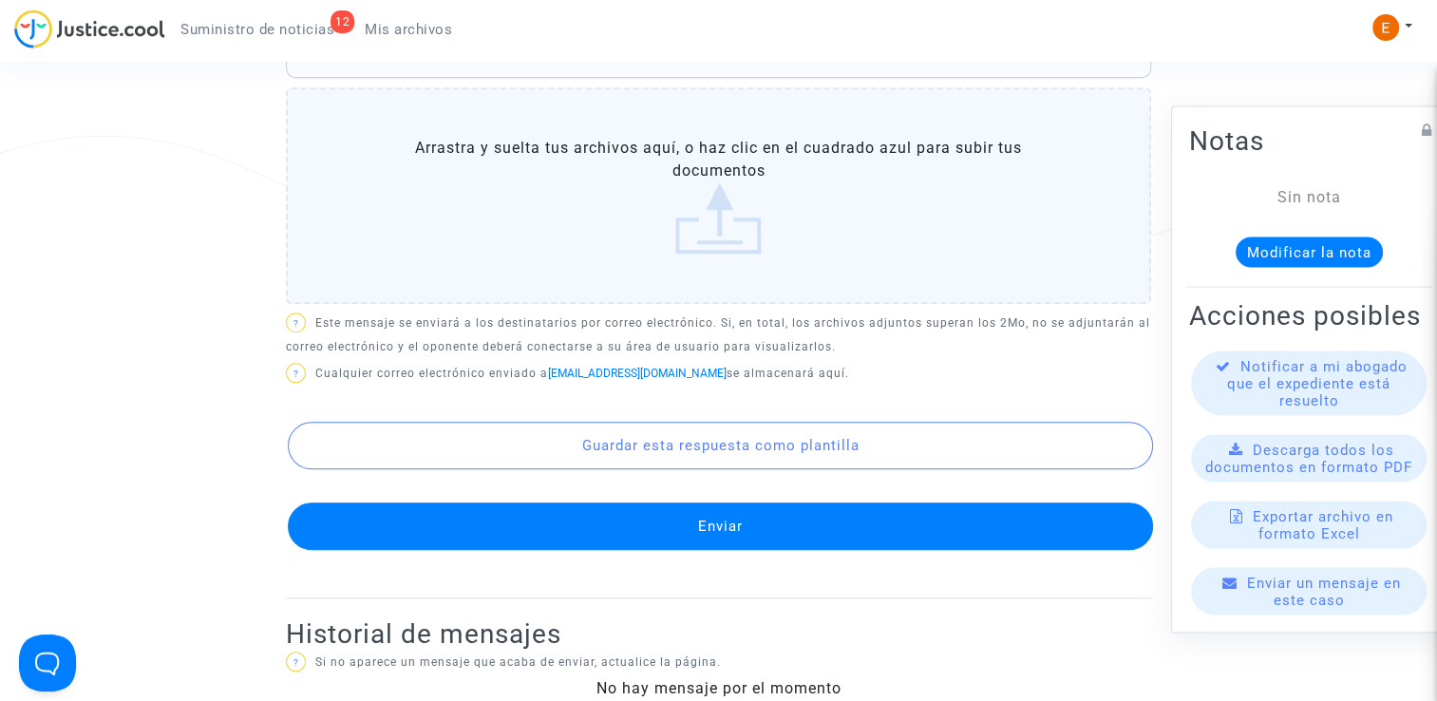
click at [776, 550] on button "Enviar" at bounding box center [720, 525] width 865 height 47
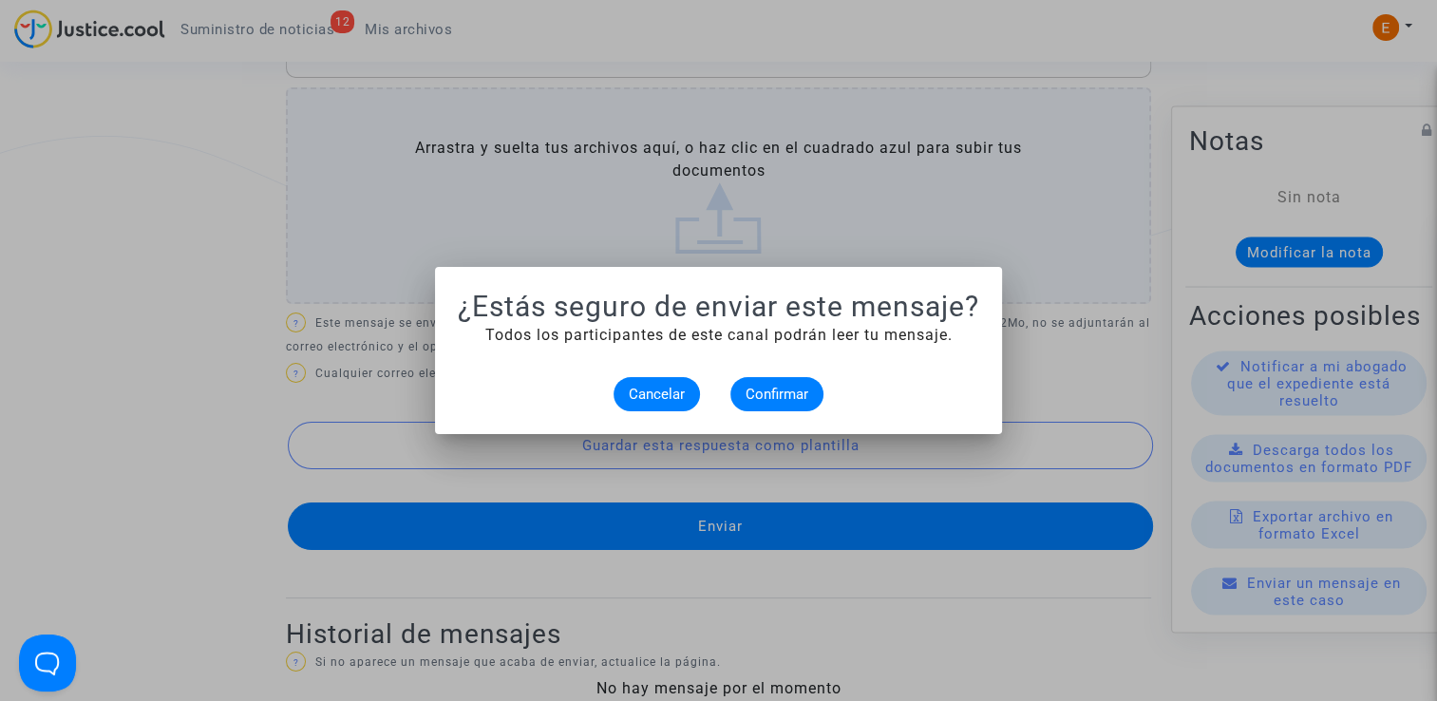
click at [815, 378] on div "Cancelar Confirmar" at bounding box center [718, 394] width 521 height 34
click at [799, 397] on span "Confirmar" at bounding box center [776, 394] width 63 height 17
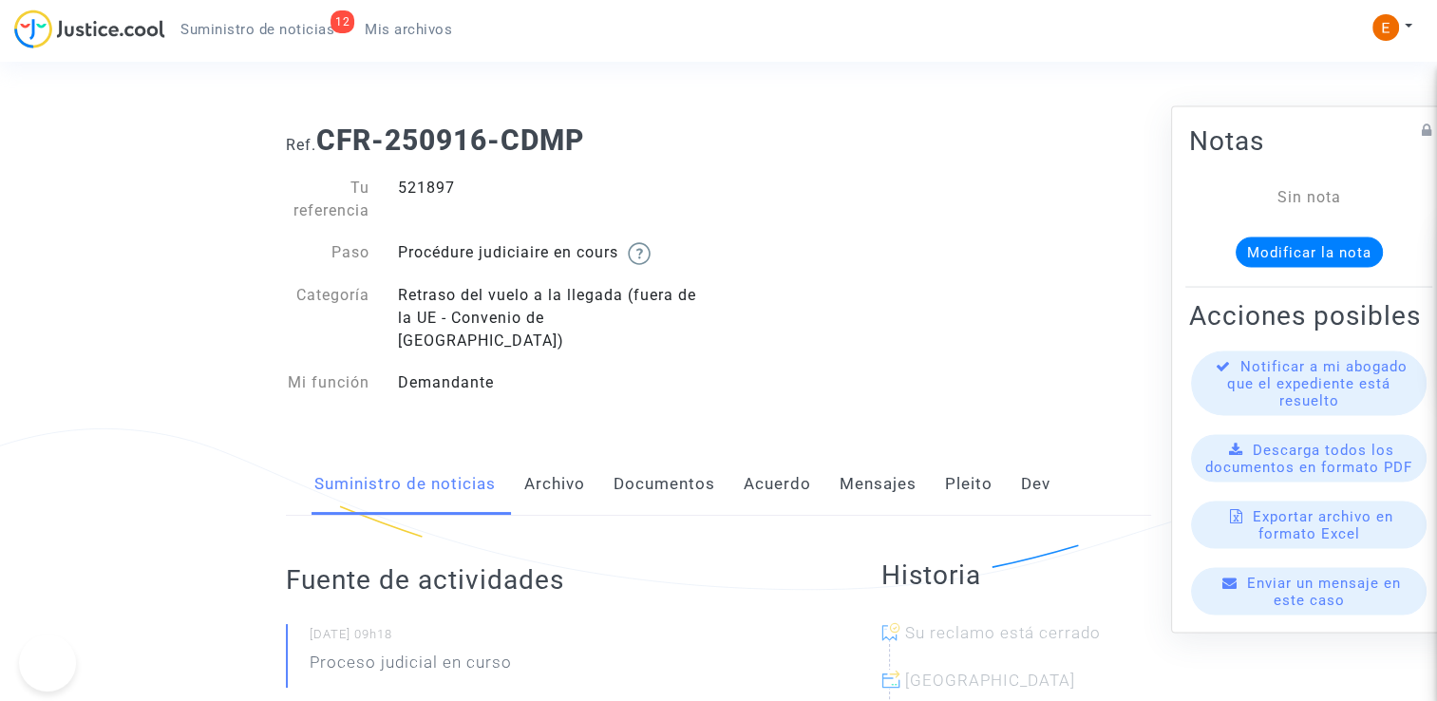
click at [440, 184] on div "521897" at bounding box center [551, 200] width 335 height 46
drag, startPoint x: 0, startPoint y: 0, endPoint x: 440, endPoint y: 184, distance: 476.7
click at [448, 196] on div "525468" at bounding box center [551, 200] width 335 height 46
copy div "525468"
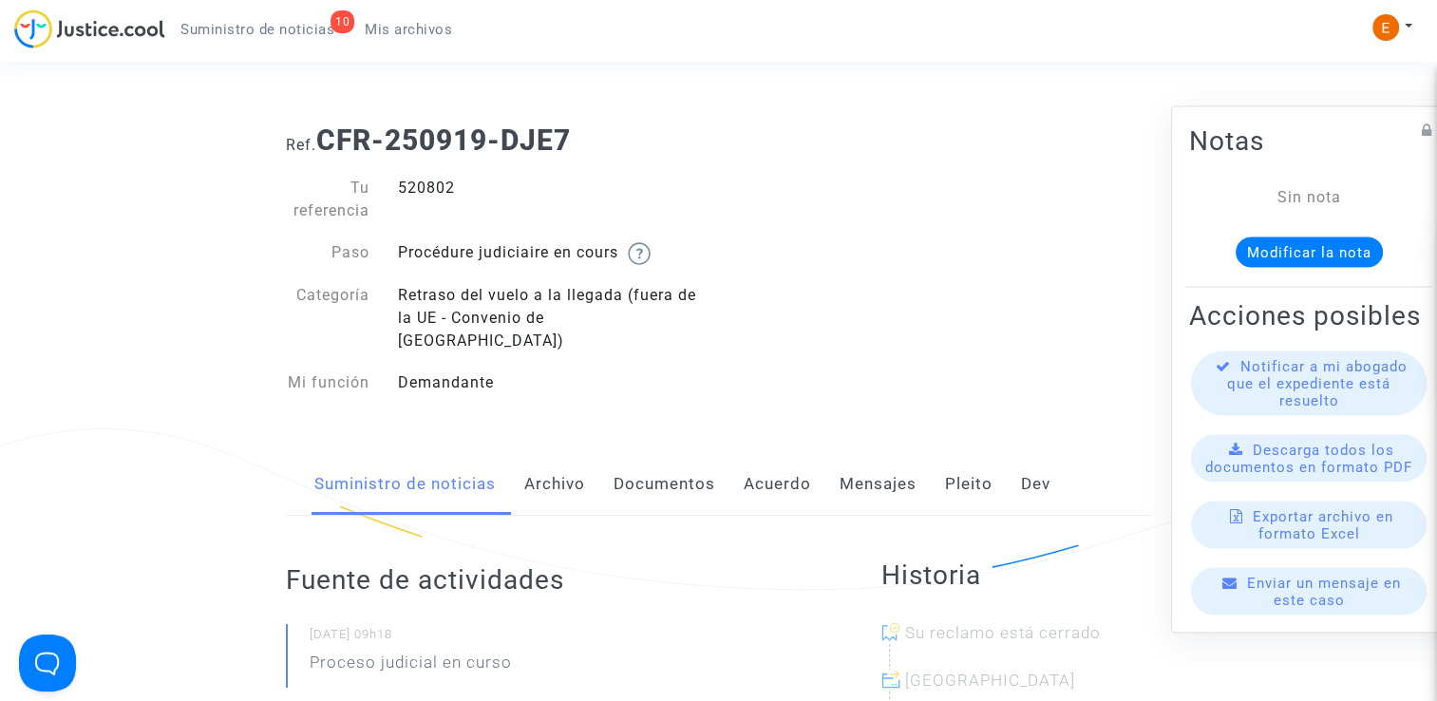
click at [440, 190] on div "520802" at bounding box center [551, 200] width 335 height 46
copy div "520802"
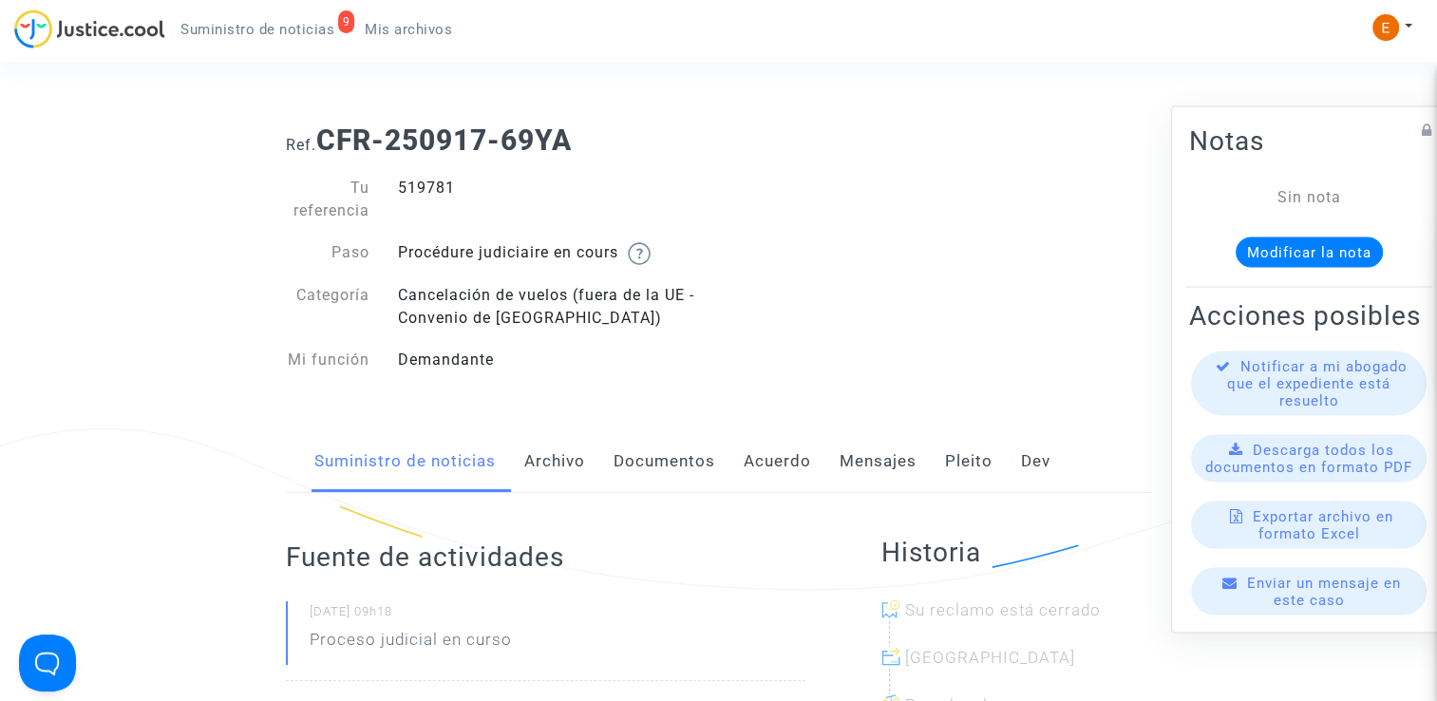
click at [405, 180] on div "519781" at bounding box center [551, 200] width 335 height 46
copy div "519781"
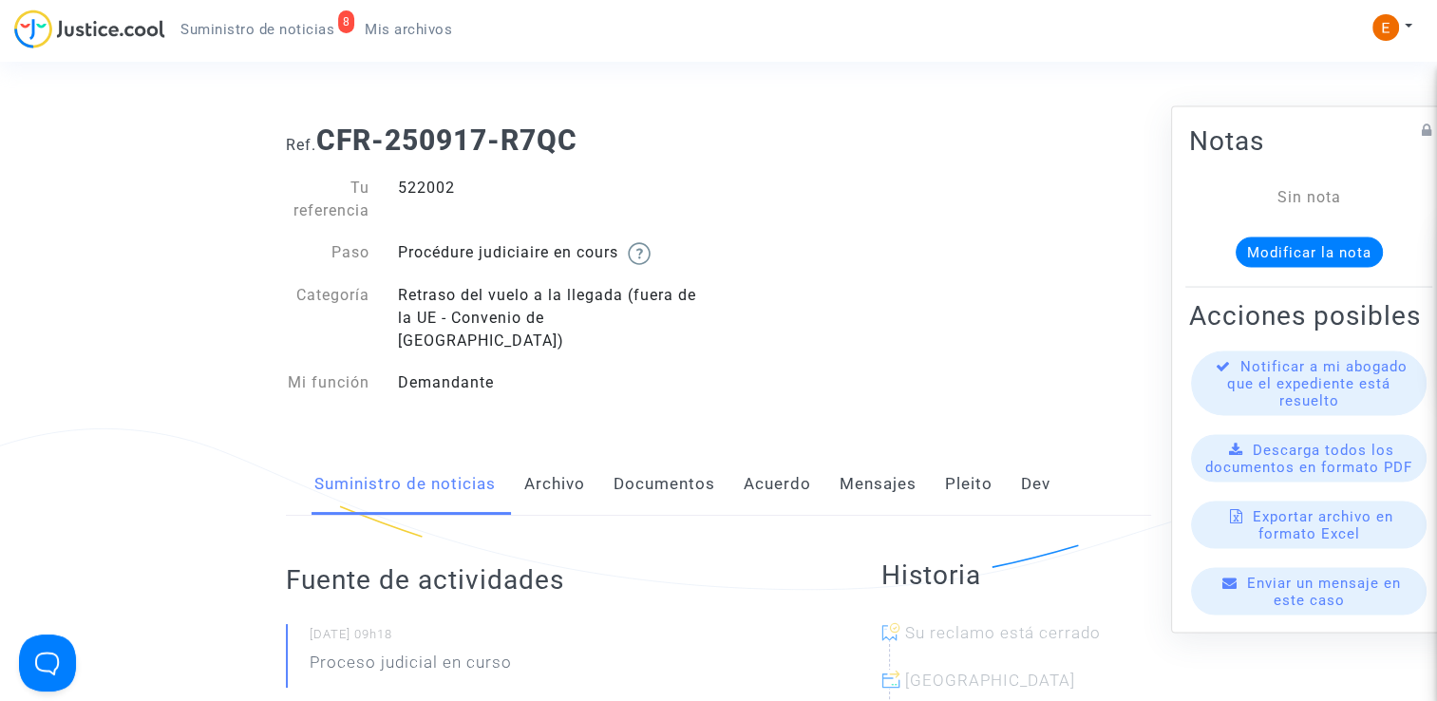
drag, startPoint x: 0, startPoint y: 0, endPoint x: 421, endPoint y: 192, distance: 462.3
click at [421, 192] on div "522002" at bounding box center [551, 200] width 335 height 46
copy div "522002"
drag, startPoint x: 0, startPoint y: 0, endPoint x: 437, endPoint y: 189, distance: 475.9
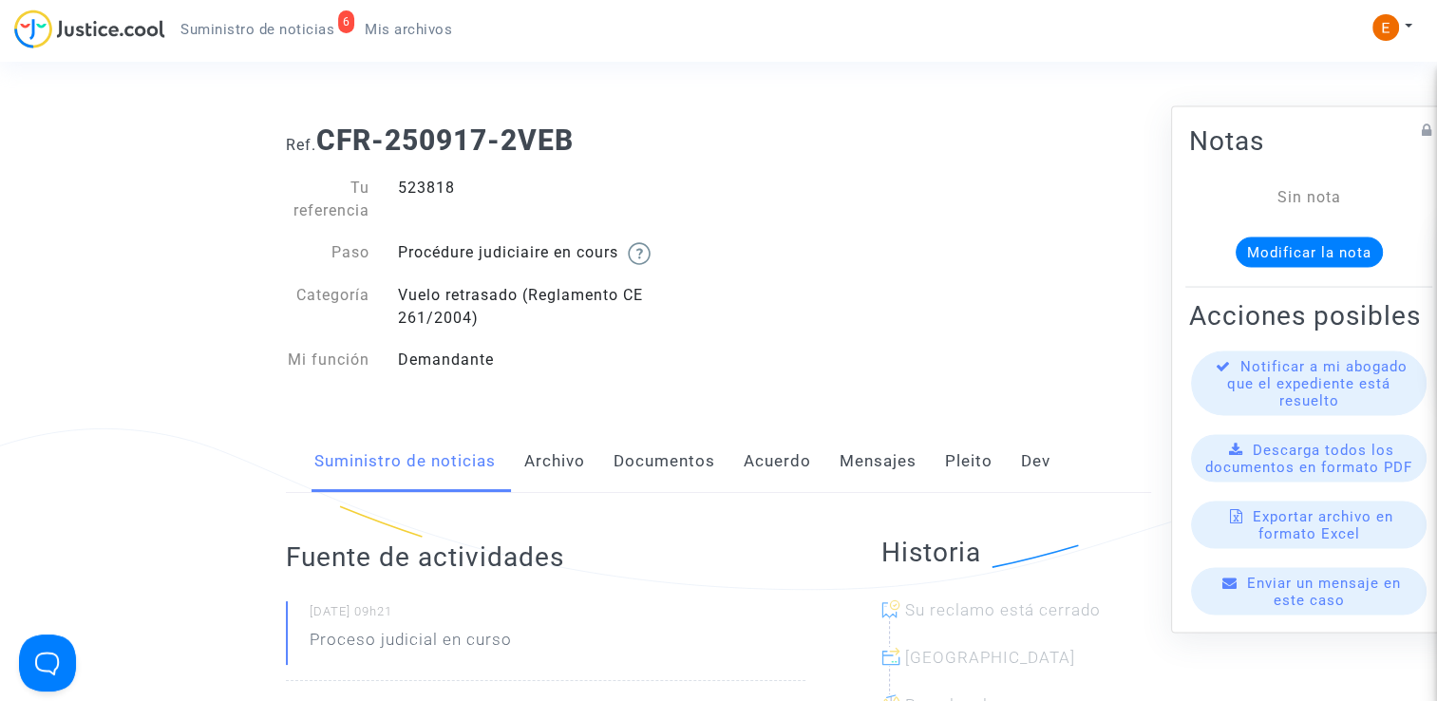
click at [426, 196] on div "523818" at bounding box center [551, 200] width 335 height 46
copy div "523818"
click at [440, 186] on div "521484" at bounding box center [551, 200] width 335 height 46
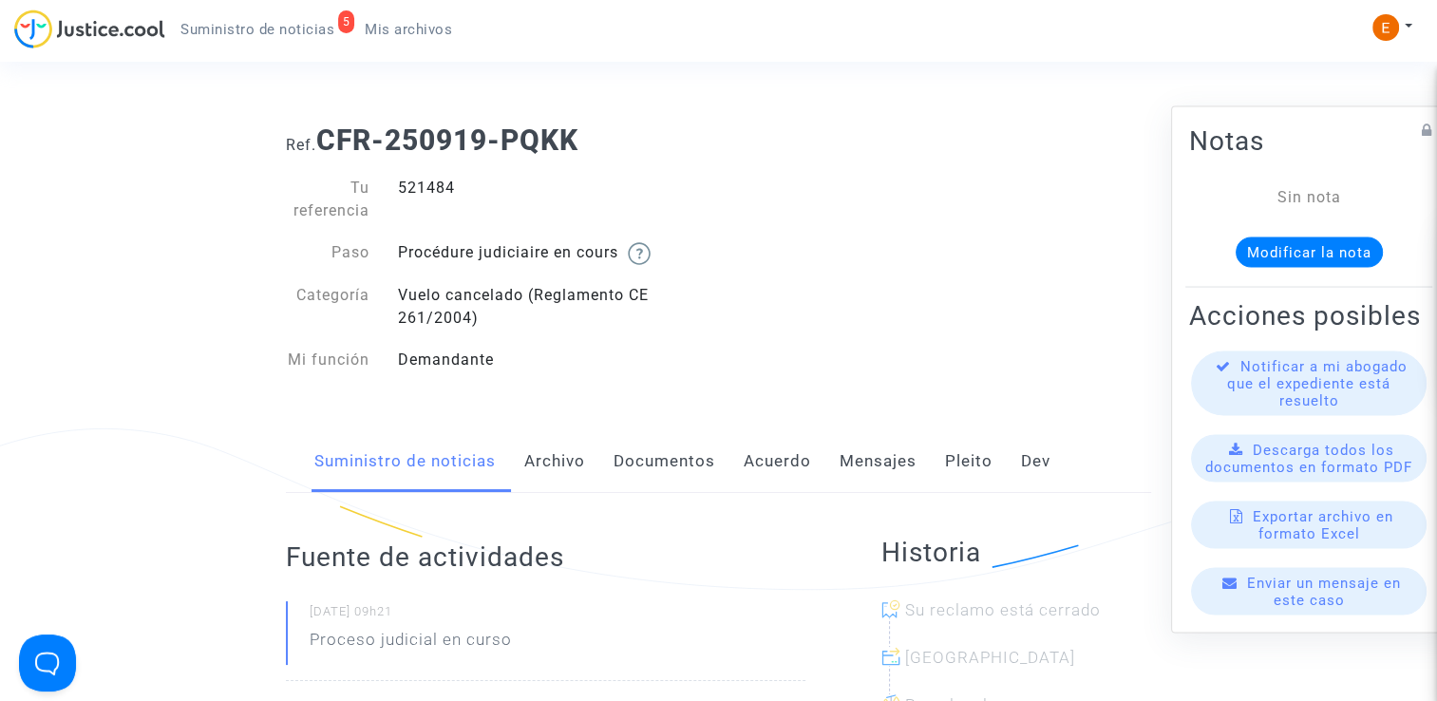
copy div "521484"
click at [434, 187] on div "506601" at bounding box center [551, 200] width 335 height 46
copy div "506601"
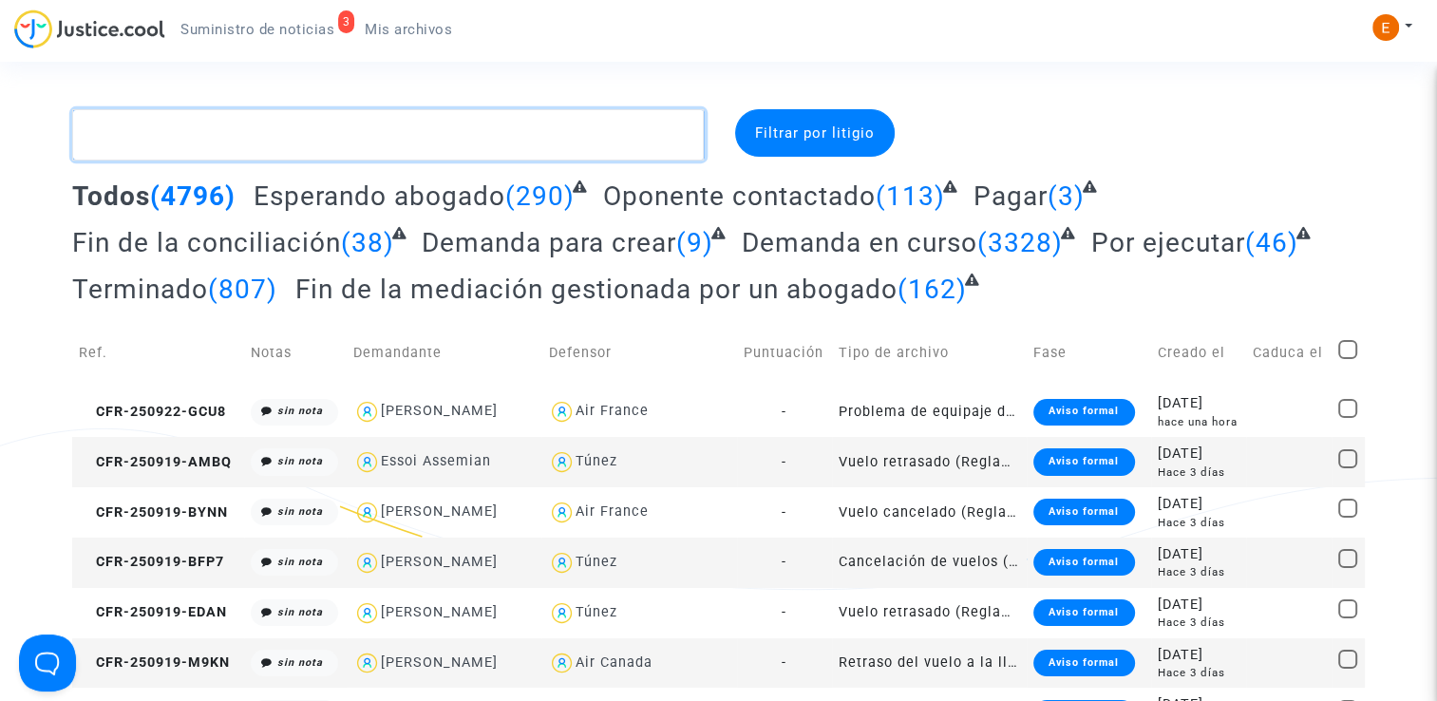
paste textarea "[GEOGRAPHIC_DATA]"
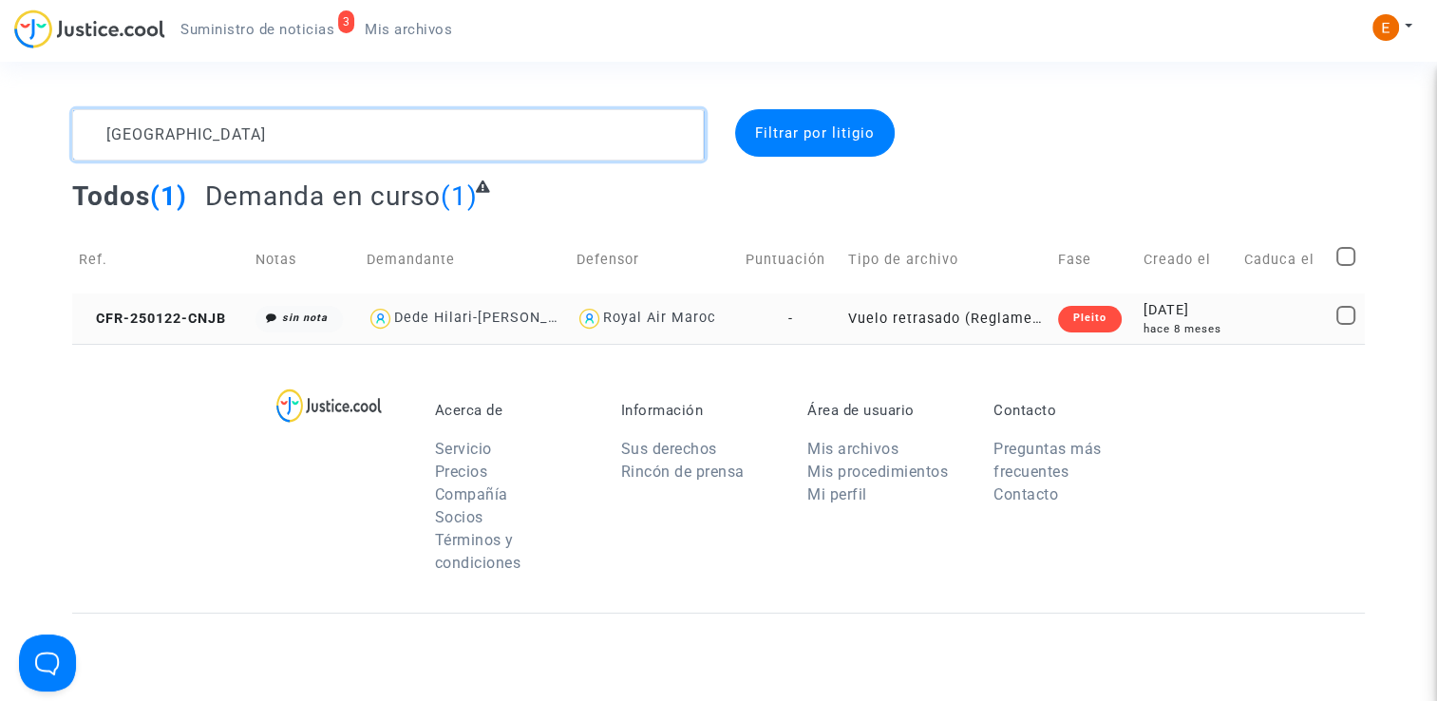
type textarea "[GEOGRAPHIC_DATA]"
click at [1089, 315] on div "Pleito" at bounding box center [1090, 319] width 64 height 27
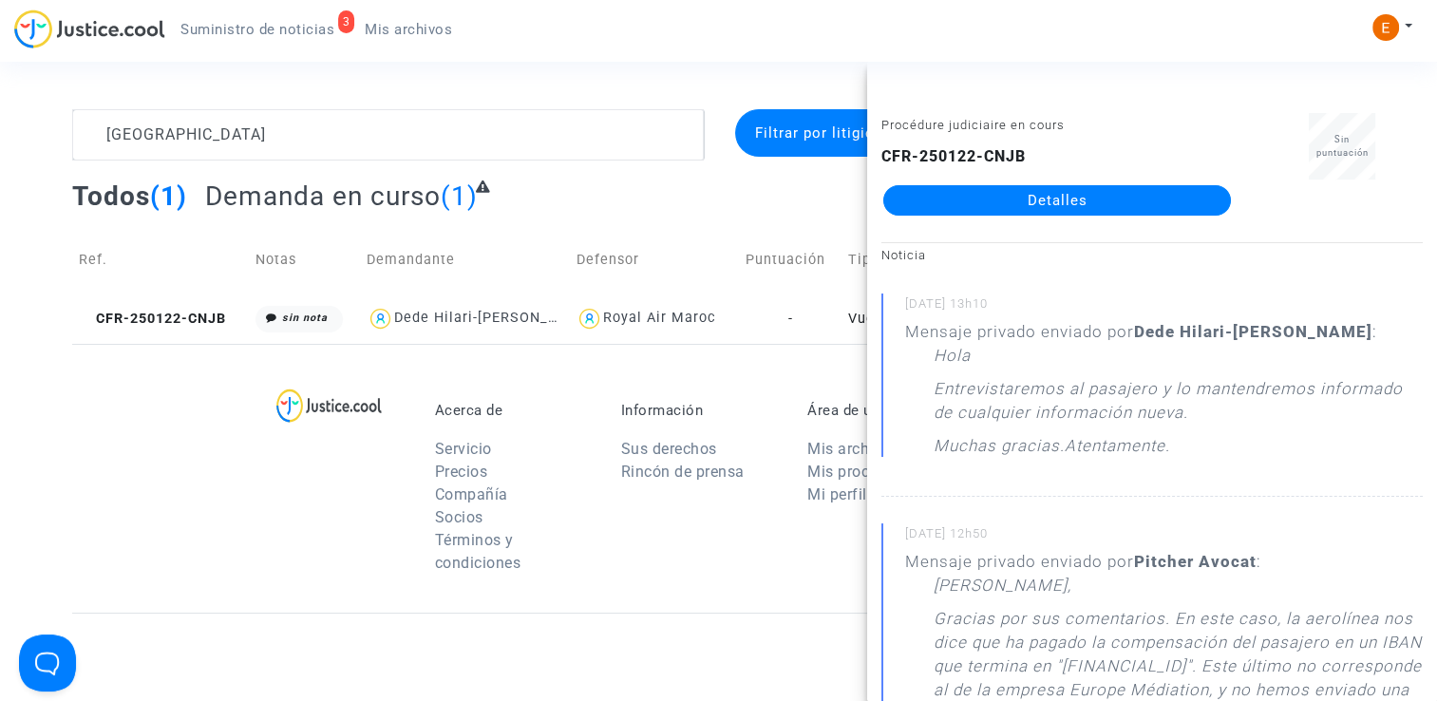
click at [1047, 209] on link "Detalles" at bounding box center [1057, 200] width 348 height 30
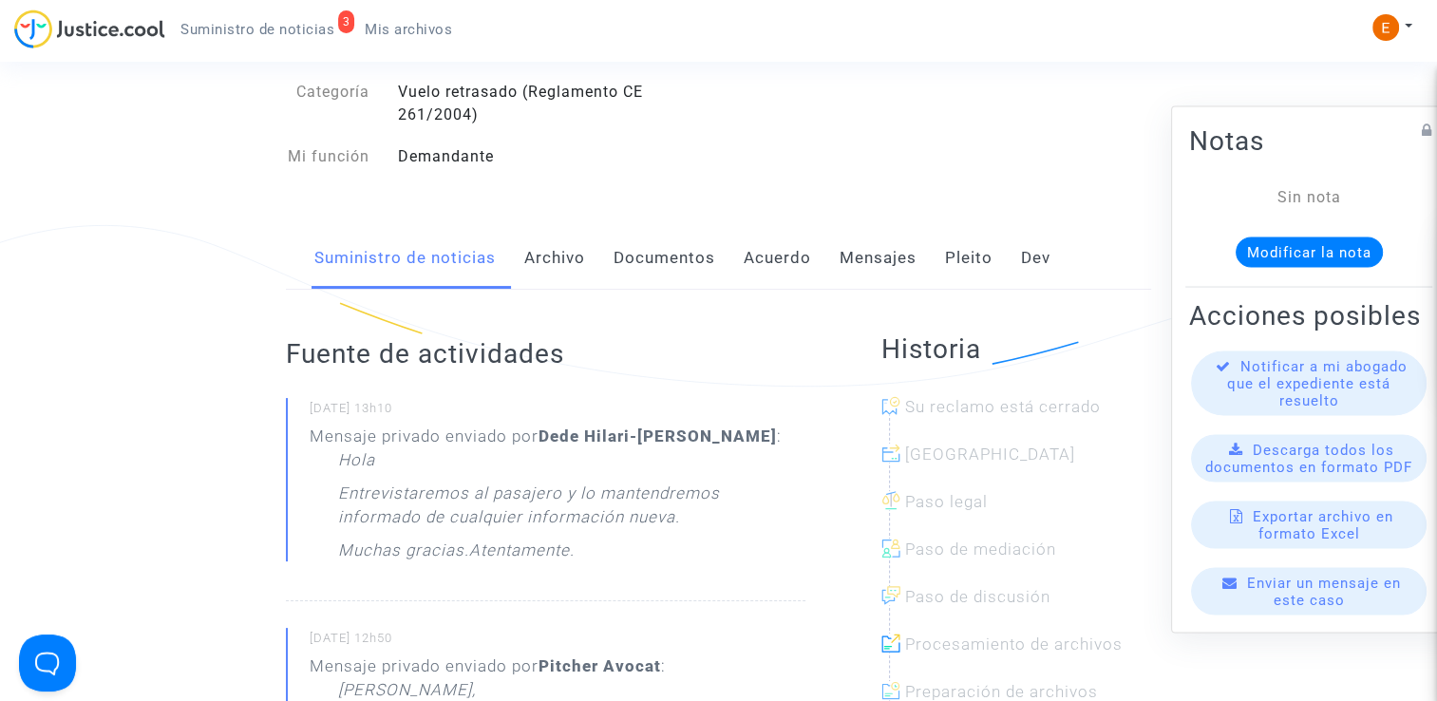
scroll to position [190, 0]
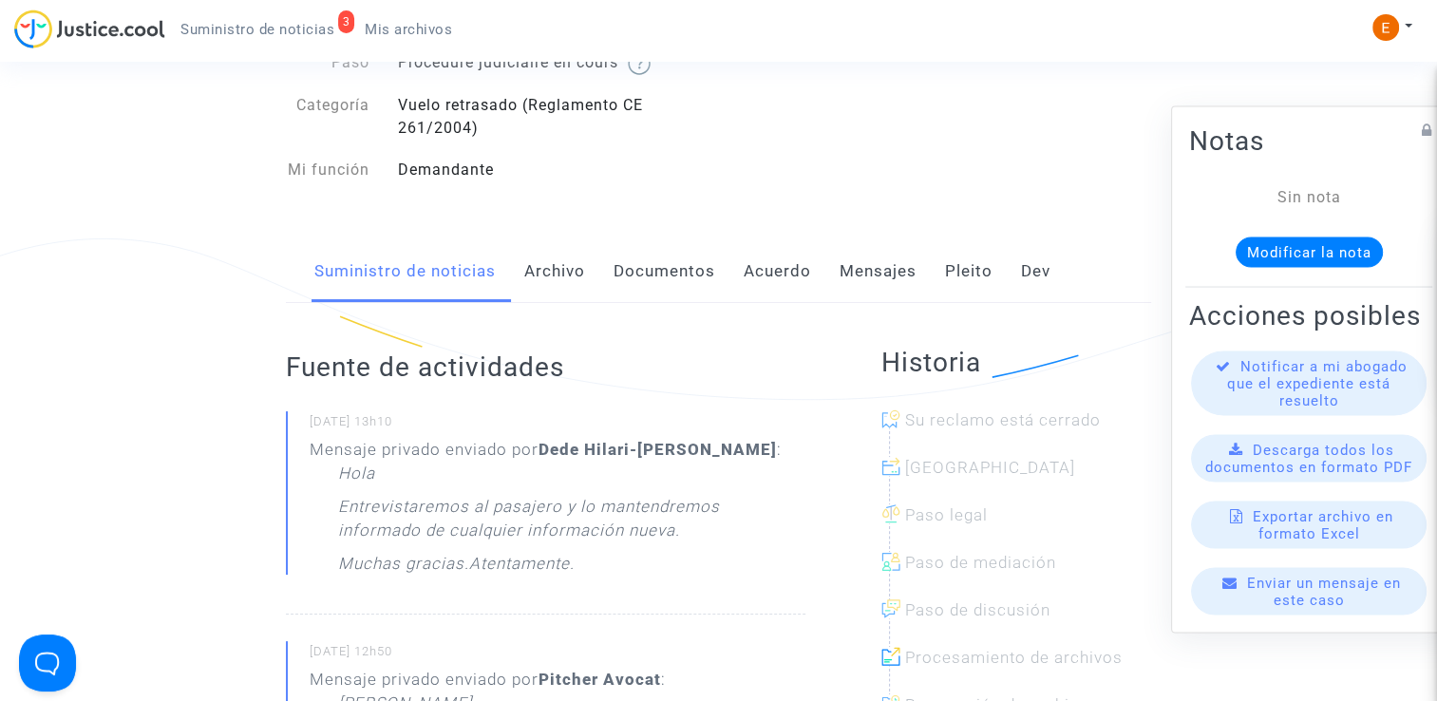
click at [886, 263] on font "Mensajes" at bounding box center [877, 270] width 77 height 19
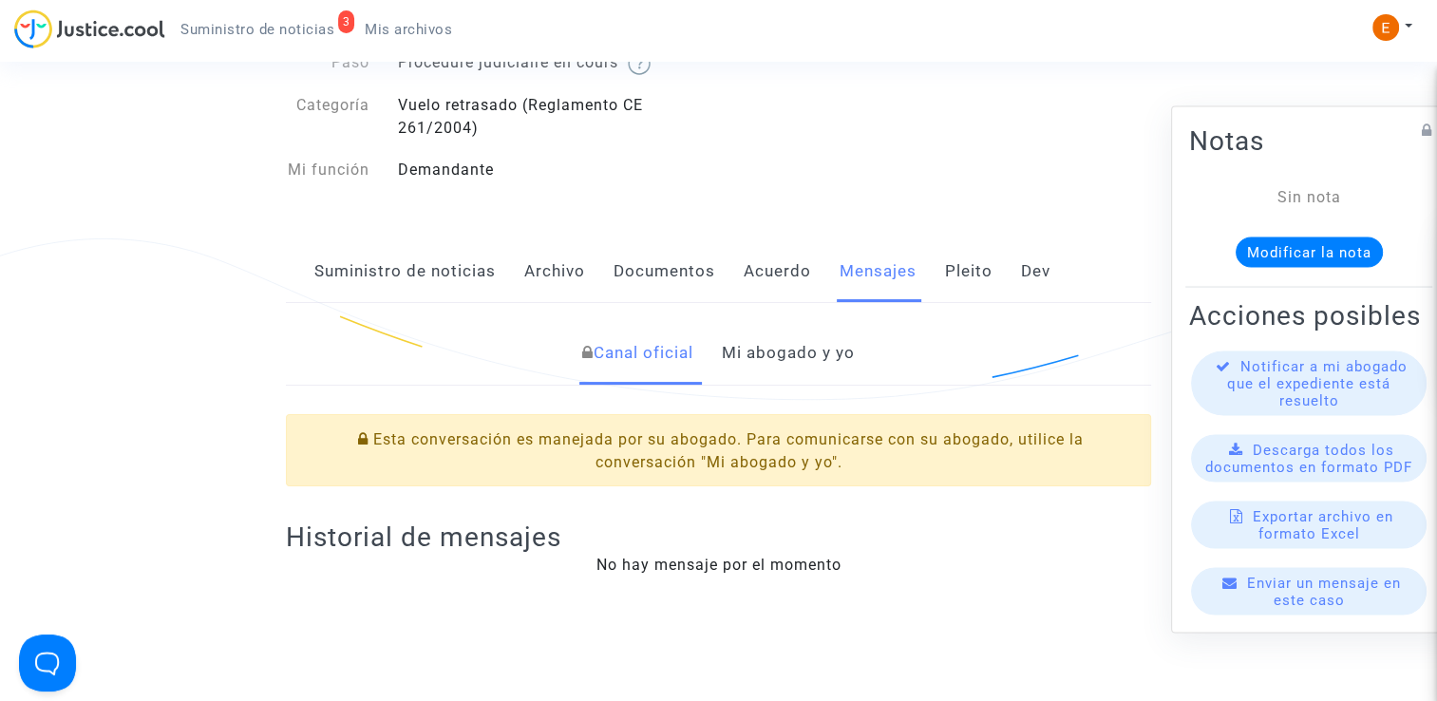
click at [802, 362] on font "Mi abogado y yo" at bounding box center [788, 352] width 133 height 19
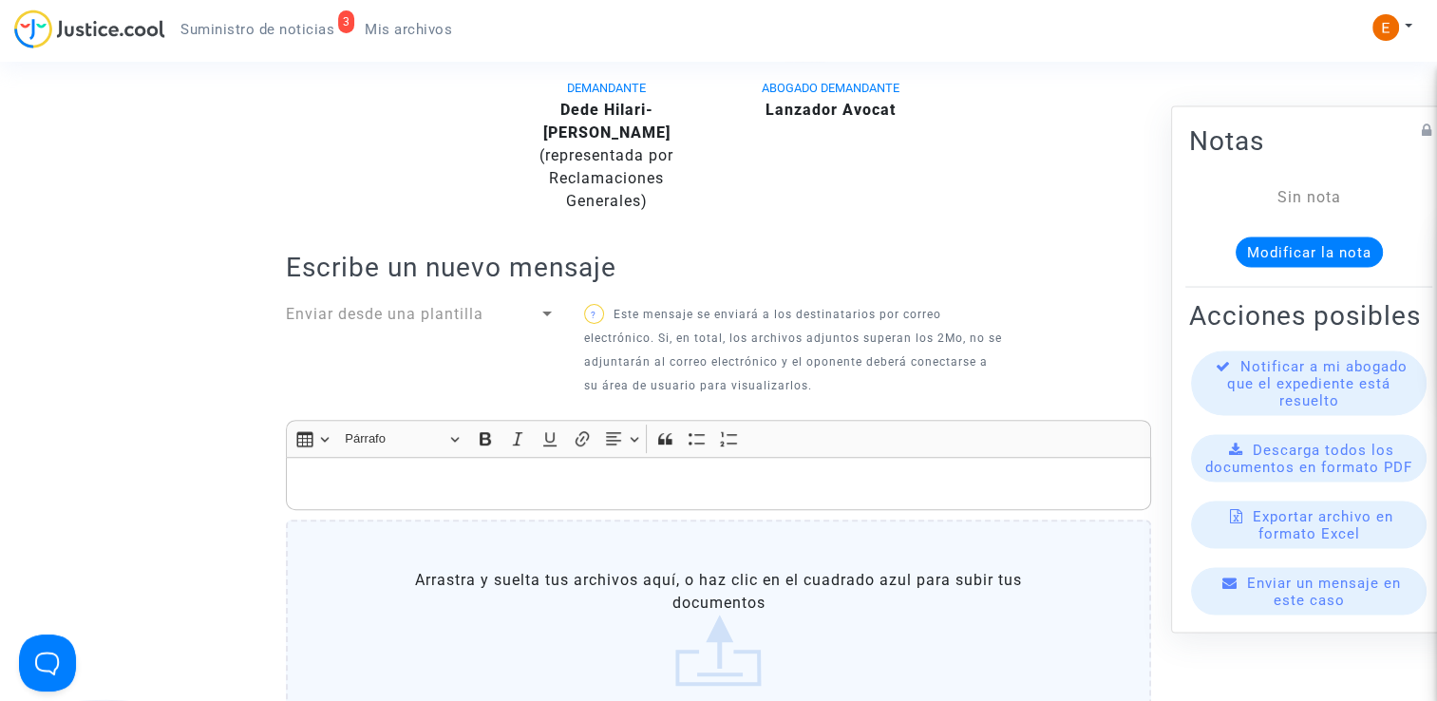
scroll to position [665, 0]
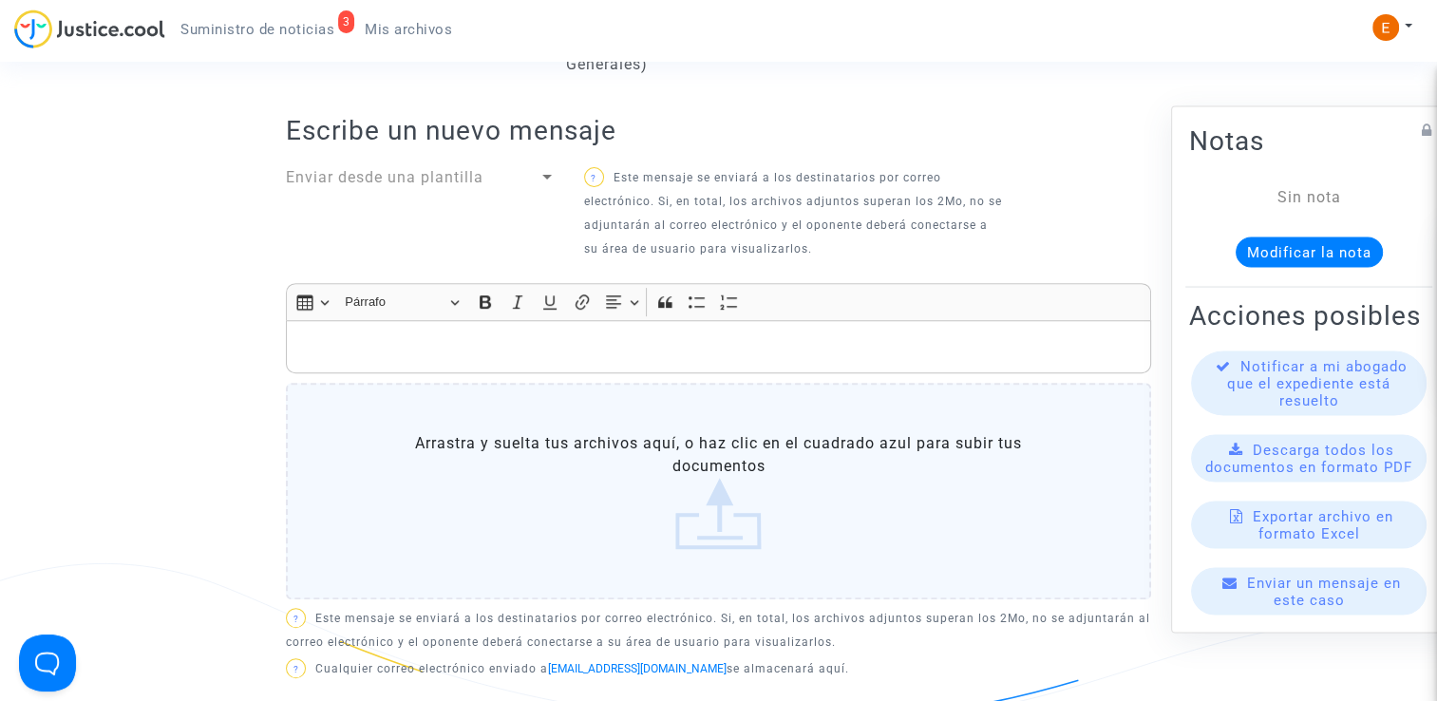
click at [631, 335] on p "Editor de texto enriquecido, principal" at bounding box center [718, 347] width 845 height 24
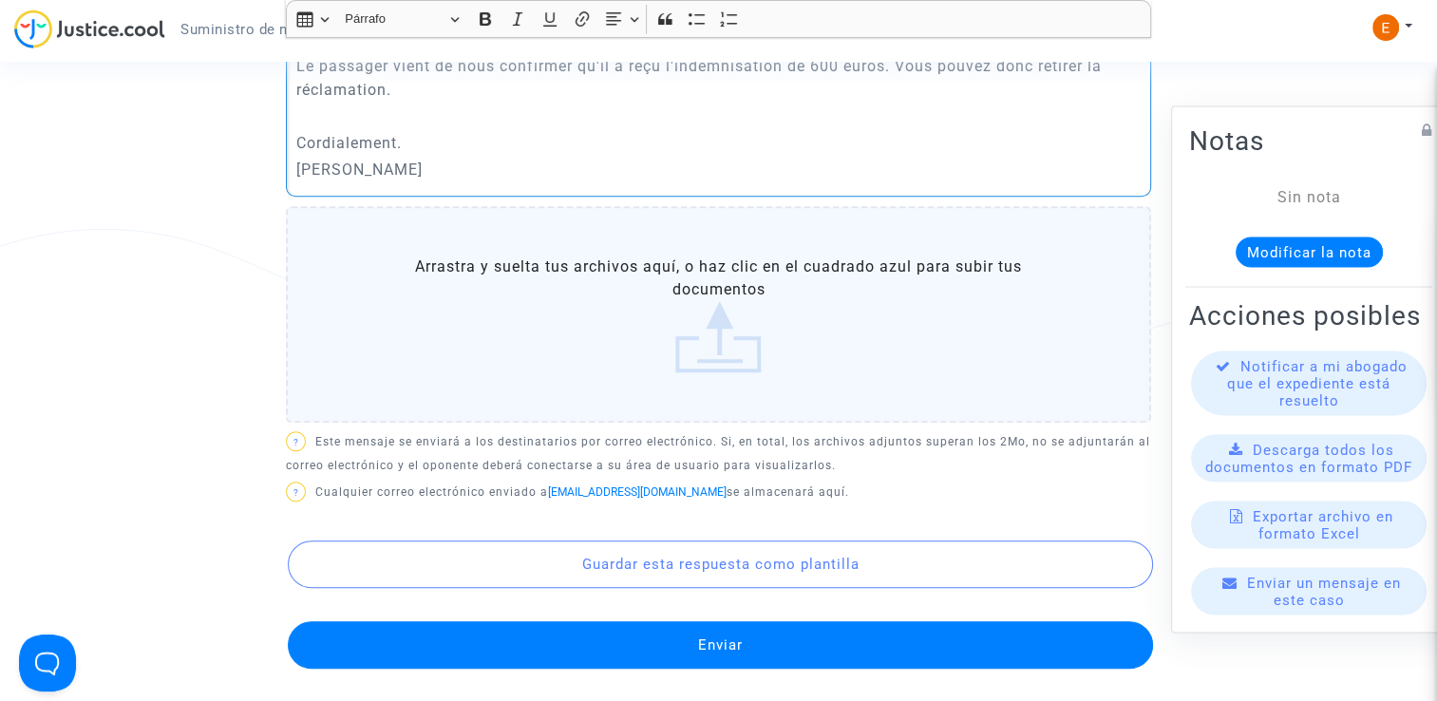
scroll to position [1140, 0]
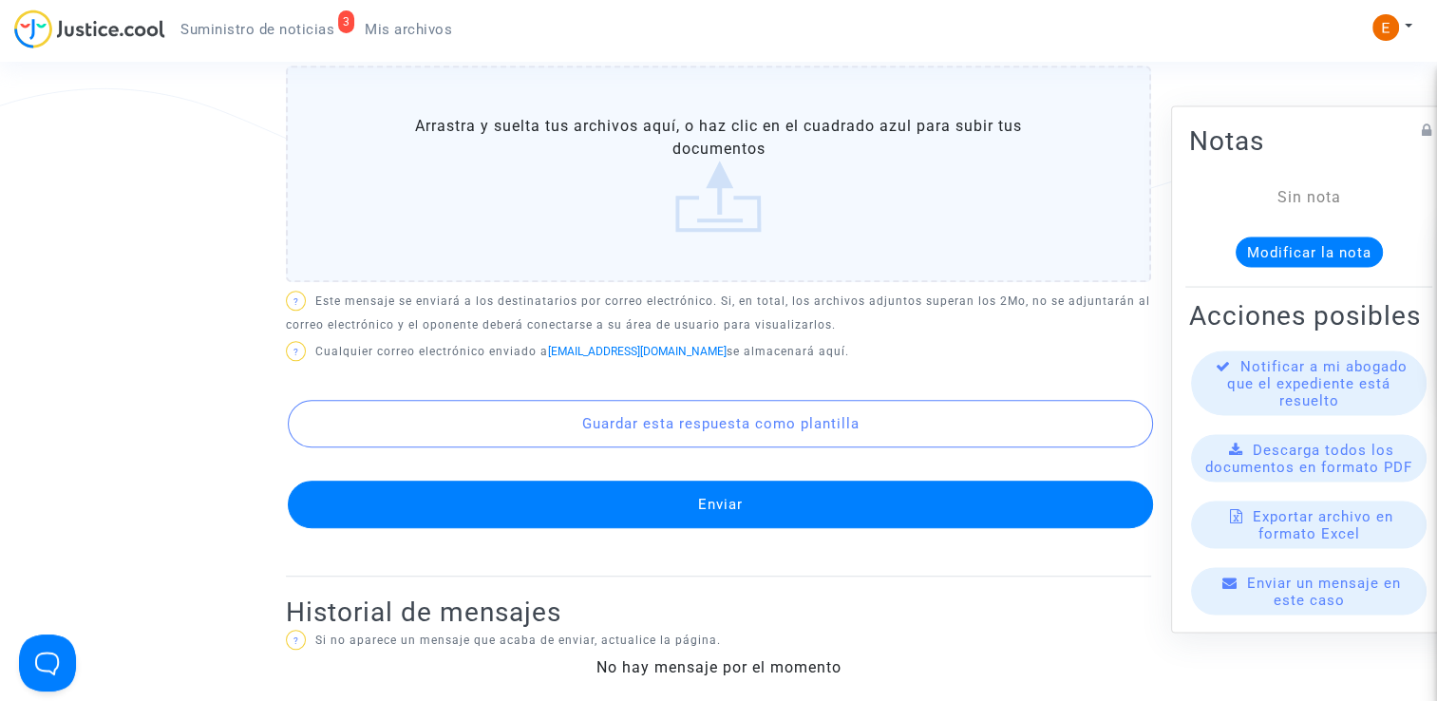
click at [759, 500] on button "Enviar" at bounding box center [720, 504] width 865 height 47
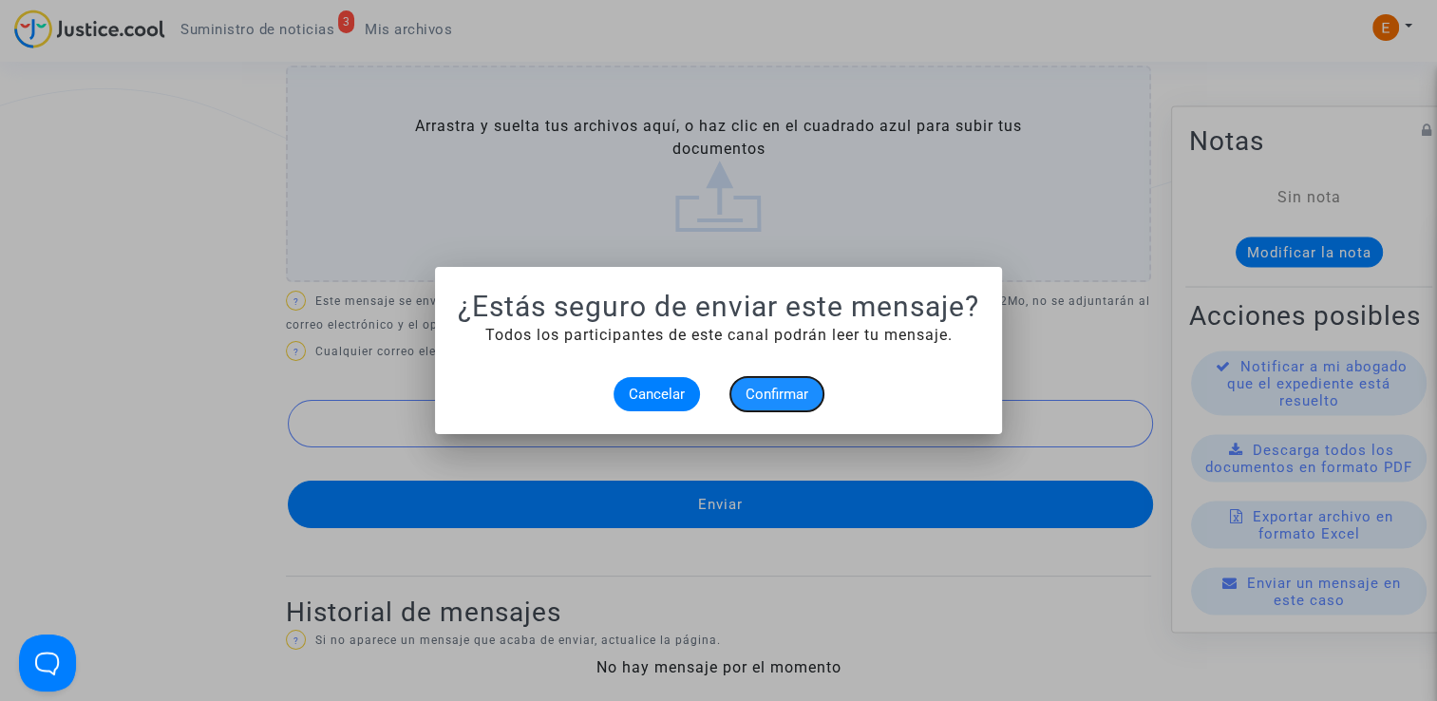
click at [790, 397] on span "Confirmar" at bounding box center [776, 394] width 63 height 17
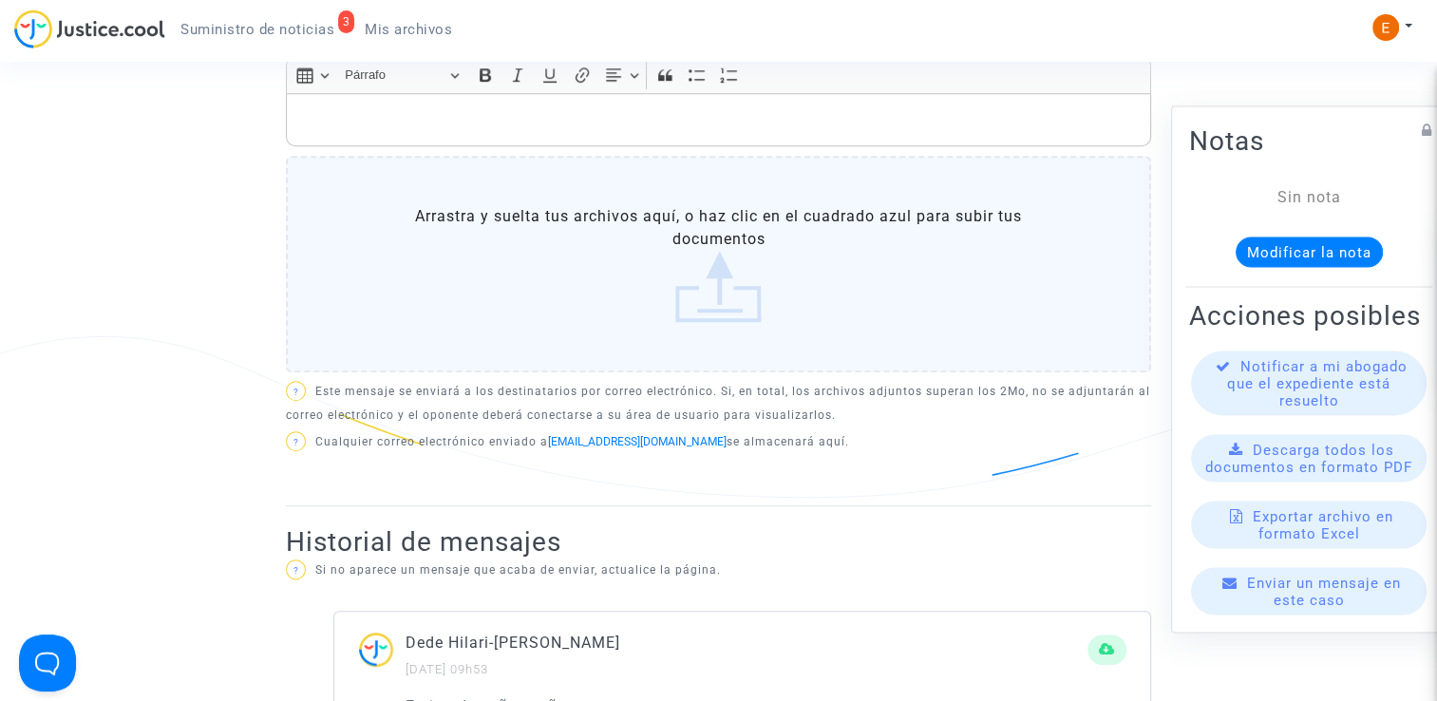
scroll to position [760, 0]
